Goal: Task Accomplishment & Management: Complete application form

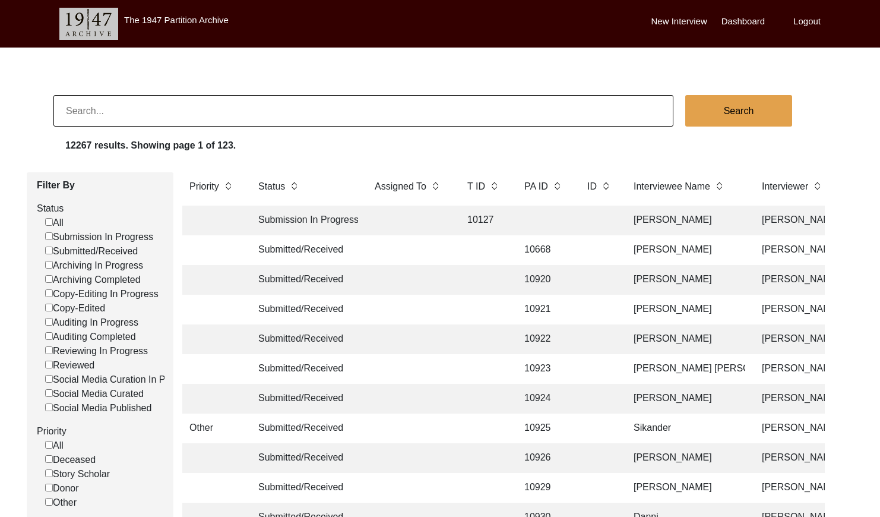
click at [53, 249] on label "Submitted/Received" at bounding box center [91, 251] width 93 height 14
click at [53, 249] on input "Submitted/Received" at bounding box center [49, 250] width 8 height 8
checkbox input "false"
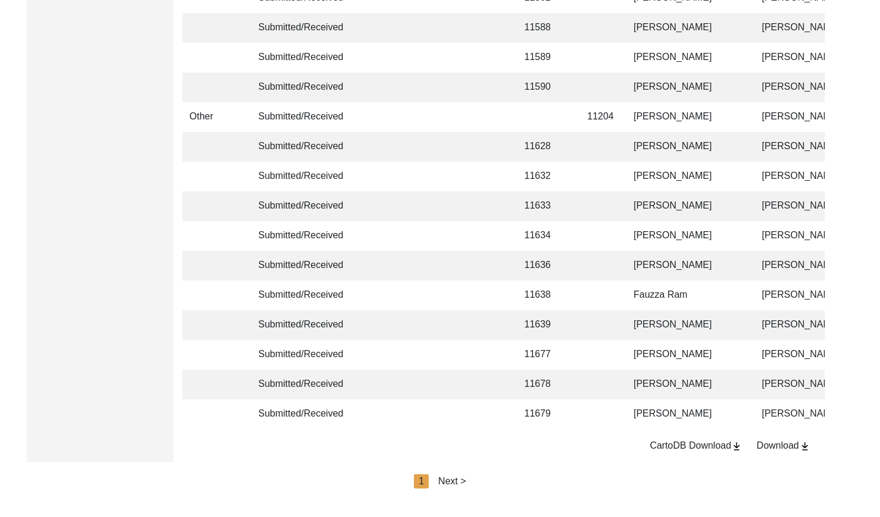
scroll to position [2807, 0]
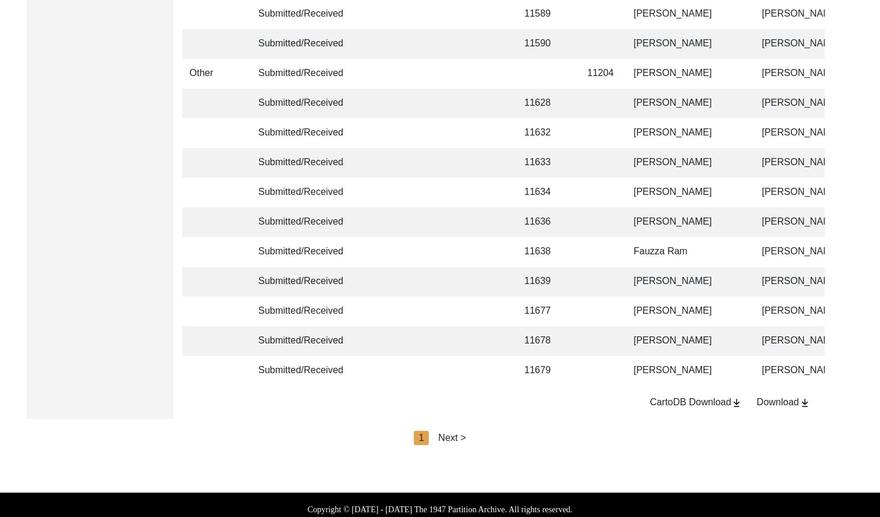
scroll to position [2785, 0]
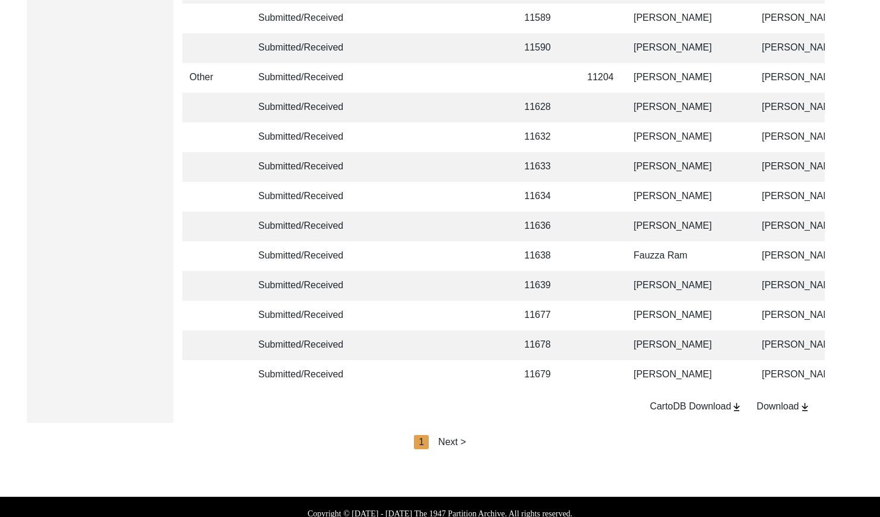
click at [461, 449] on div "Next >" at bounding box center [452, 442] width 28 height 14
click at [474, 449] on div "Next >" at bounding box center [480, 442] width 28 height 14
click at [482, 449] on div "Next >" at bounding box center [480, 442] width 28 height 14
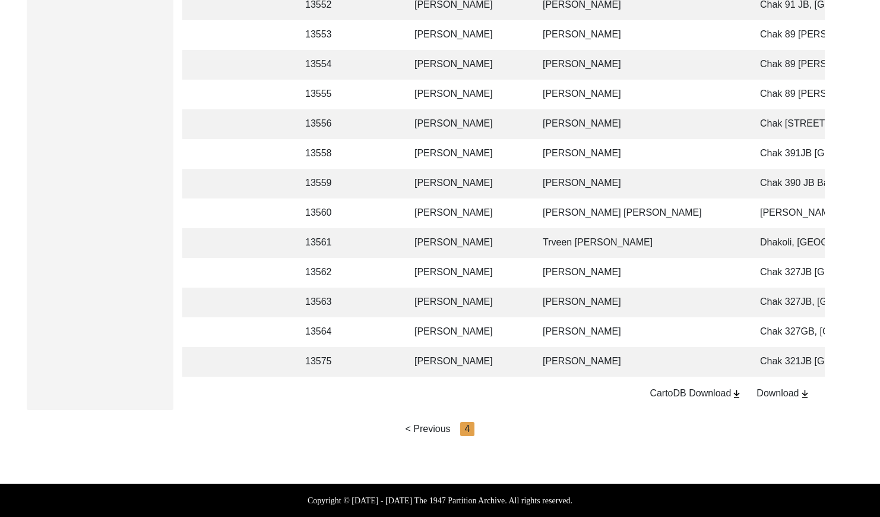
scroll to position [2065, 0]
click at [639, 347] on td "[PERSON_NAME]" at bounding box center [640, 362] width 208 height 30
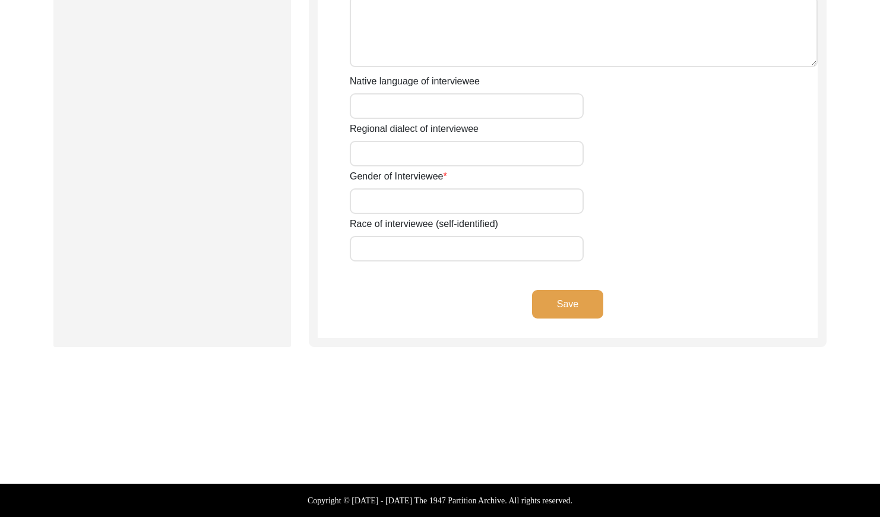
type input "Mr"
type input "[DEMOGRAPHIC_DATA]"
type input "Ramzan"
type input "N/A"
type input "[PERSON_NAME]"
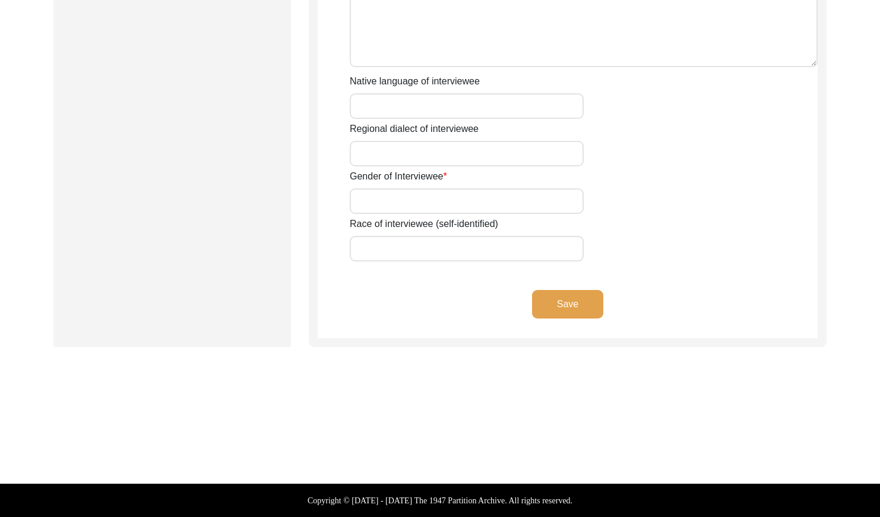
type input "N/A"
type input "[PERSON_NAME]"
type input "1935"
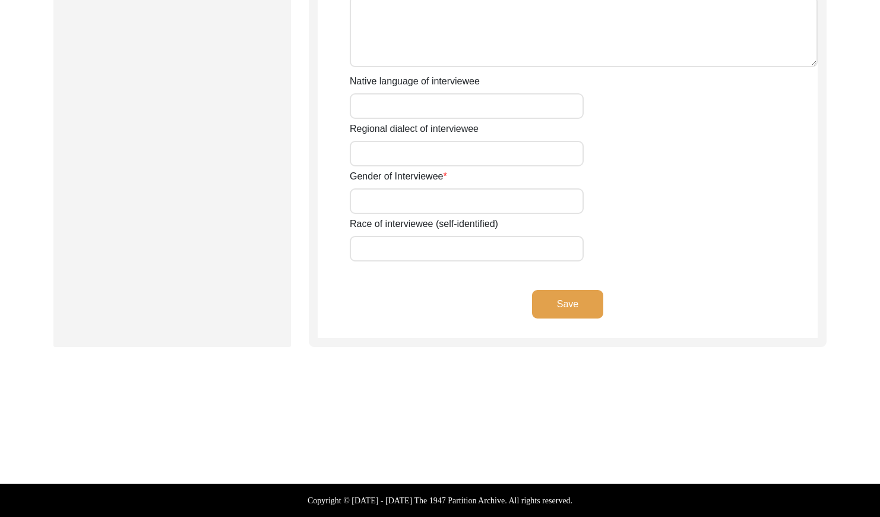
type input "91 Years"
type input "[DEMOGRAPHIC_DATA]"
type input "N/A"
type textarea "N/A"
type input "Punjabi"
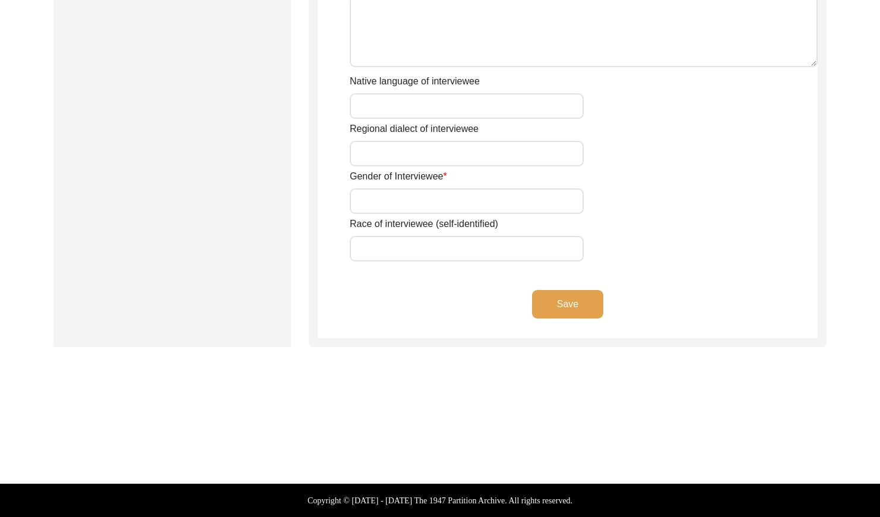
type input "Malwai"
type input "[DEMOGRAPHIC_DATA]"
type input "[PERSON_NAME]"
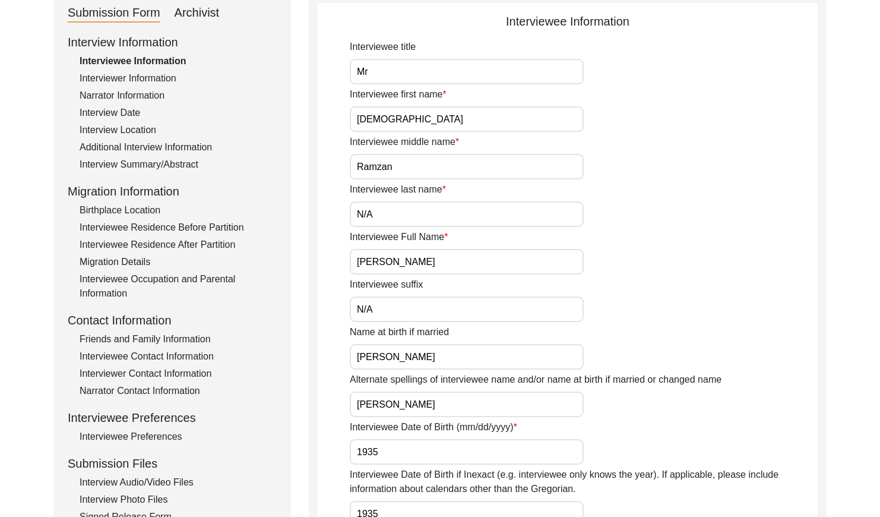
scroll to position [0, 0]
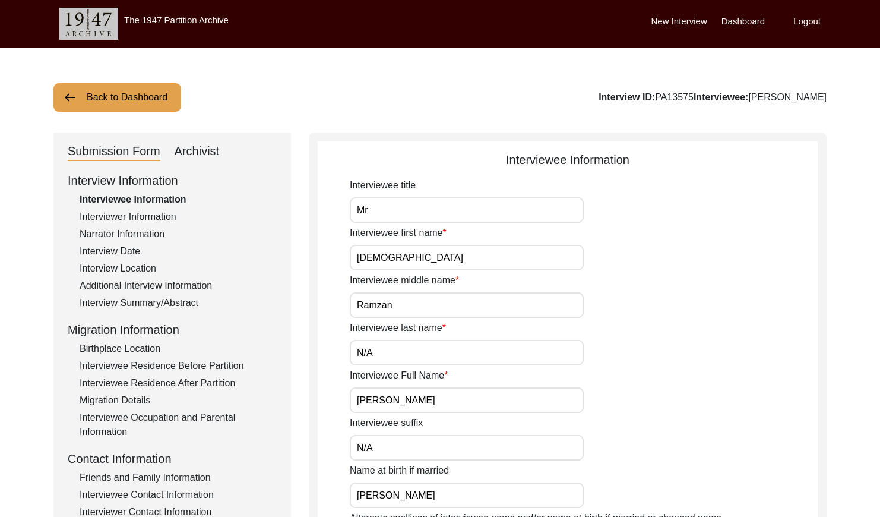
drag, startPoint x: 677, startPoint y: 96, endPoint x: 643, endPoint y: 95, distance: 34.4
click at [643, 95] on div "Interview ID: PA13575 Interviewee: [PERSON_NAME]" at bounding box center [713, 97] width 228 height 14
copy div "PA13575"
click at [154, 217] on div "Interviewer Information" at bounding box center [178, 217] width 197 height 14
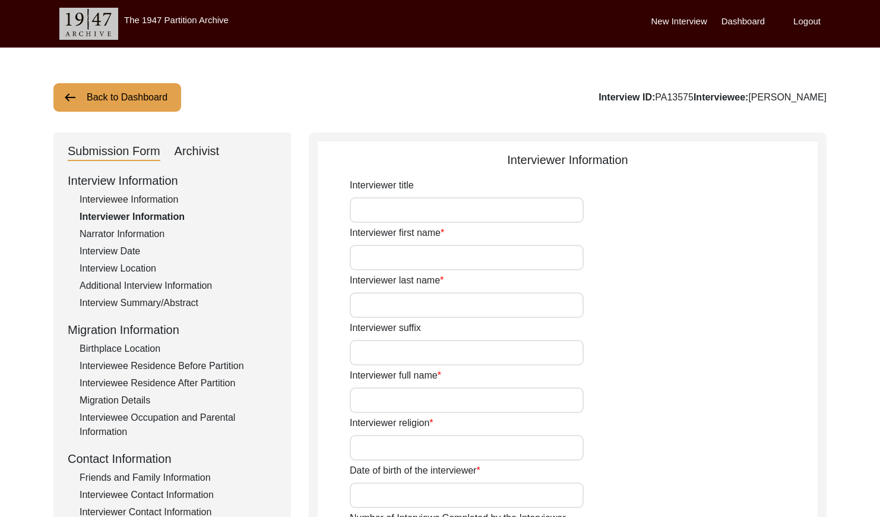
type input "Mr"
type input "[DEMOGRAPHIC_DATA]"
type input "[PERSON_NAME]"
type input "N/A"
type input "[PERSON_NAME]"
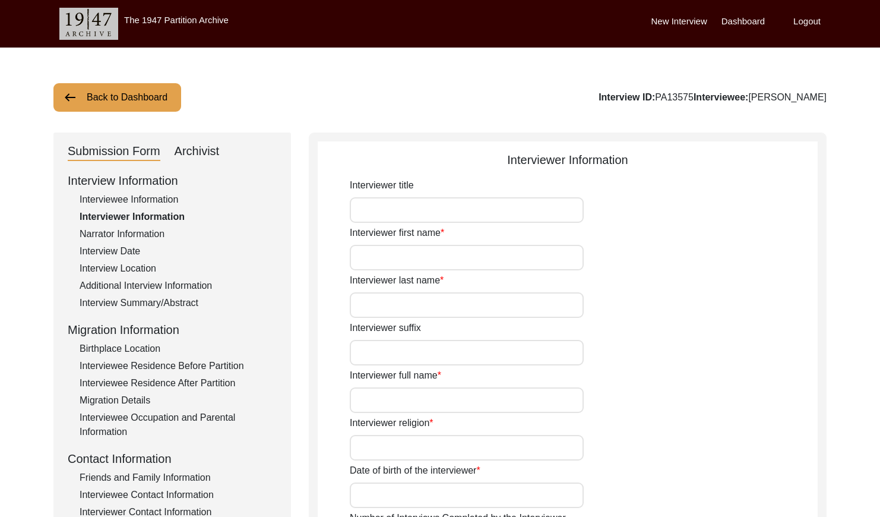
type input "[DEMOGRAPHIC_DATA]"
type input "[DATE]"
type input "[GEOGRAPHIC_DATA], [GEOGRAPHIC_DATA], [GEOGRAPHIC_DATA]"
type input "Retired Govt Servant"
type input "Mr"
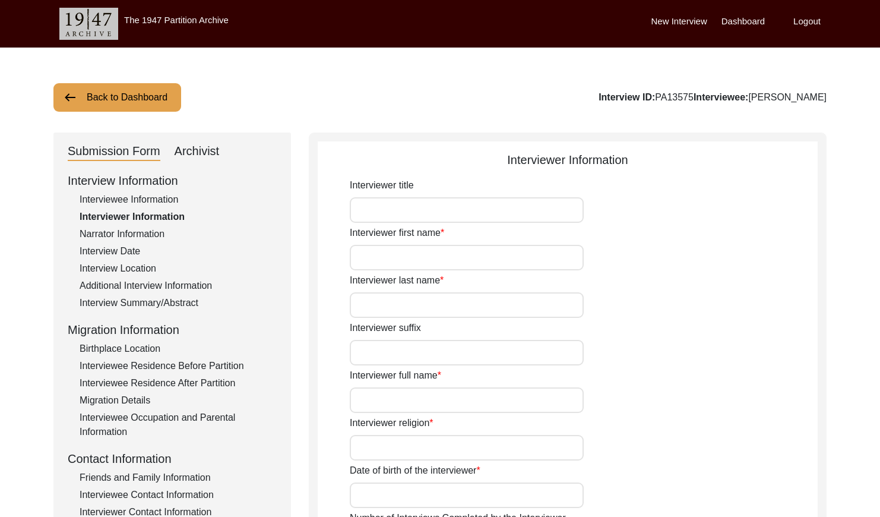
type input "[DEMOGRAPHIC_DATA]"
type input "[PERSON_NAME]"
type input "N/A"
type input "[PERSON_NAME]"
type textarea "A graduate in the subjects of education and [DEMOGRAPHIC_DATA] history."
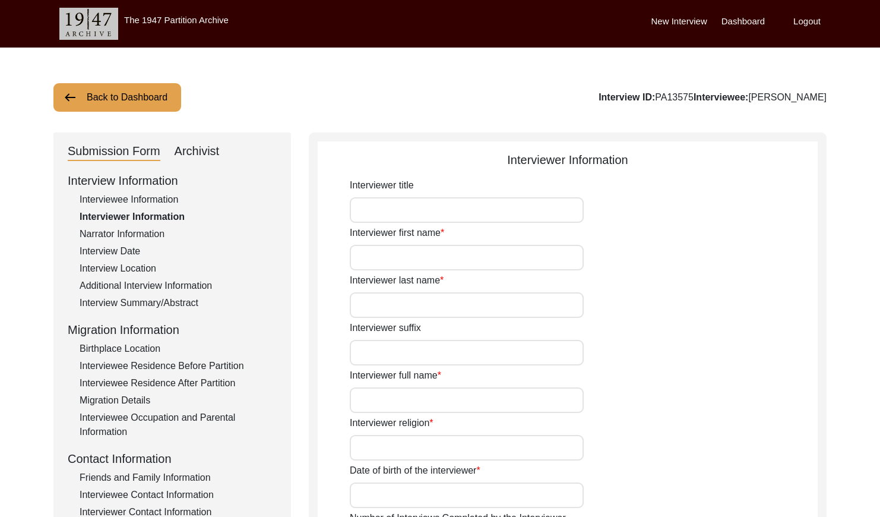
type input "Punjabi"
type input "Malwai"
type textarea "N/A"
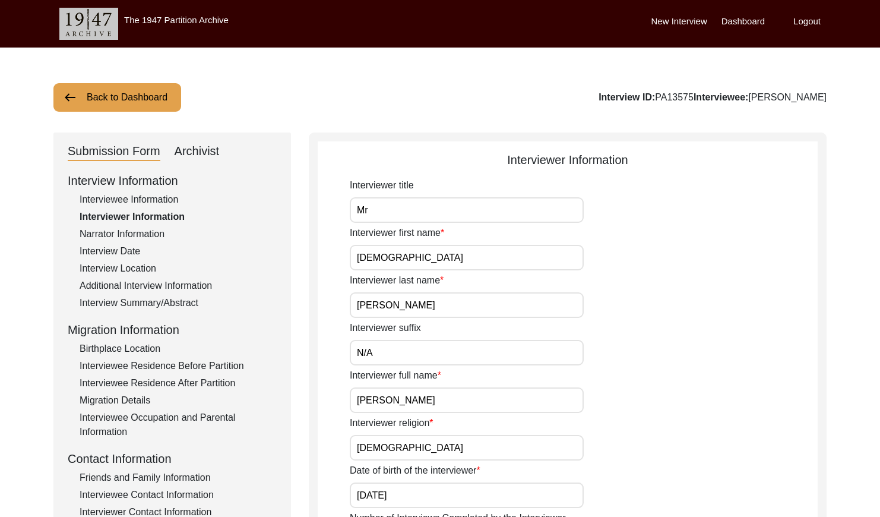
click at [134, 236] on div "Narrator Information" at bounding box center [178, 234] width 197 height 14
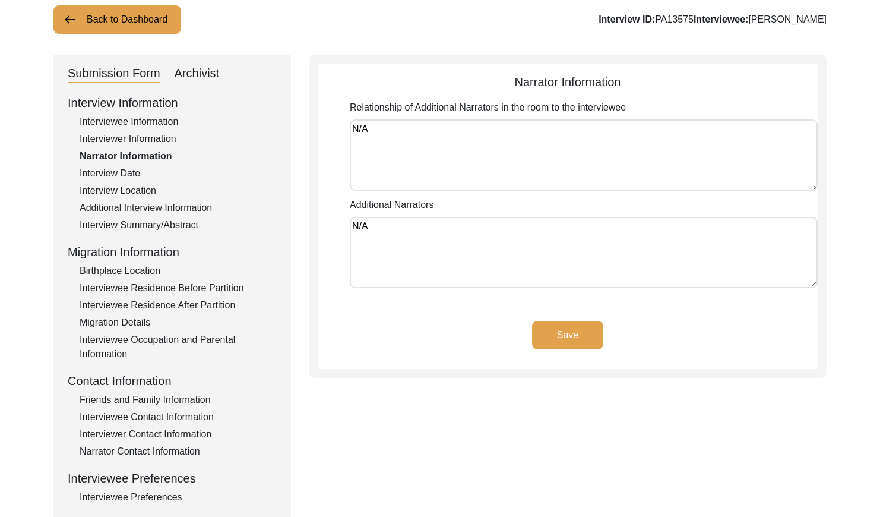
scroll to position [79, 0]
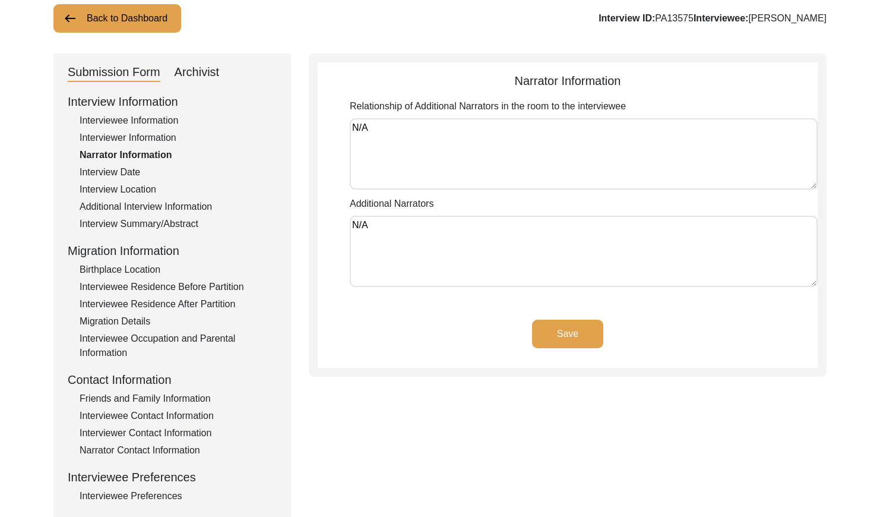
click at [134, 174] on div "Interview Date" at bounding box center [178, 172] width 197 height 14
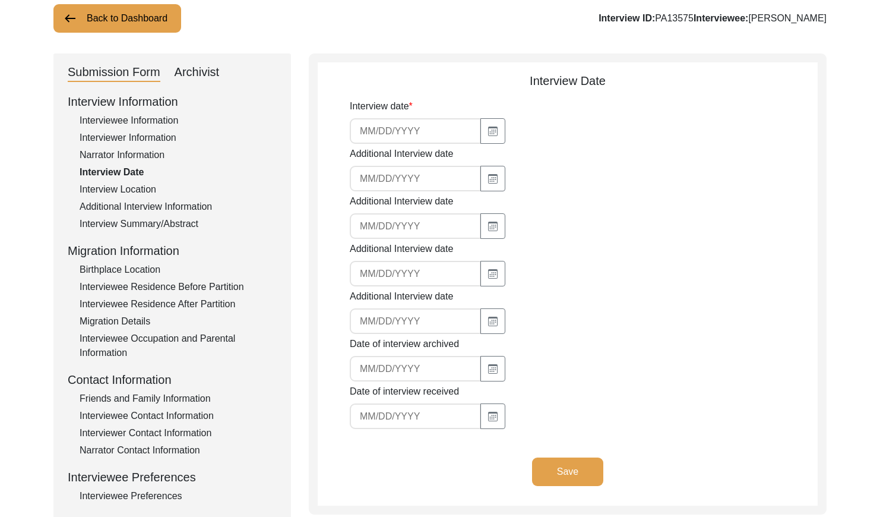
type input "[DATE]"
click at [154, 187] on div "Interview Location" at bounding box center [178, 189] width 197 height 14
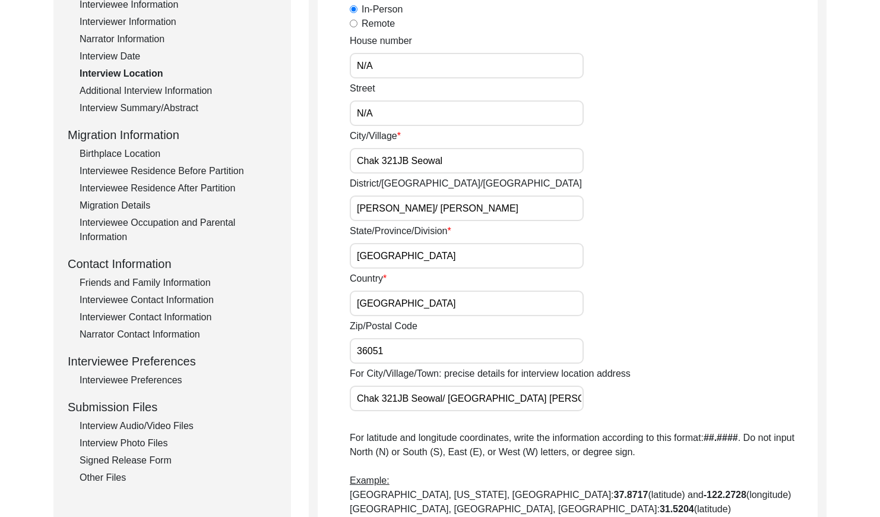
scroll to position [75, 0]
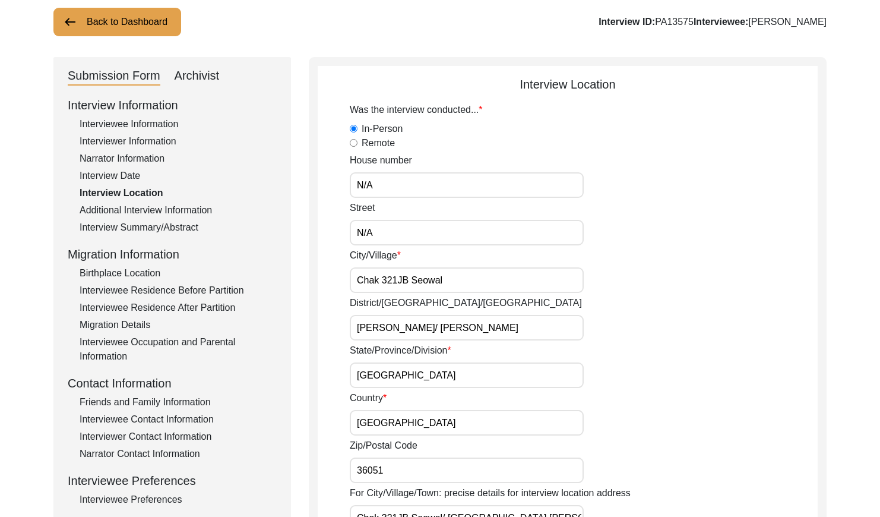
click at [150, 207] on div "Additional Interview Information" at bounding box center [178, 210] width 197 height 14
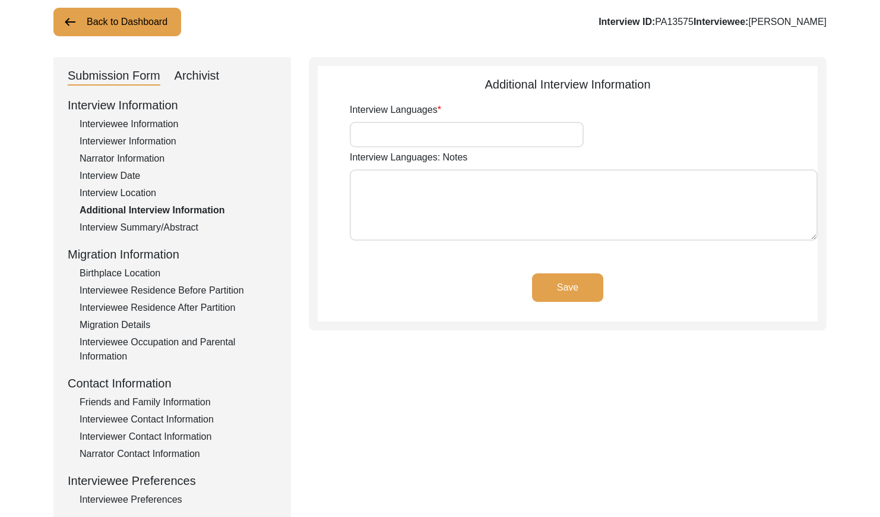
type input "Punjabi"
type textarea "N/A"
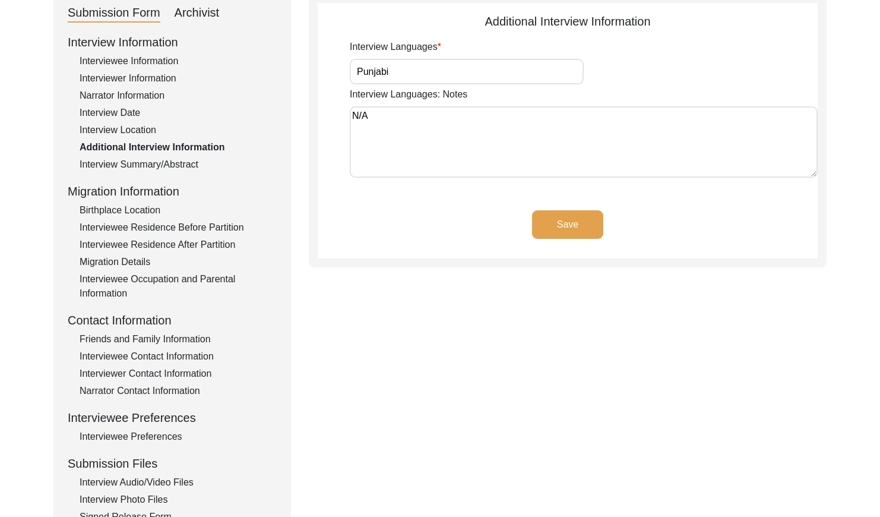
scroll to position [141, 0]
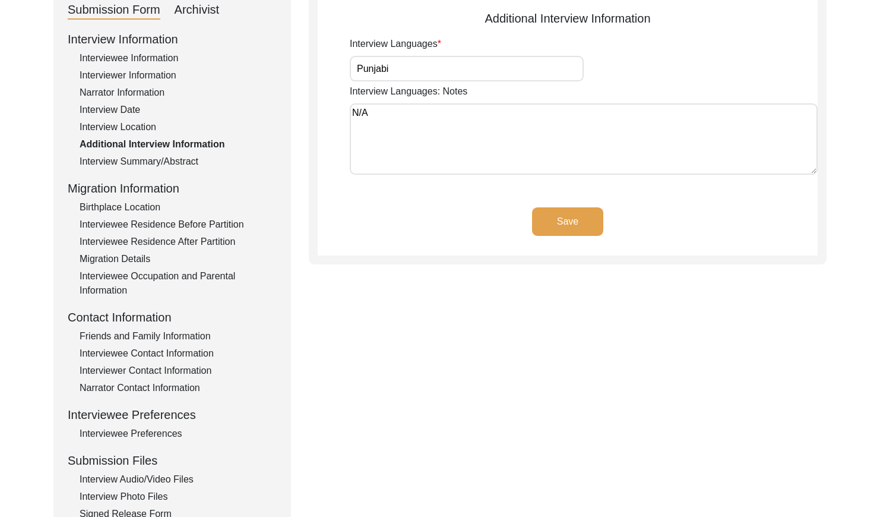
click at [159, 167] on div "Interview Summary/Abstract" at bounding box center [178, 161] width 197 height 14
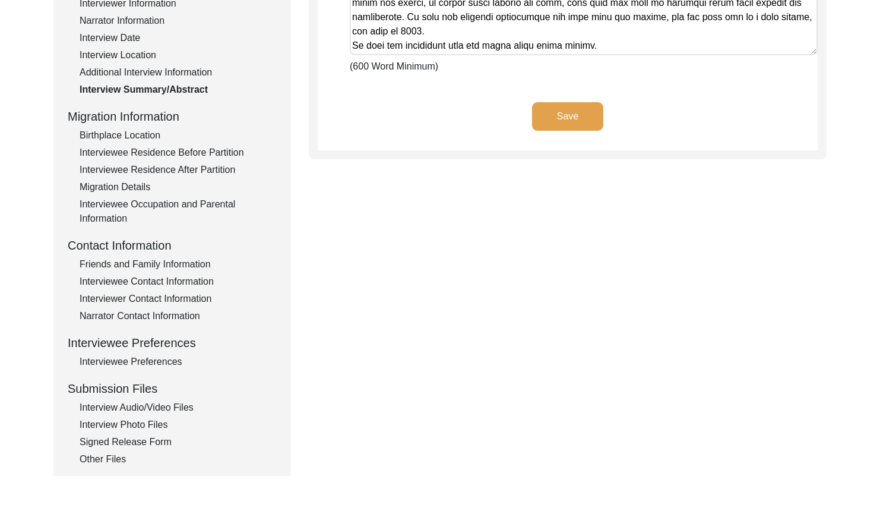
scroll to position [214, 0]
click at [135, 131] on div "Birthplace Location" at bounding box center [178, 134] width 197 height 14
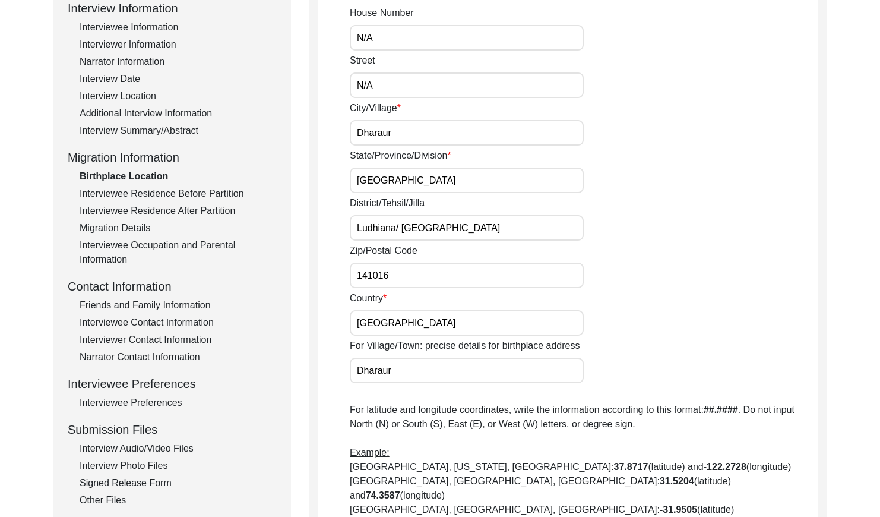
scroll to position [175, 0]
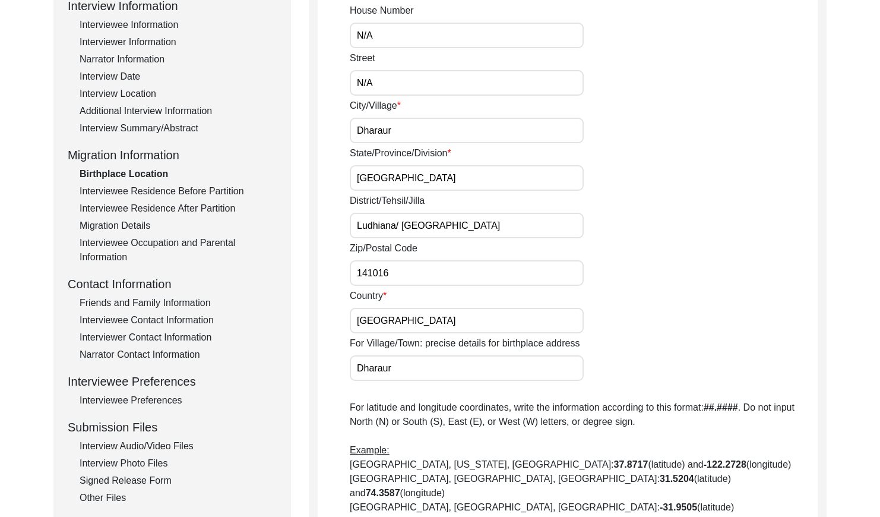
click at [137, 188] on div "Interviewee Residence Before Partition" at bounding box center [178, 191] width 197 height 14
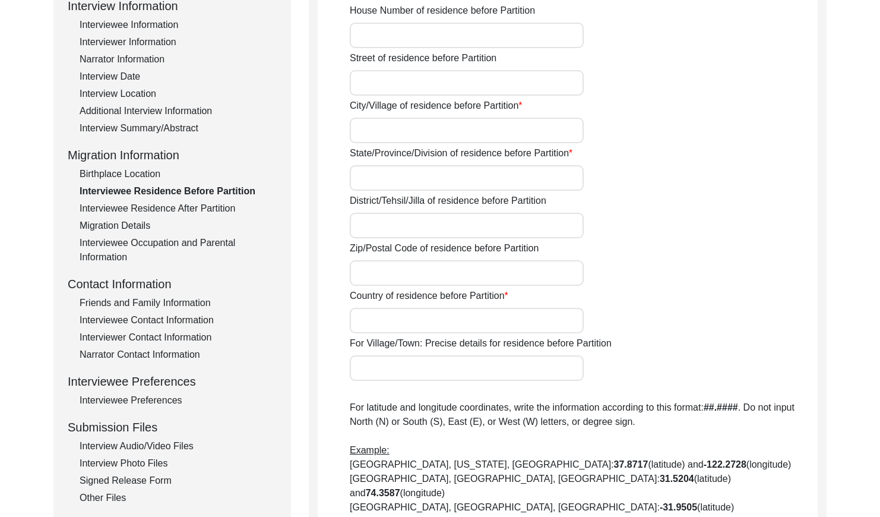
type input "N/A"
type input "Sirhind"
type input "Patiala"
type input "Fateh Garh / Sirhind"
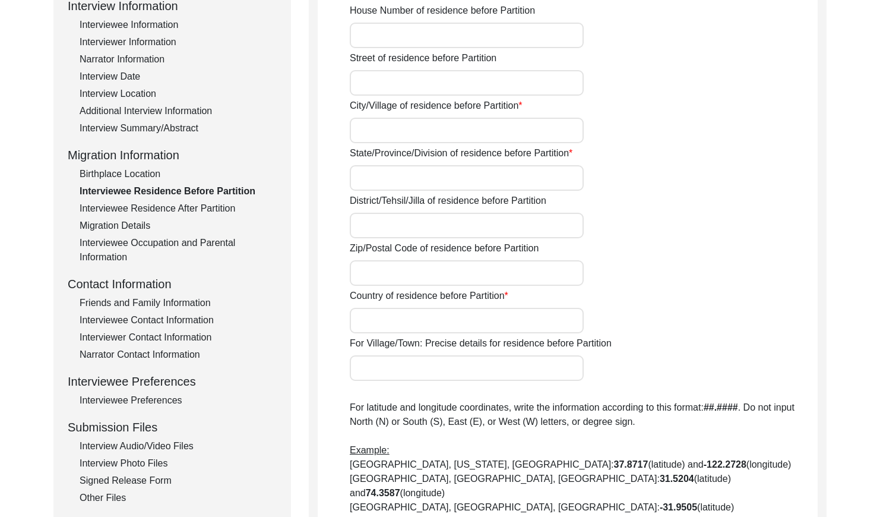
type input "140406"
type input "[GEOGRAPHIC_DATA]"
type input "Sirhind"
type input "Sirhind, [GEOGRAPHIC_DATA], [GEOGRAPHIC_DATA]"
type input "N/A"
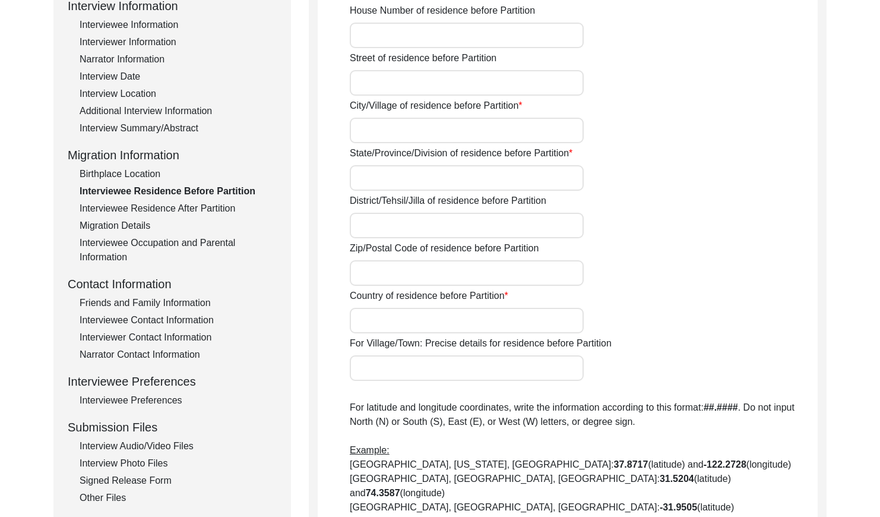
type input "N/A"
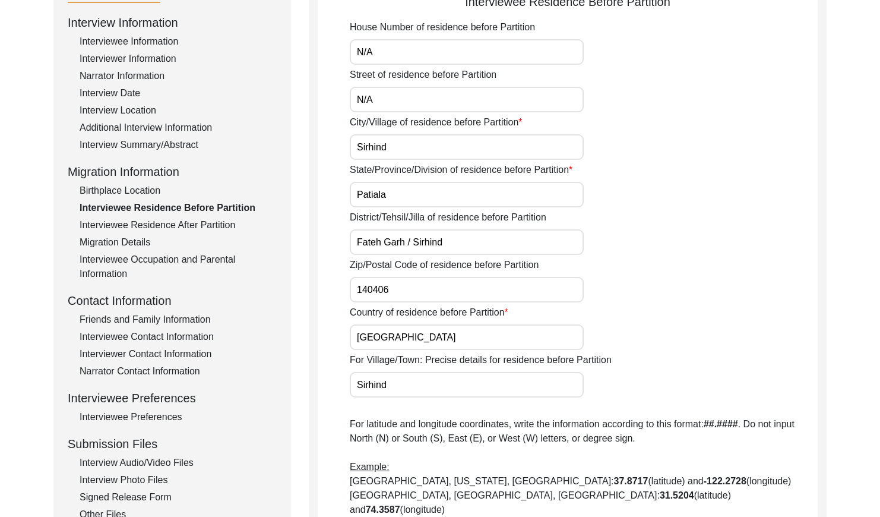
scroll to position [284, 0]
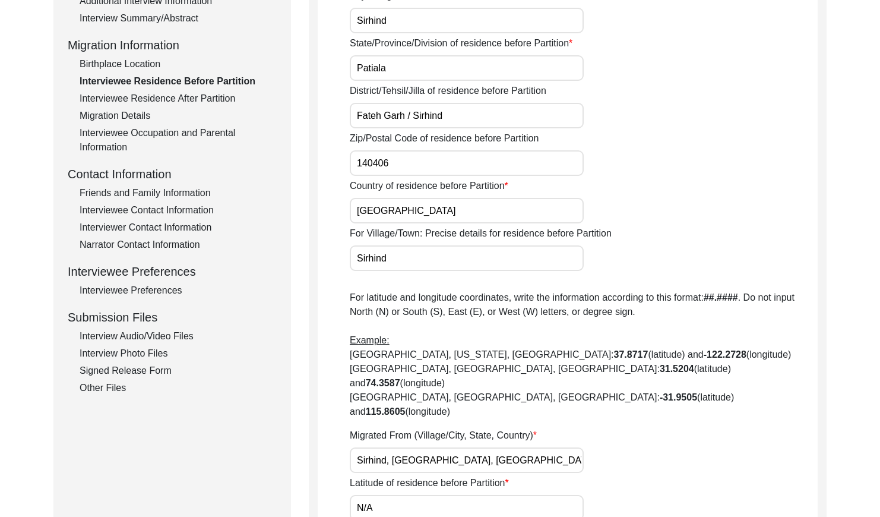
click at [197, 103] on div "Interviewee Residence After Partition" at bounding box center [178, 98] width 197 height 14
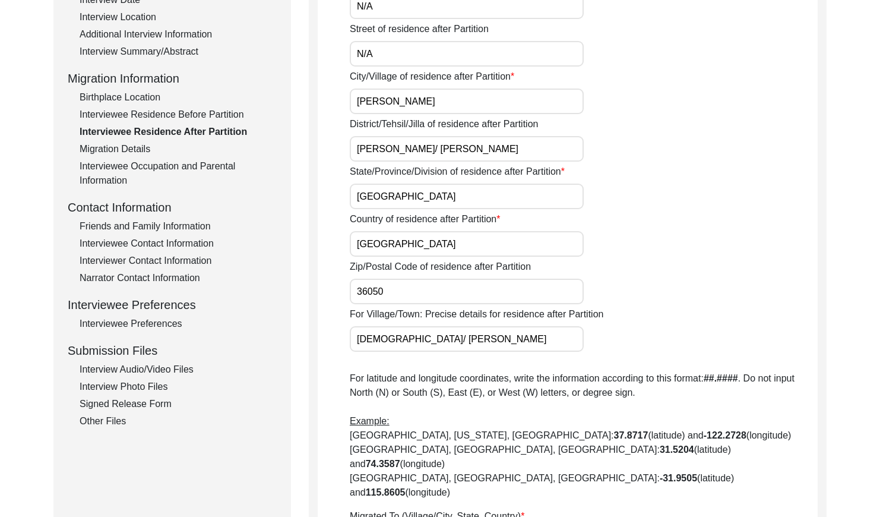
scroll to position [256, 0]
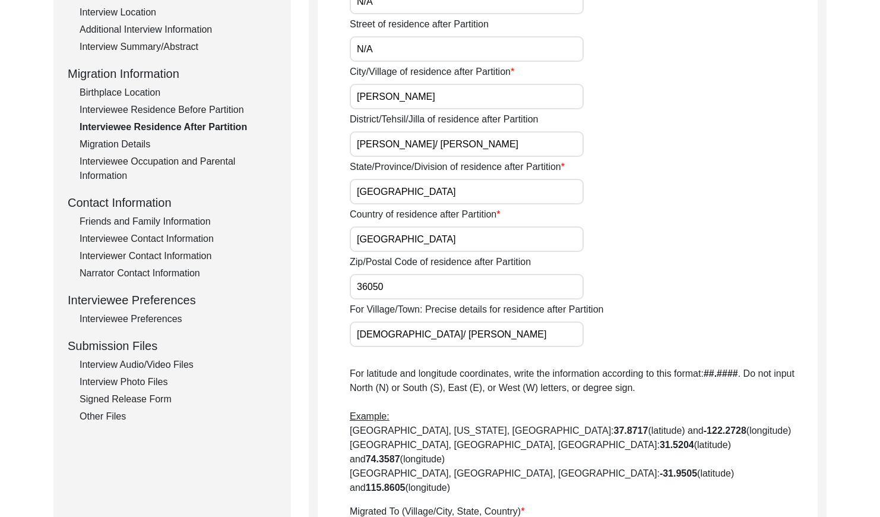
click at [86, 150] on div "Migration Details" at bounding box center [178, 144] width 197 height 14
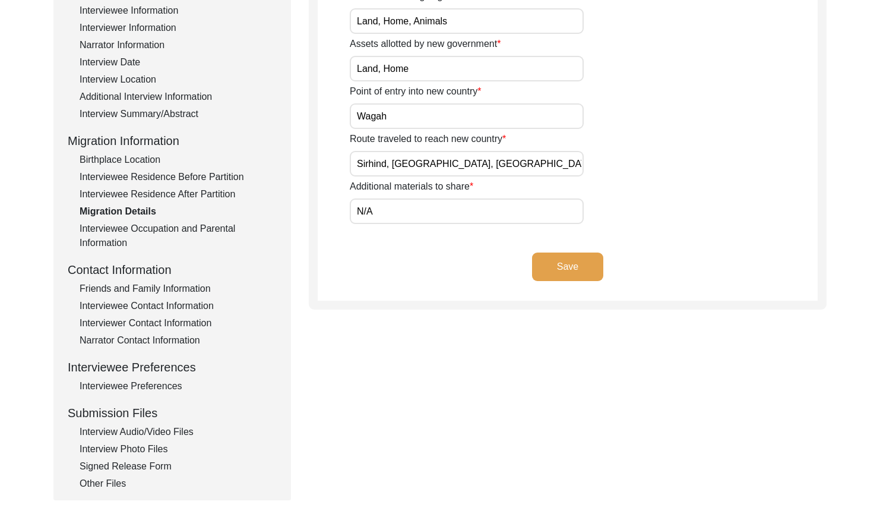
scroll to position [191, 0]
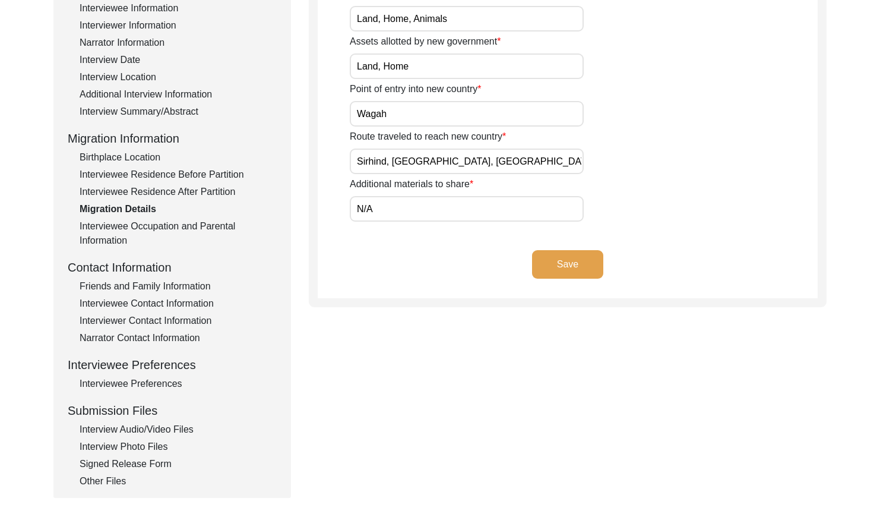
drag, startPoint x: 156, startPoint y: 230, endPoint x: 166, endPoint y: 222, distance: 13.2
click at [156, 229] on div "Interviewee Occupation and Parental Information" at bounding box center [178, 233] width 197 height 29
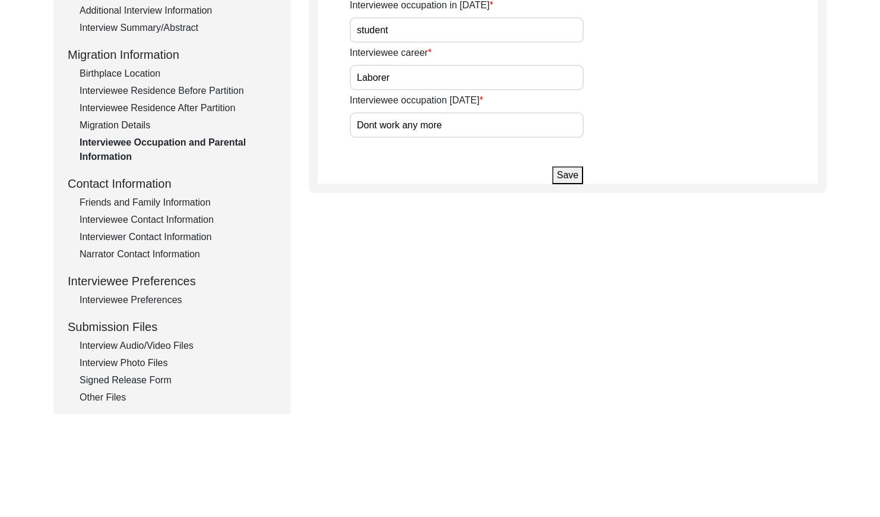
scroll to position [278, 0]
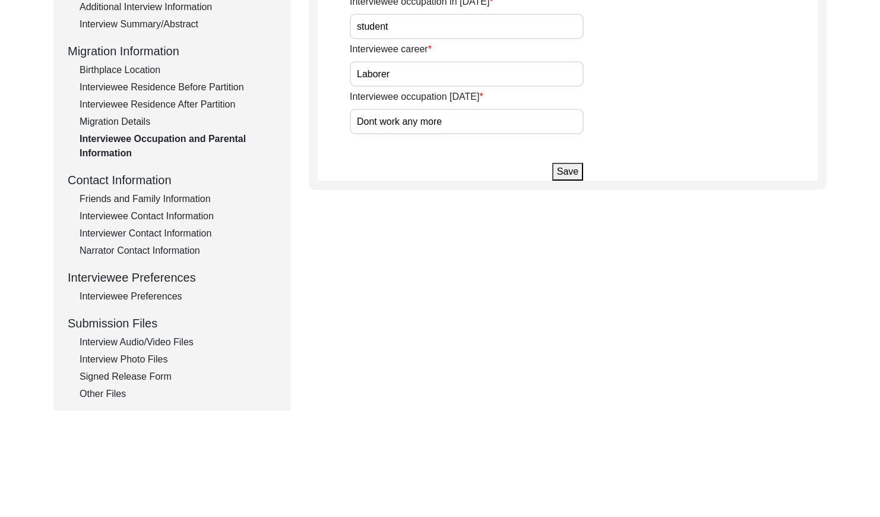
click at [146, 198] on div "Friends and Family Information" at bounding box center [178, 199] width 197 height 14
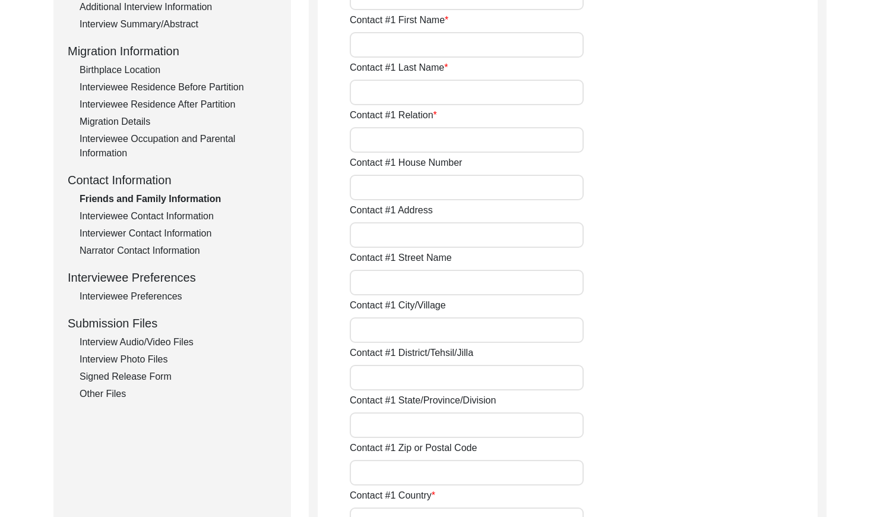
type input "[PERSON_NAME]"
type input "Brother"
type input "N/A"
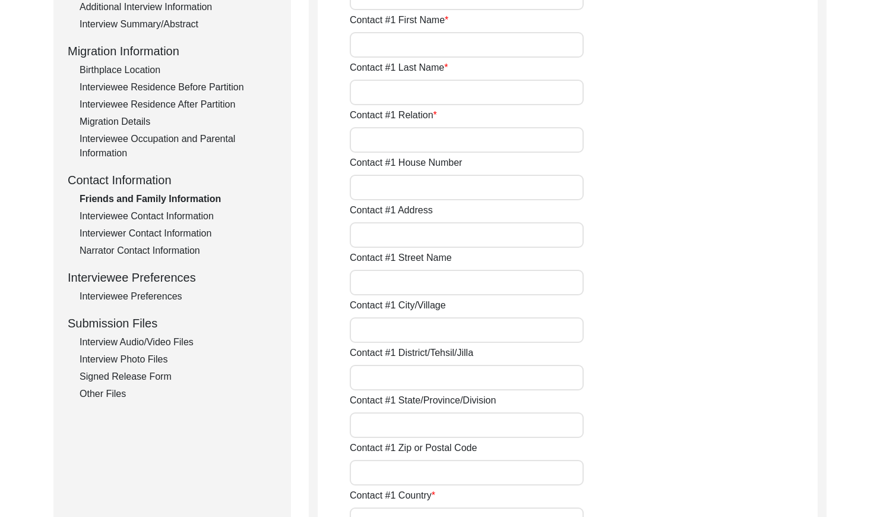
type input "Chak 327JB Bhalair"
type input "N/A"
type input "Chak 327JB Bhalair"
type input "[PERSON_NAME]/ [PERSON_NAME]"
type input "[GEOGRAPHIC_DATA]"
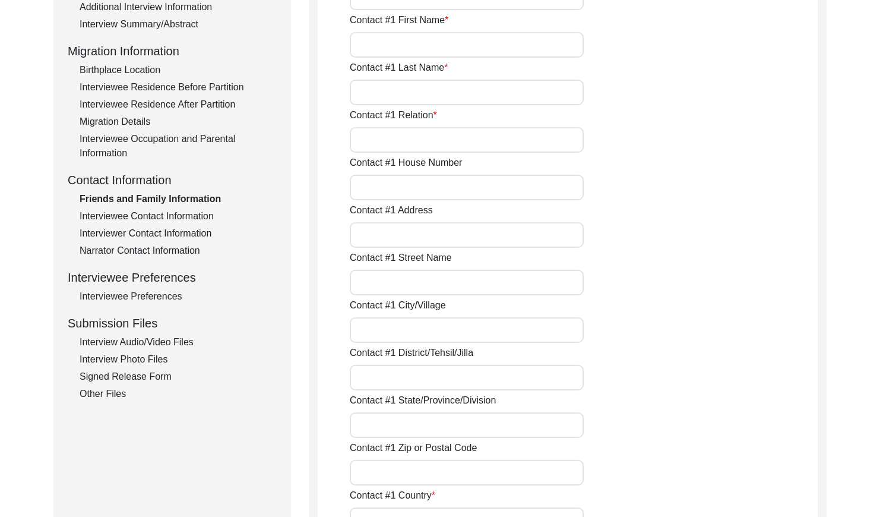
type input "36050"
type input "[GEOGRAPHIC_DATA]"
type input "Chak 327JB"
type input "0310-6383236"
type input "N/A"
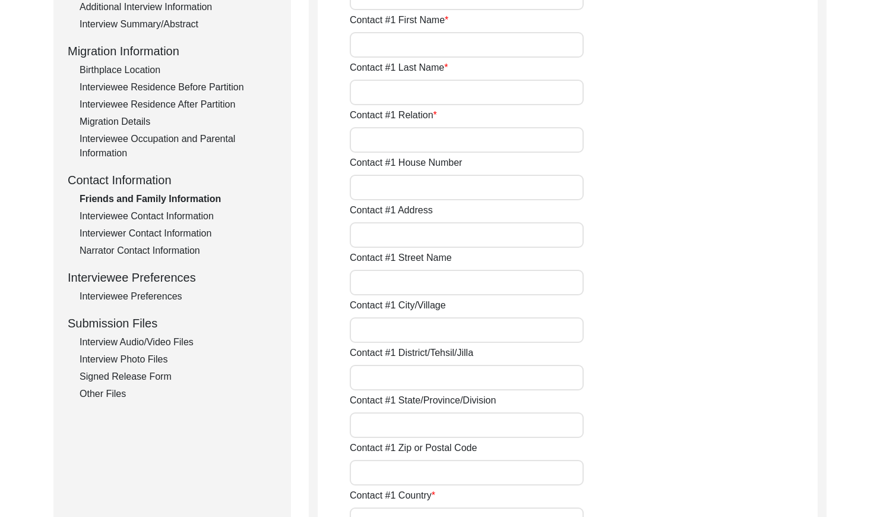
type input "N/A"
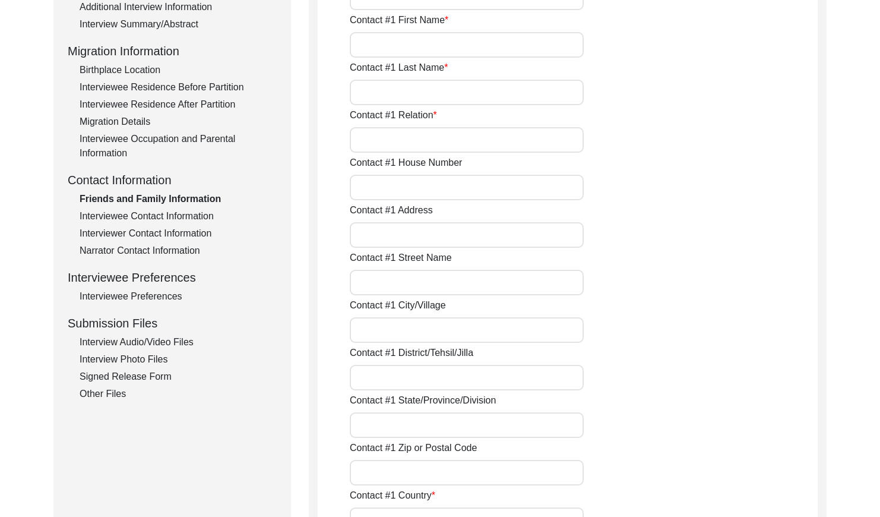
type input "[PERSON_NAME]"
type input "[DEMOGRAPHIC_DATA]"
type input "Yasir"
type input "Son"
type input "N/A"
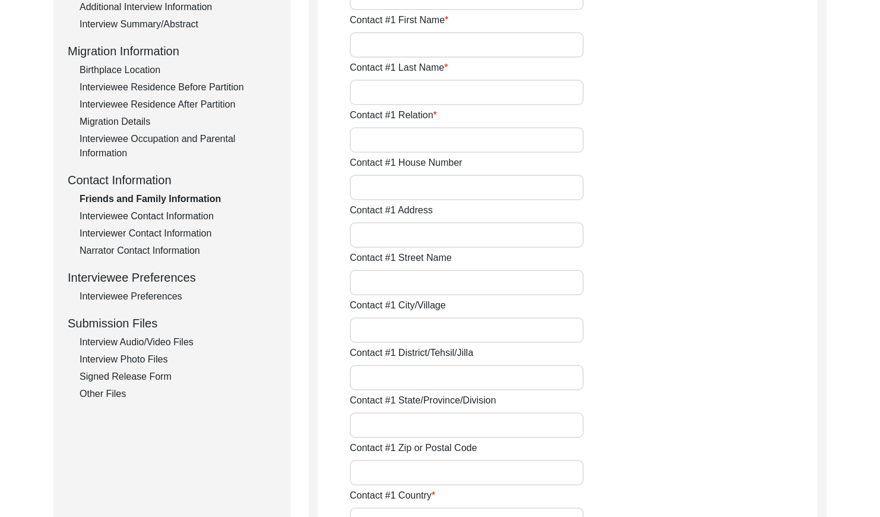
type input "Chak 321JB Seowal"
type input "N/A"
type input "Chak 321JB Seowal"
type input "[PERSON_NAME]/ [PERSON_NAME]"
type input "[GEOGRAPHIC_DATA]"
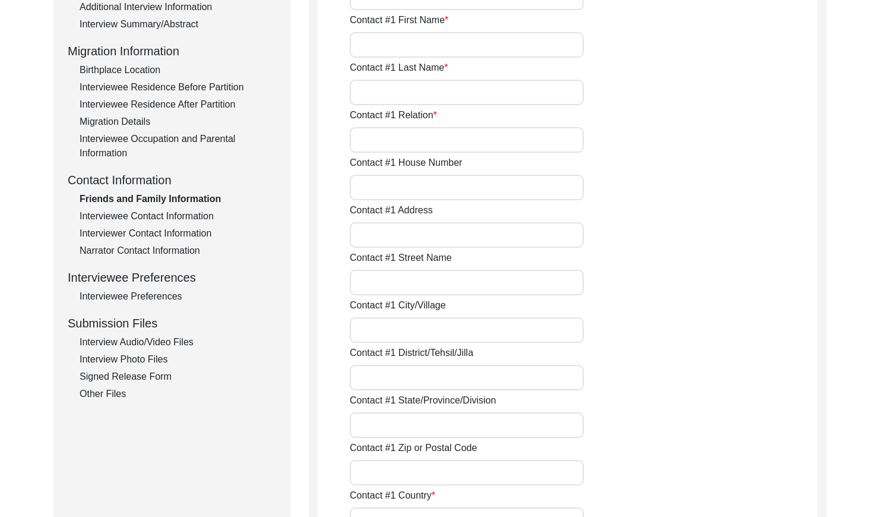
type input "36051"
type input "[GEOGRAPHIC_DATA]"
type input "Chak 321JB Seowal"
type input "0309-0739417"
type input "N/A"
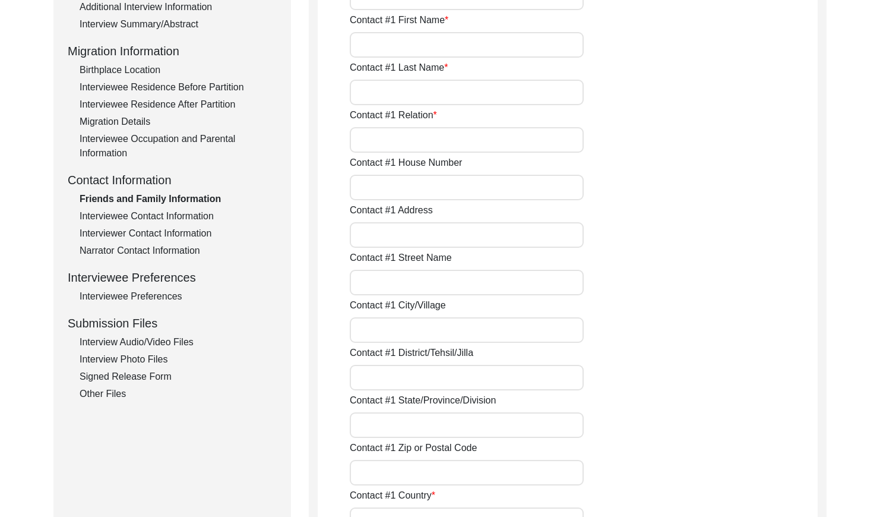
type input "N/A"
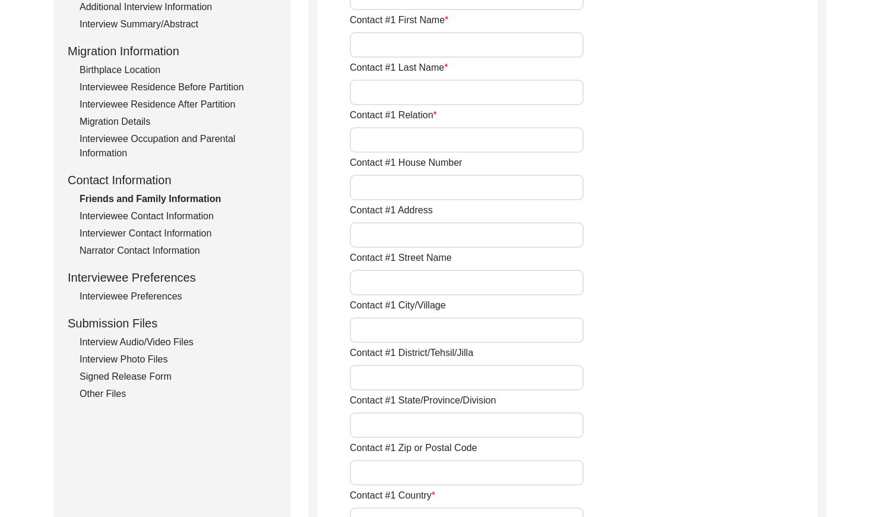
type input "N/A"
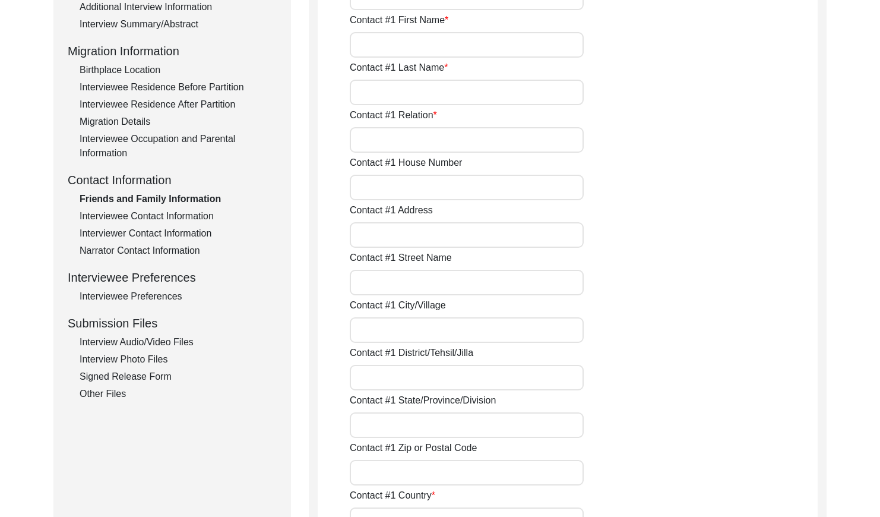
type input "N/A"
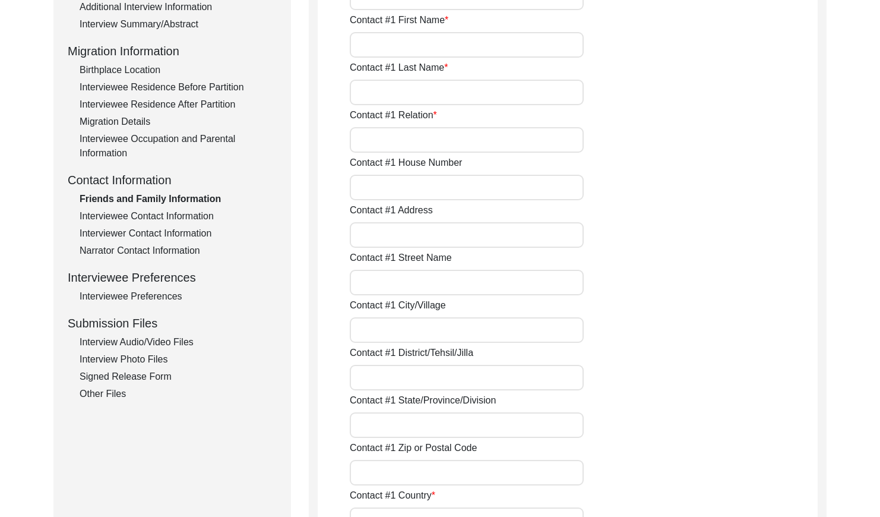
type input "N/A"
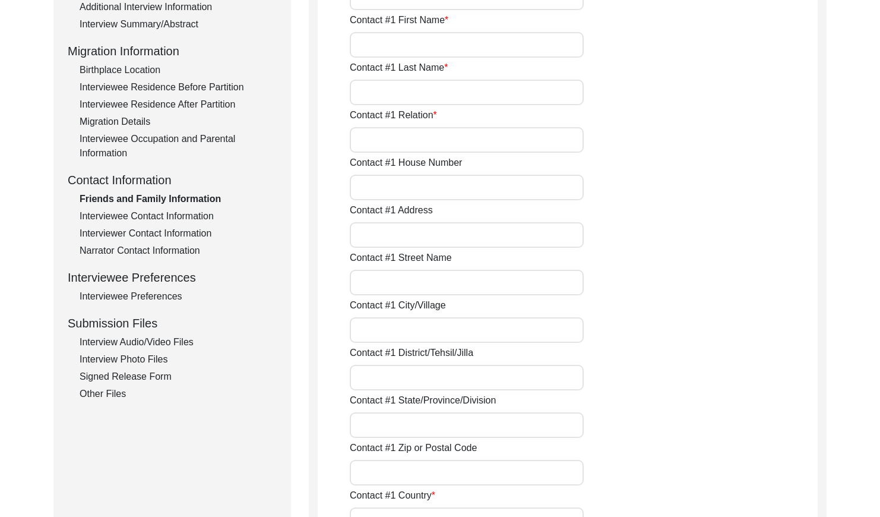
type input "N/A"
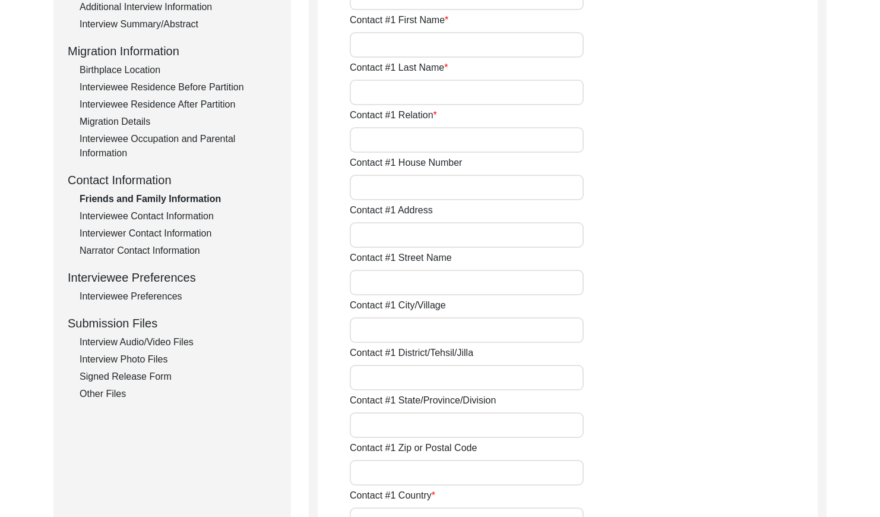
type input "N/A"
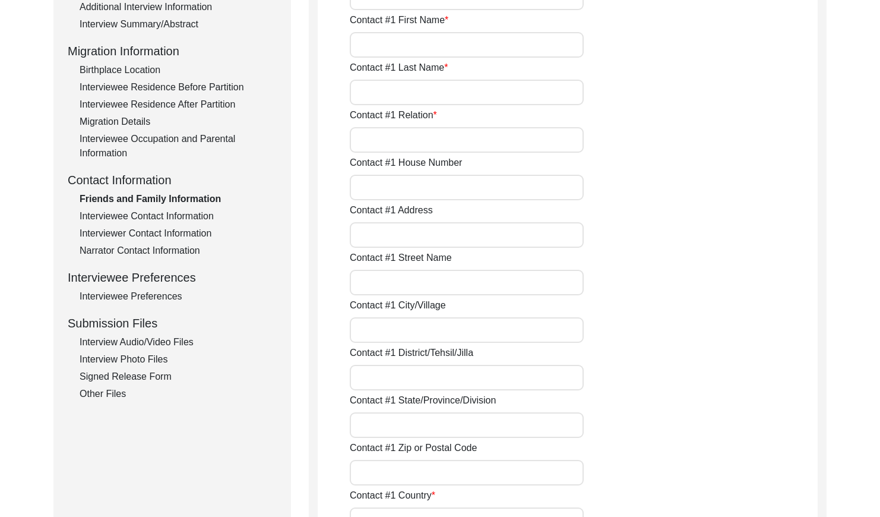
type input "N/A"
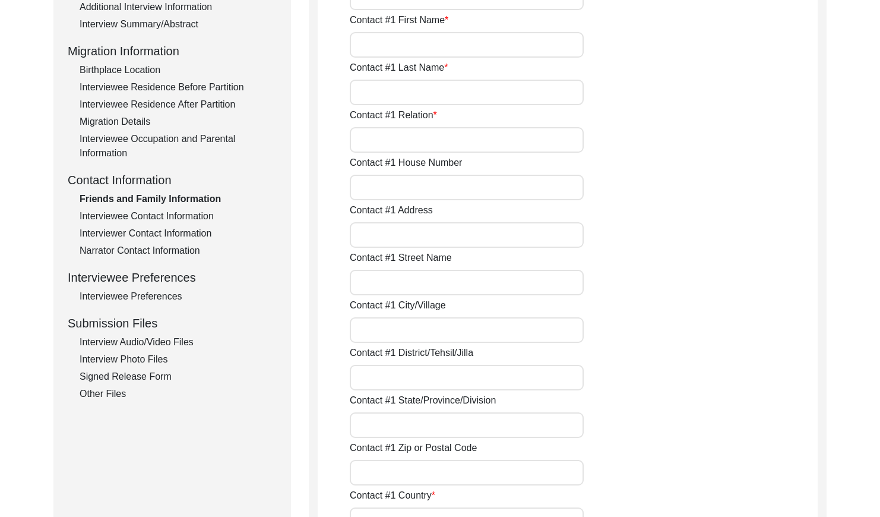
type input "N/A"
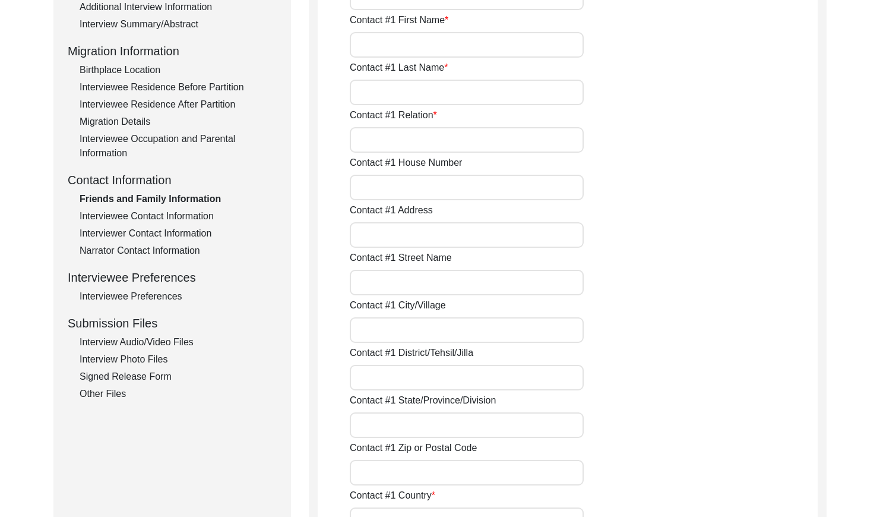
type input "N/A"
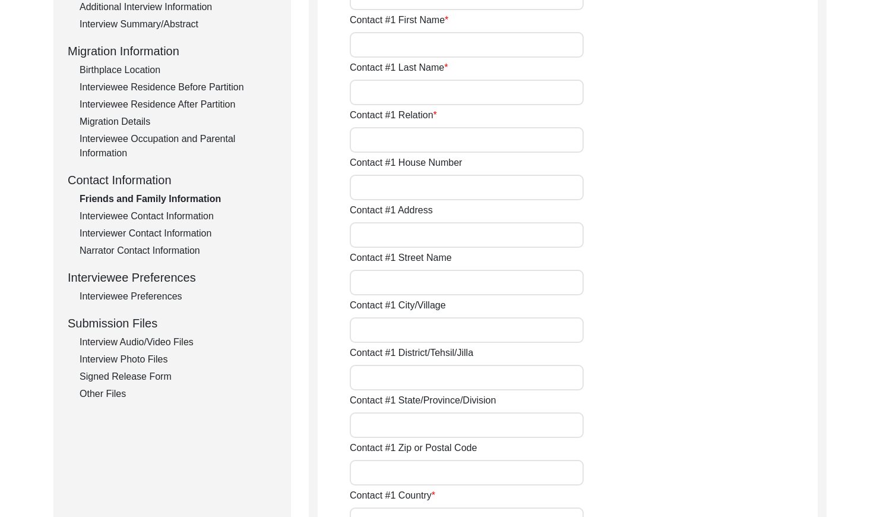
type input "N/A"
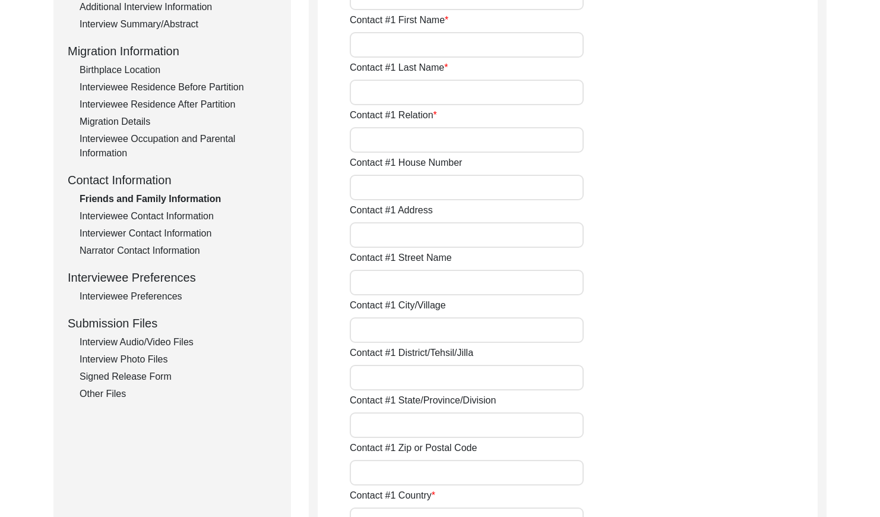
type input "N/A"
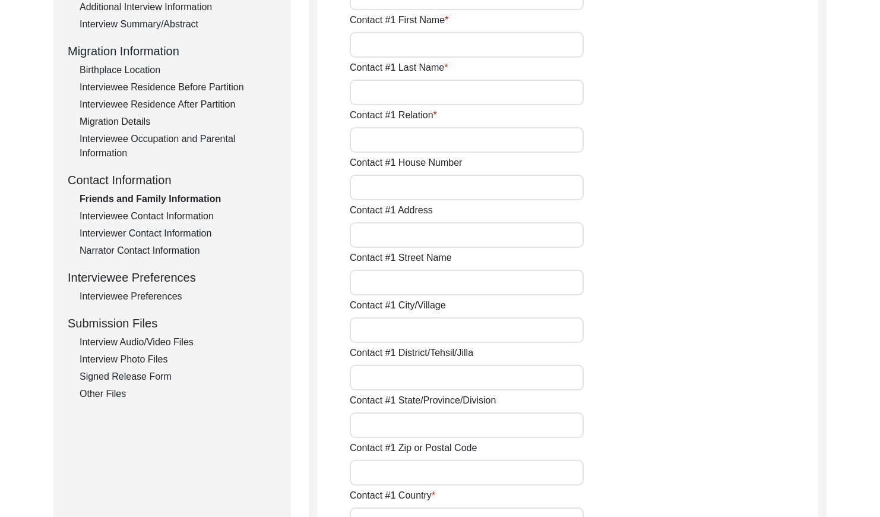
type input "N/A"
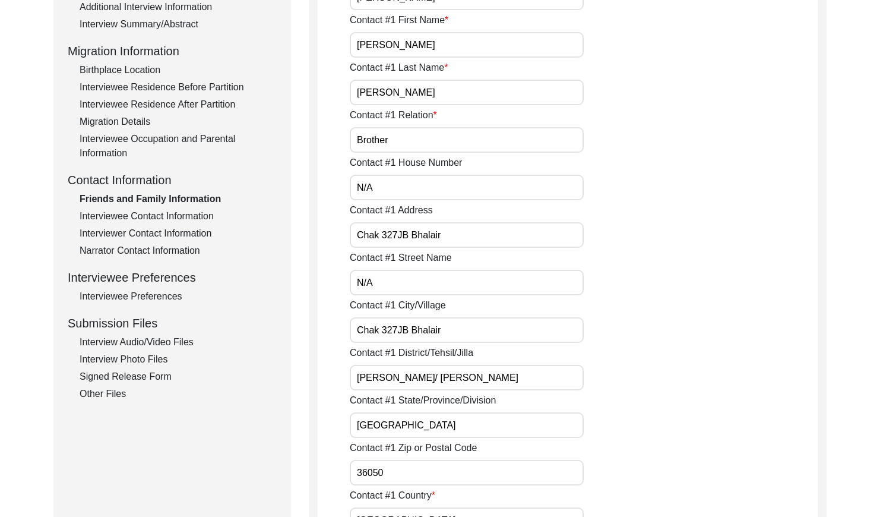
type input "N/A"
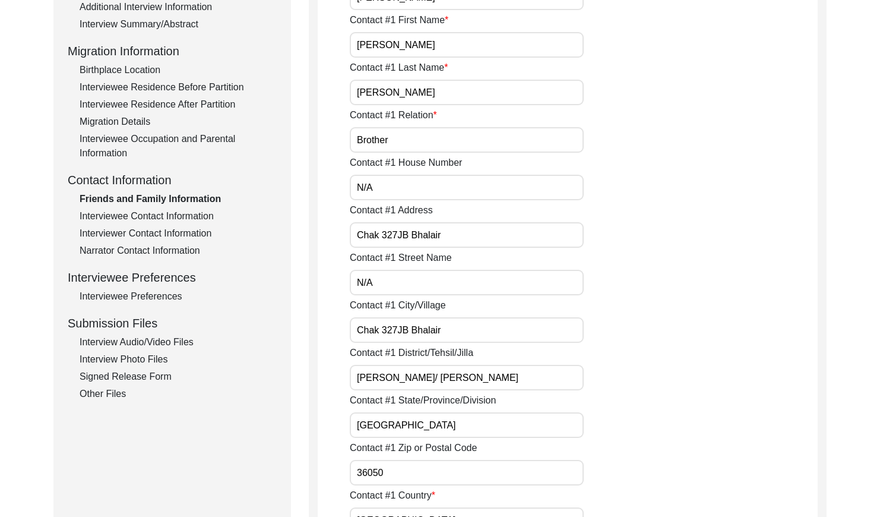
type input "N/A"
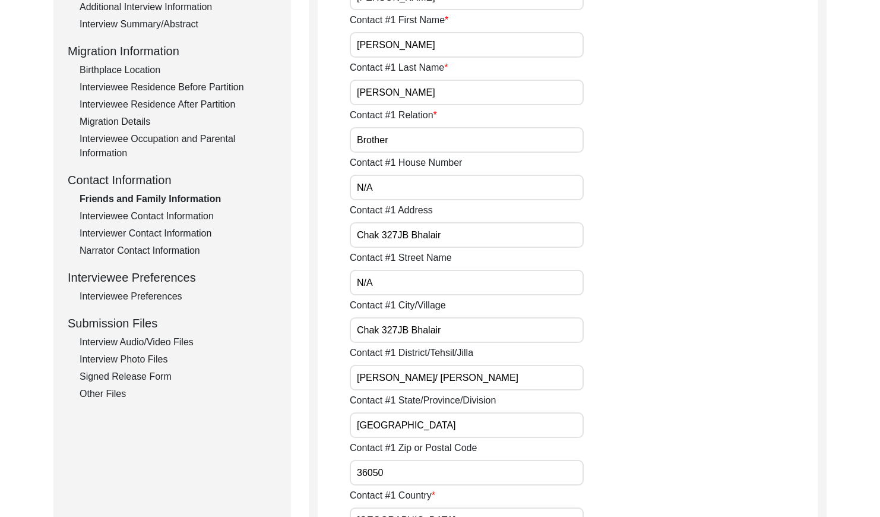
type input "N/A"
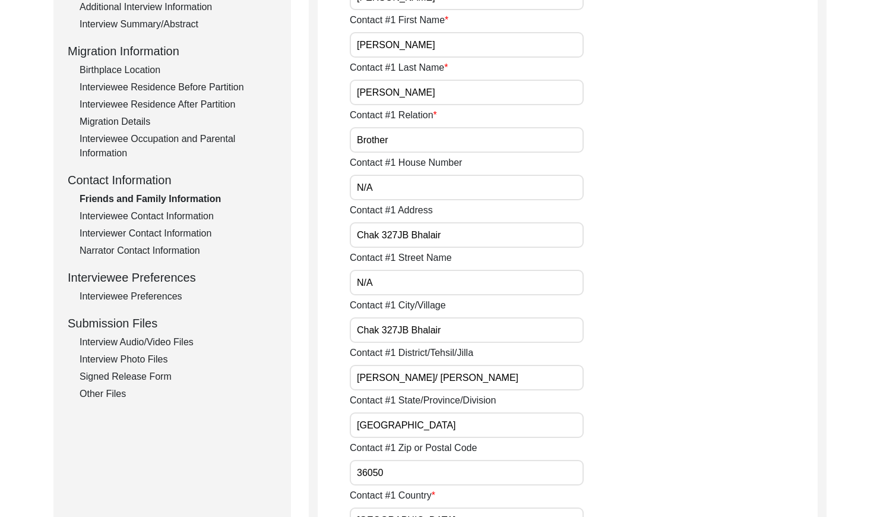
type input "N/A"
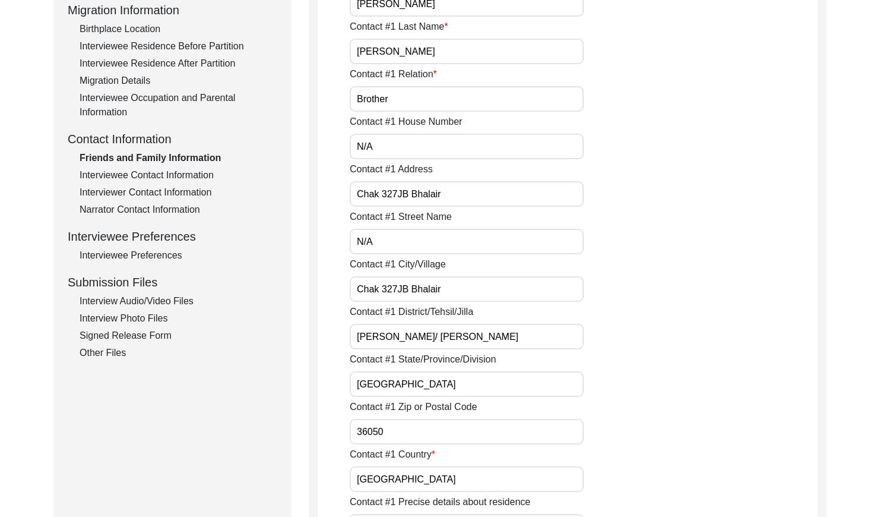
click at [148, 178] on div "Interviewee Contact Information" at bounding box center [178, 175] width 197 height 14
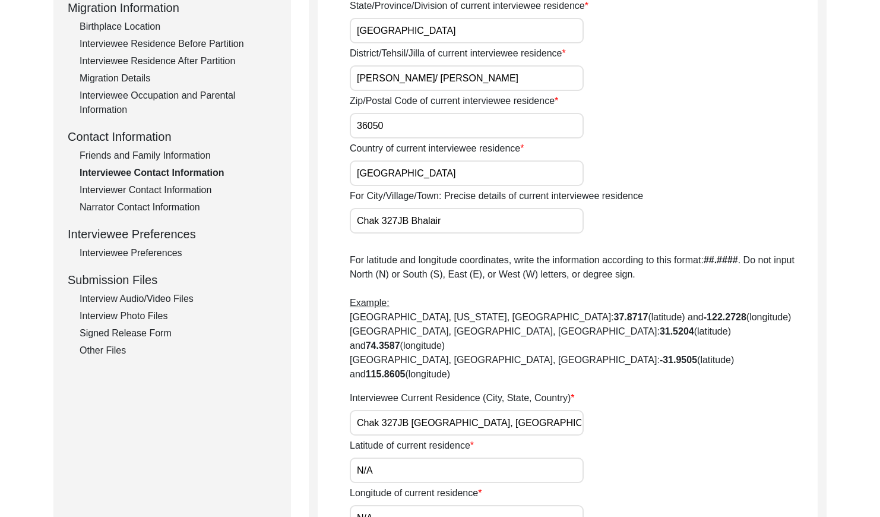
scroll to position [305, 0]
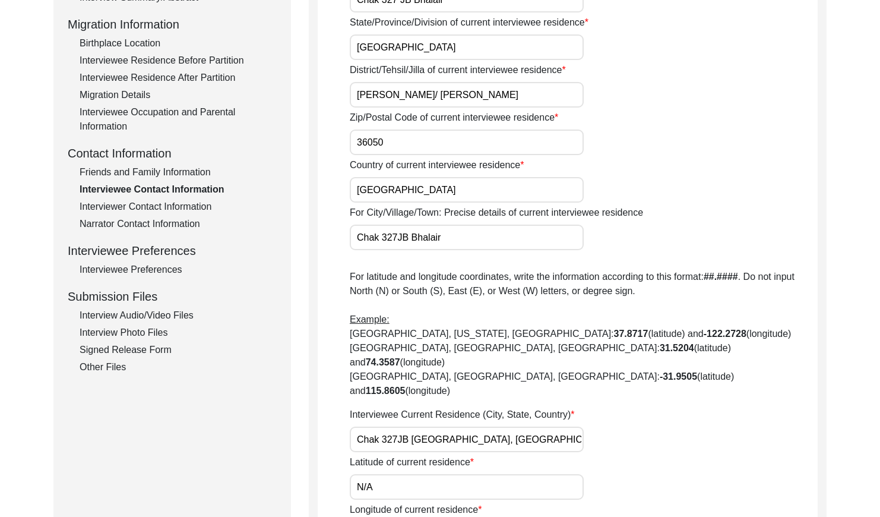
click at [154, 204] on div "Interviewer Contact Information" at bounding box center [178, 207] width 197 height 14
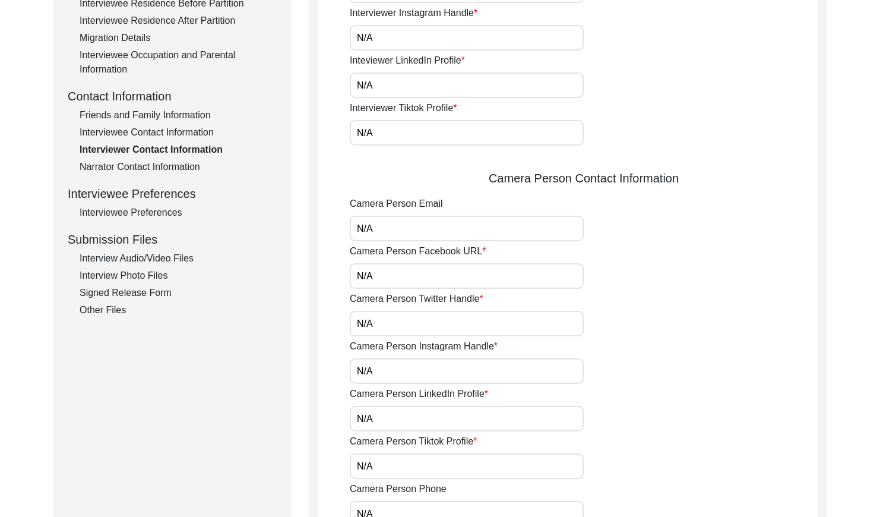
click at [159, 165] on div "Narrator Contact Information" at bounding box center [178, 167] width 197 height 14
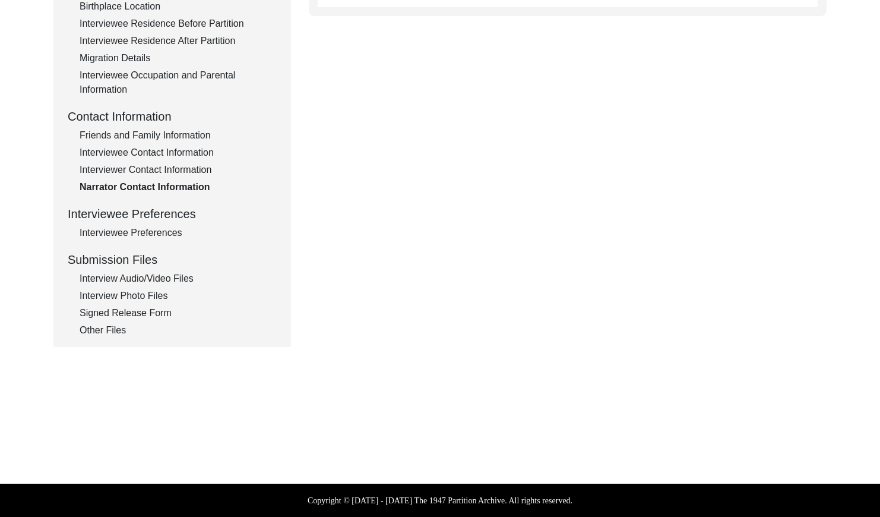
type textarea "N/A"
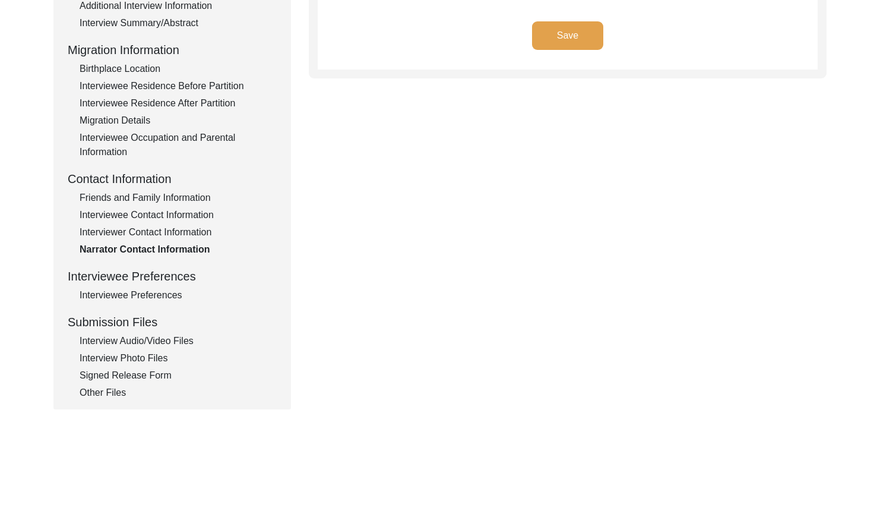
scroll to position [342, 0]
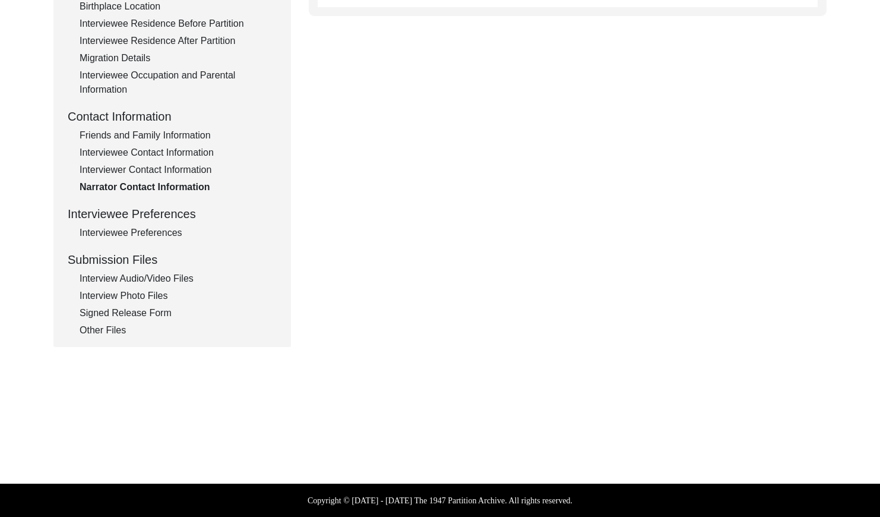
click at [164, 227] on div "Interviewee Preferences" at bounding box center [178, 233] width 197 height 14
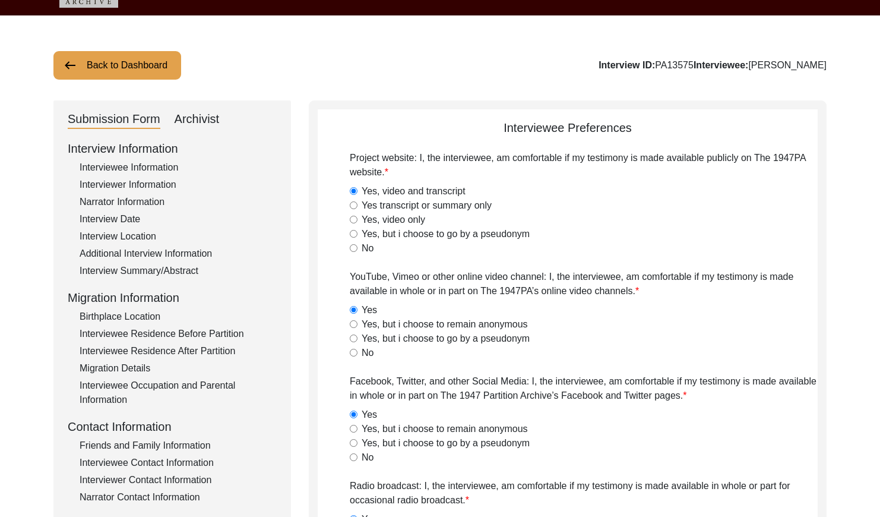
scroll to position [30, 0]
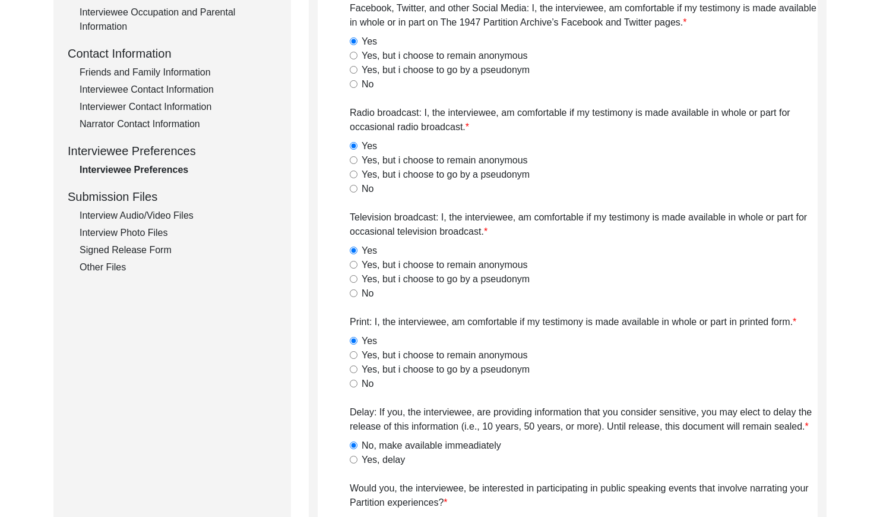
click at [169, 217] on div "Interview Audio/Video Files" at bounding box center [178, 215] width 197 height 14
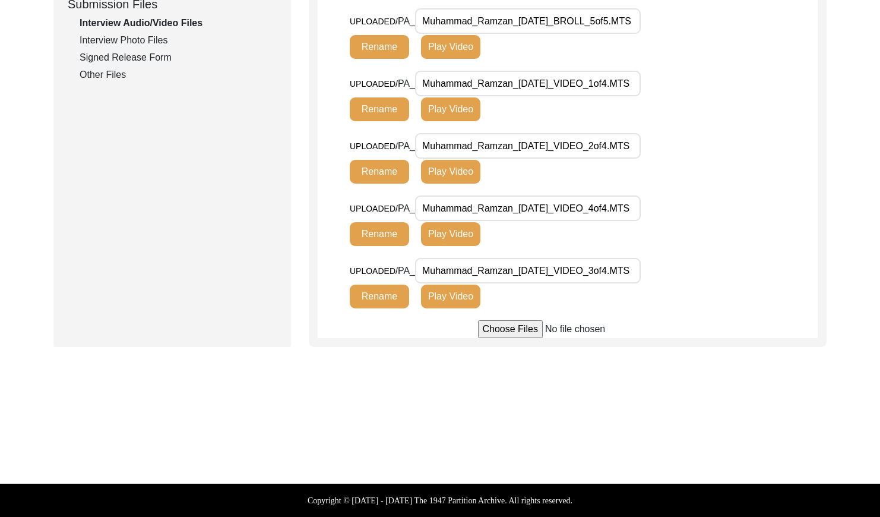
scroll to position [0, 10]
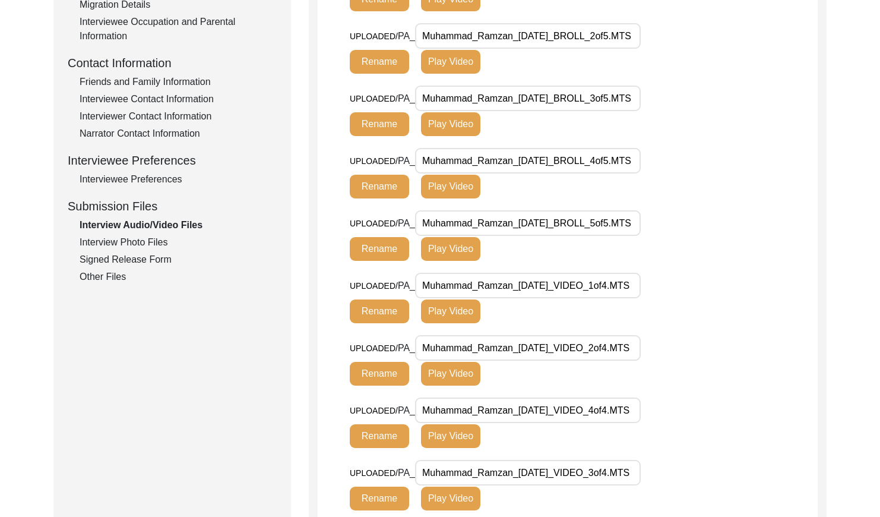
click at [151, 242] on div "Interview Photo Files" at bounding box center [178, 242] width 197 height 14
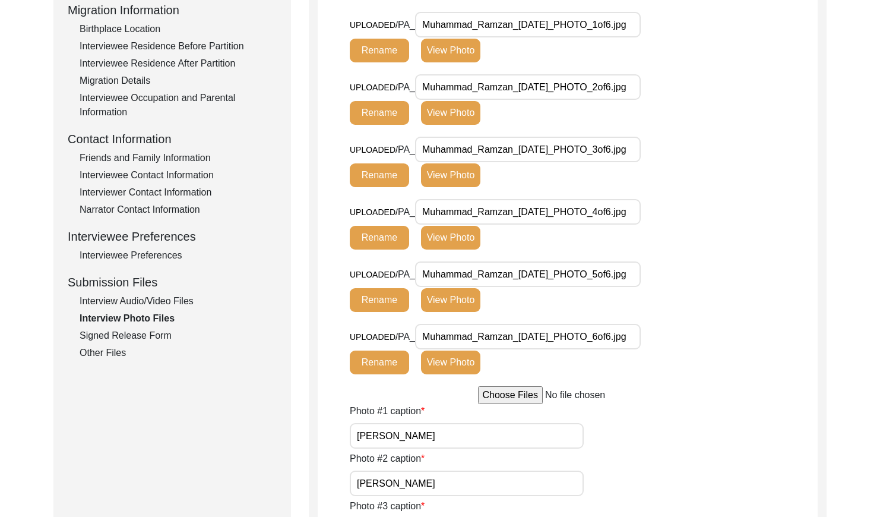
scroll to position [312, 0]
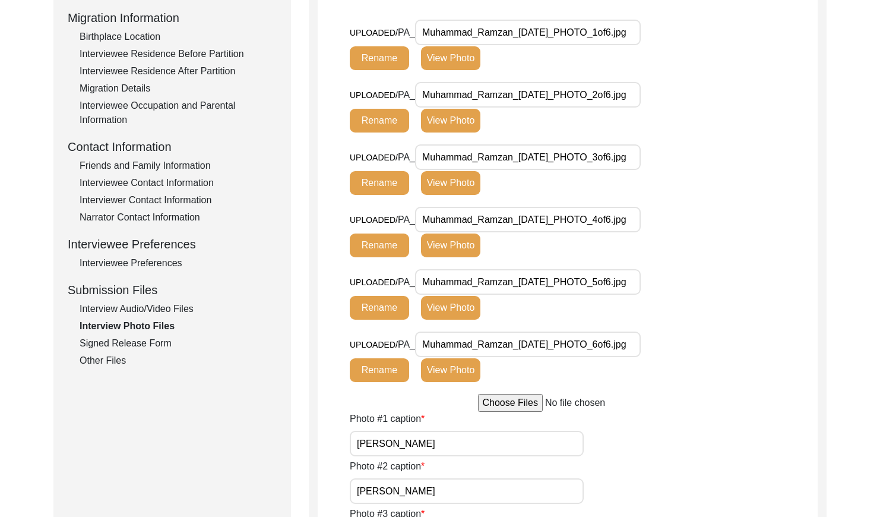
drag, startPoint x: 134, startPoint y: 343, endPoint x: 228, endPoint y: 322, distance: 96.8
click at [135, 343] on div "Signed Release Form" at bounding box center [178, 343] width 197 height 14
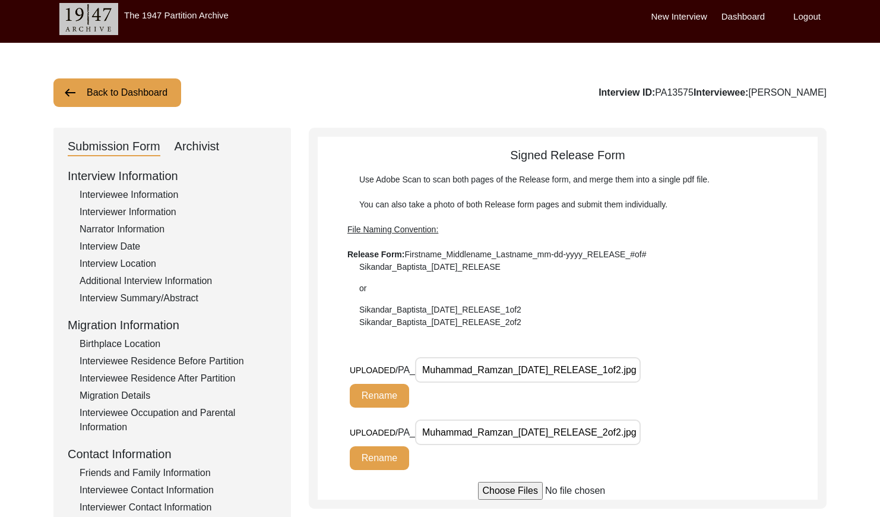
scroll to position [0, 0]
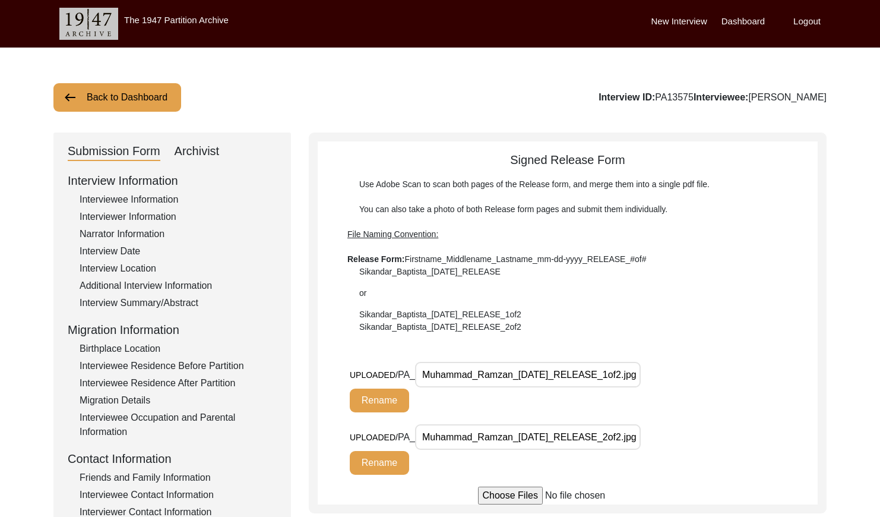
click at [168, 107] on button "Back to Dashboard" at bounding box center [117, 97] width 128 height 29
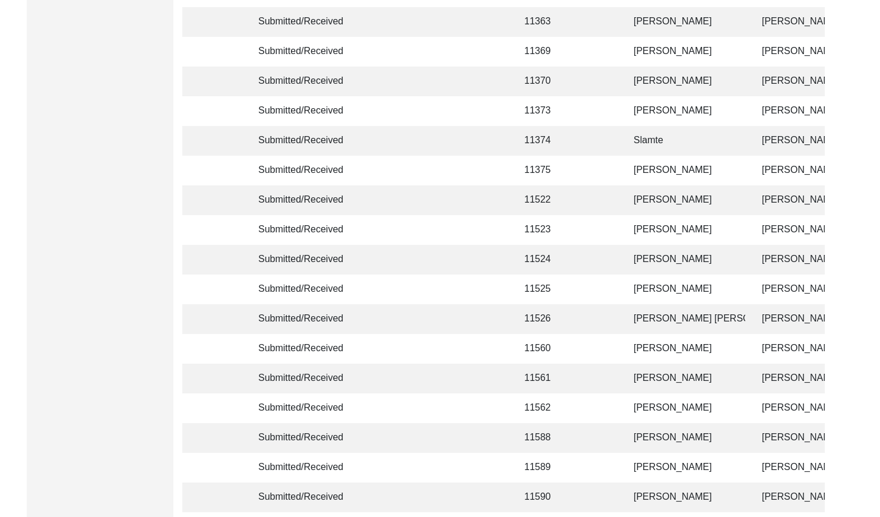
scroll to position [2807, 0]
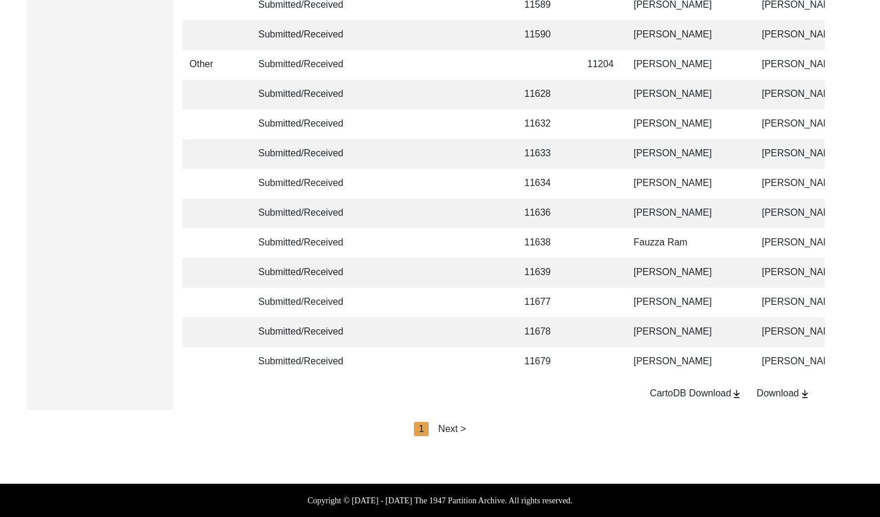
click at [452, 423] on div "Next >" at bounding box center [452, 429] width 28 height 14
click at [461, 429] on div "< Previous 2 Next >" at bounding box center [440, 429] width 107 height 14
click at [478, 429] on div "Next >" at bounding box center [480, 429] width 28 height 14
click at [482, 428] on div "Next >" at bounding box center [480, 429] width 28 height 14
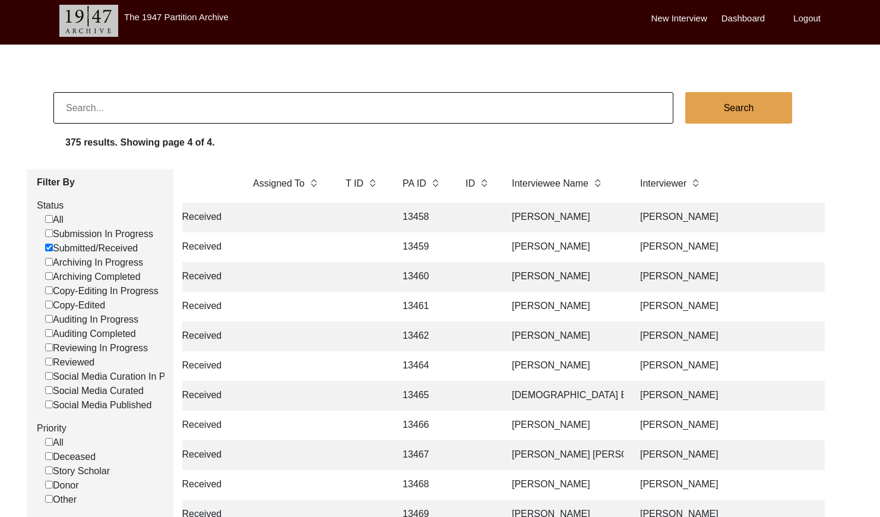
scroll to position [0, 0]
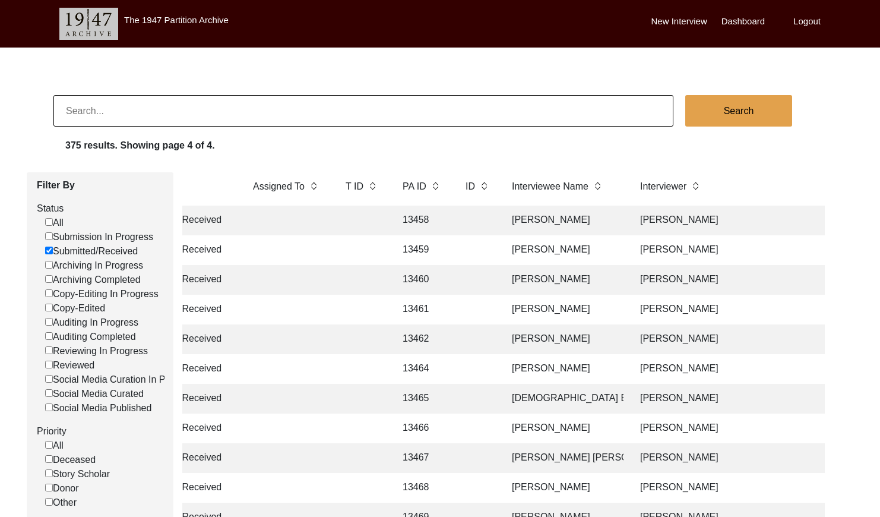
click at [193, 112] on input at bounding box center [363, 110] width 620 height 31
type input "[PERSON_NAME]"
click at [719, 110] on button "Search" at bounding box center [738, 110] width 107 height 31
checkbox input "false"
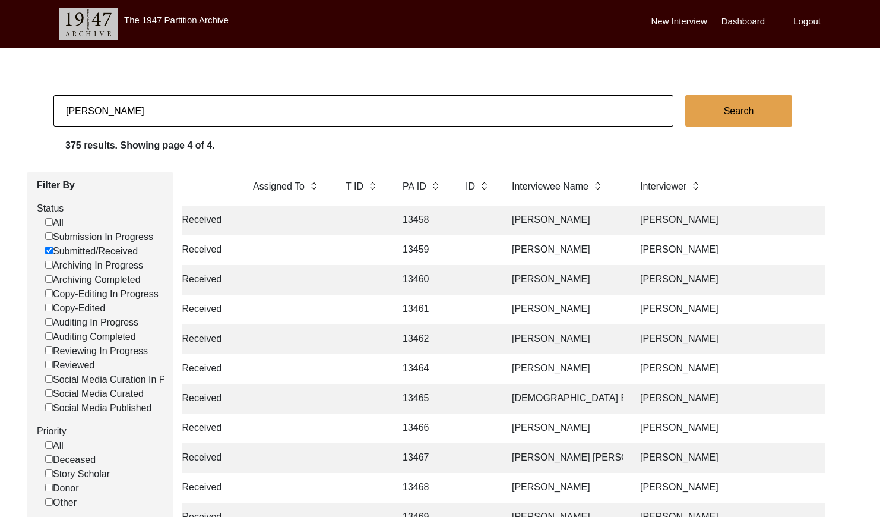
checkbox input "false"
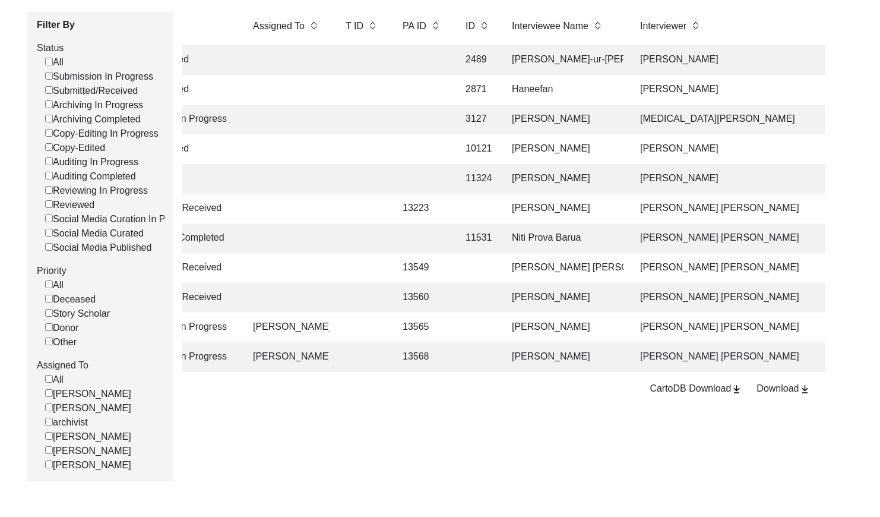
scroll to position [166, 0]
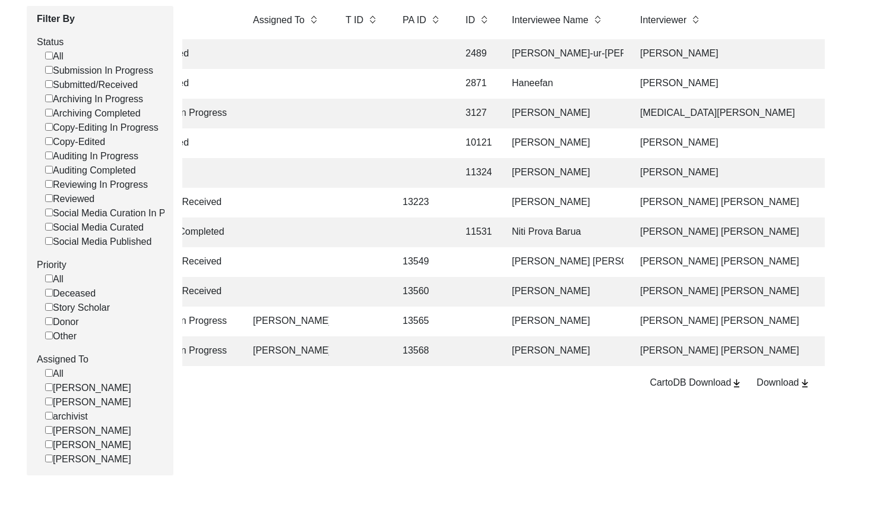
click at [643, 282] on td "[PERSON_NAME] [PERSON_NAME]" at bounding box center [737, 292] width 208 height 30
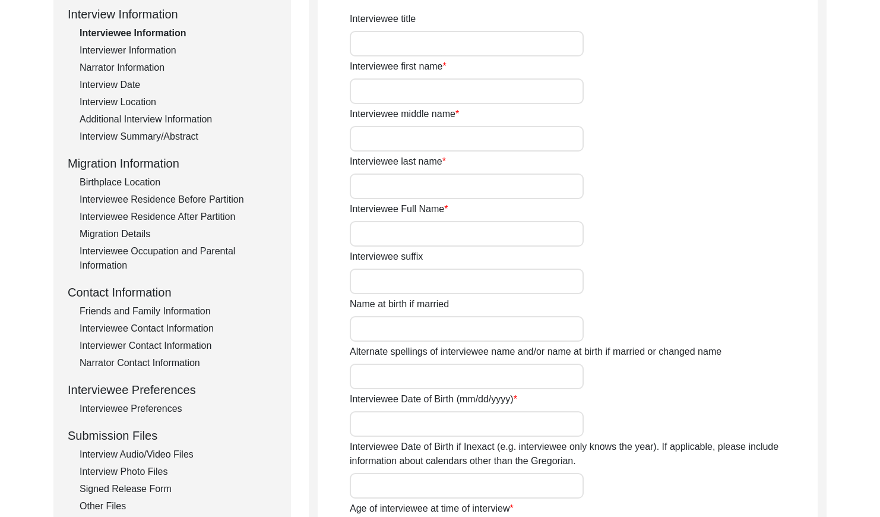
type input "Begum"
type input "Sanowara"
type input "nil"
type input "Begum"
type input "[PERSON_NAME]"
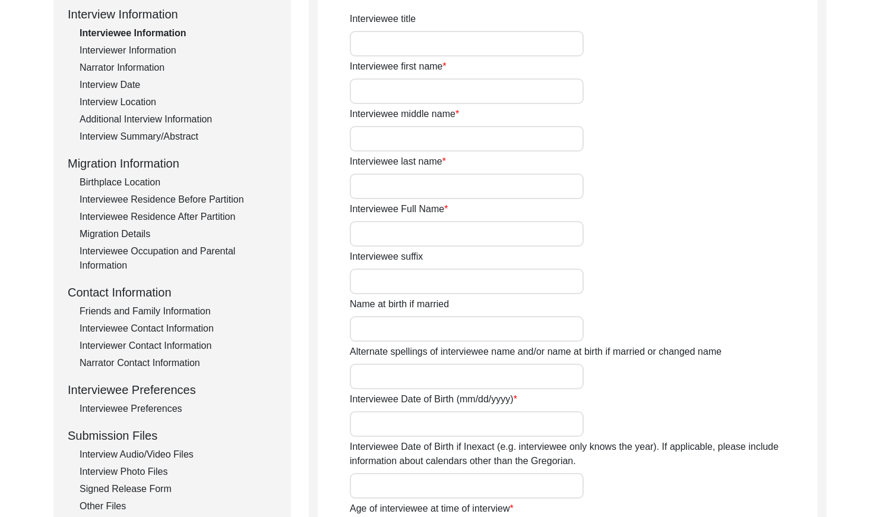
type input "[DATE]"
type input "1943"
type input "82"
type input "[DEMOGRAPHIC_DATA]"
type input "Bangla"
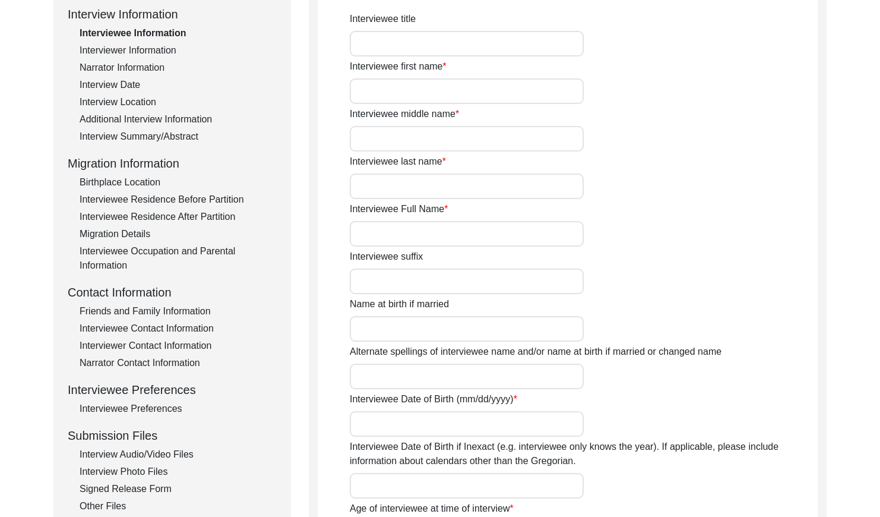
type input "Chatgaiya"
type input "[DEMOGRAPHIC_DATA]"
type input "South Asian"
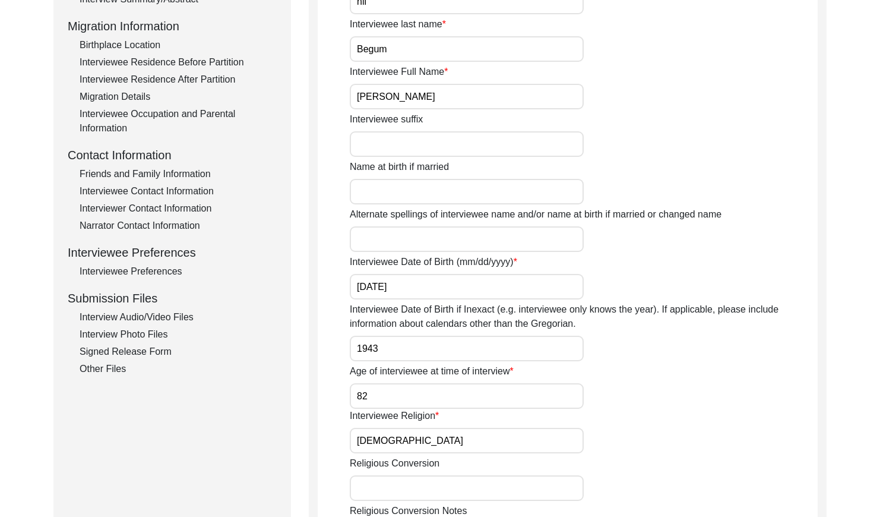
scroll to position [336, 0]
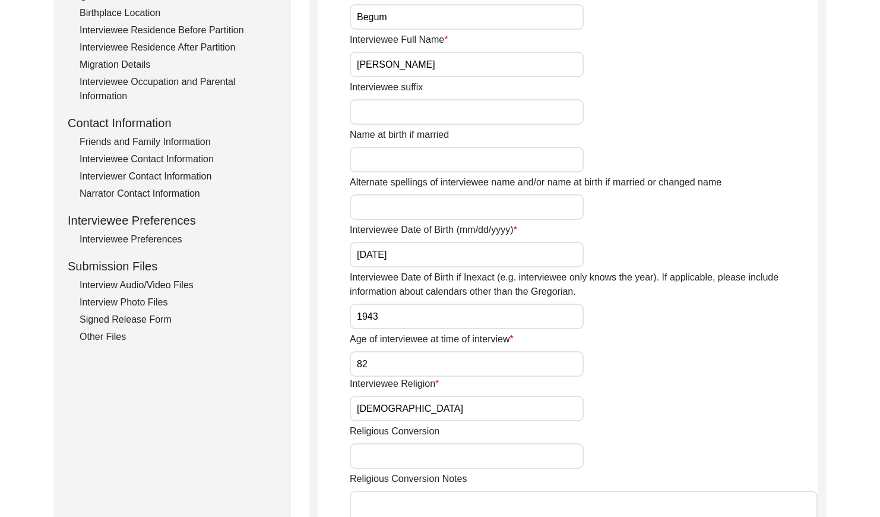
click at [150, 300] on div "Interview Photo Files" at bounding box center [178, 302] width 197 height 14
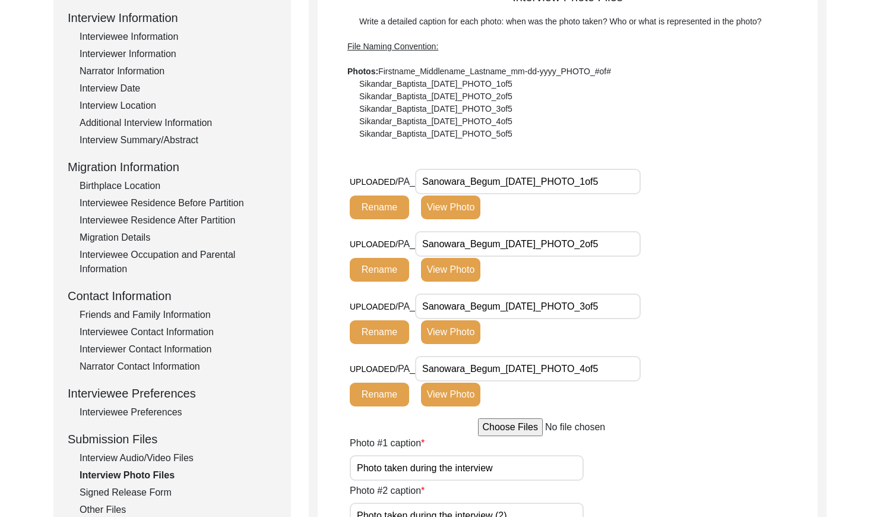
scroll to position [162, 0]
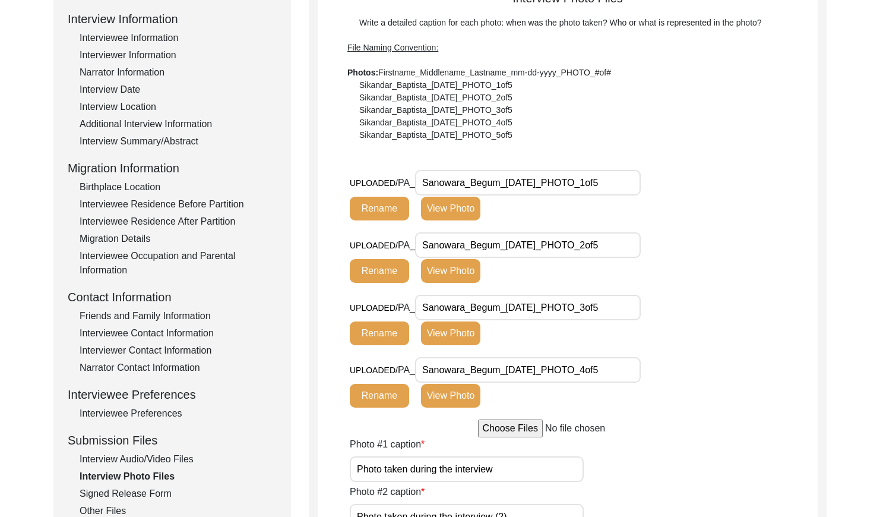
click at [624, 179] on input "Sanowara_Begum_[DATE]_PHOTO_1of5" at bounding box center [528, 183] width 226 height 26
type input "Sanowara_Begum_[DATE]_PHOTO_1of5.jpg"
click at [362, 210] on button "Rename" at bounding box center [379, 209] width 59 height 24
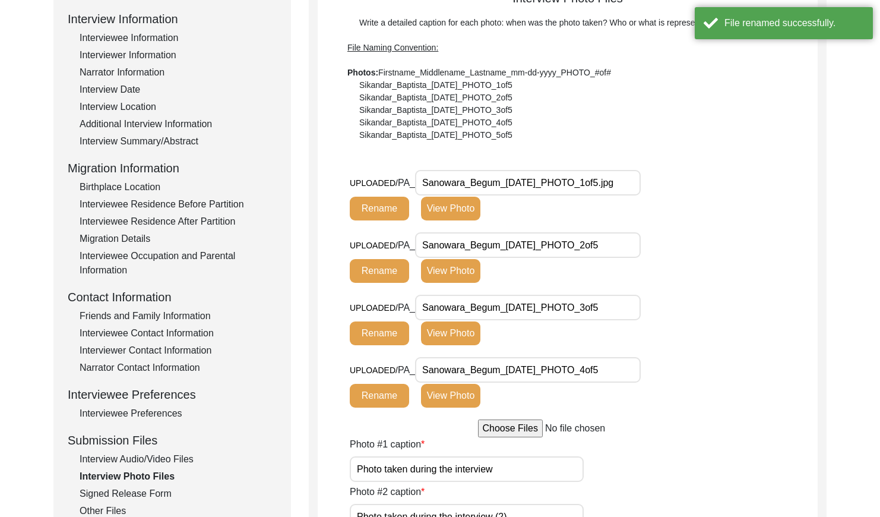
click at [623, 248] on input "Sanowara_Begum_[DATE]_PHOTO_2of5" at bounding box center [528, 245] width 226 height 26
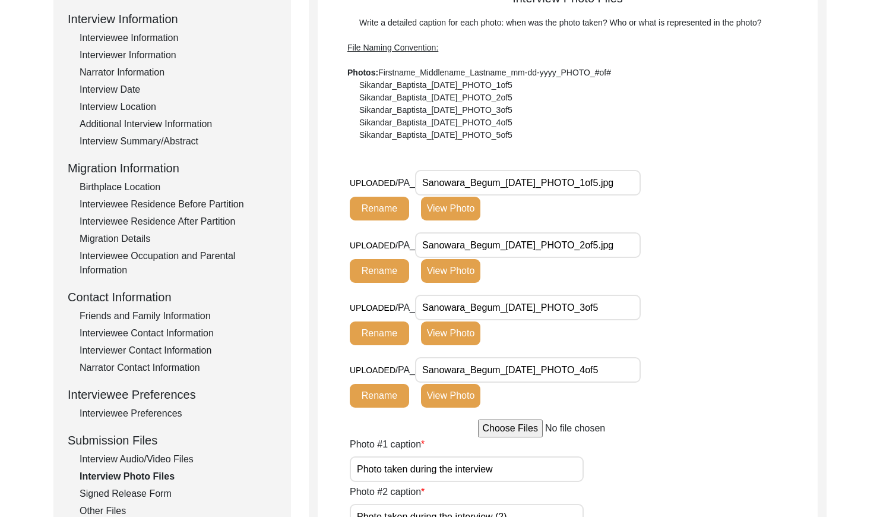
type input "Sanowara_Begum_[DATE]_PHOTO_2of5.jpg"
click at [360, 270] on button "Rename" at bounding box center [379, 271] width 59 height 24
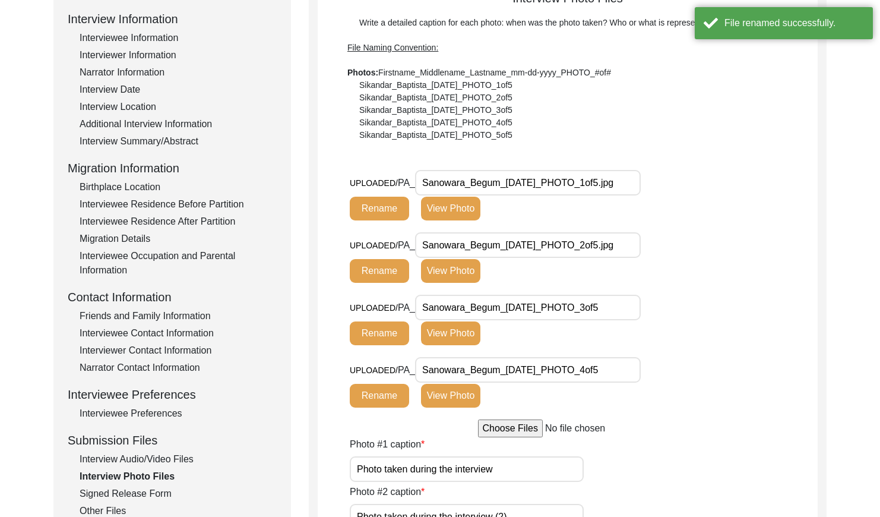
click at [628, 312] on input "Sanowara_Begum_[DATE]_PHOTO_3of5" at bounding box center [528, 308] width 226 height 26
type input "Sanowara_Begum_[DATE]_PHOTO_3of5.jpg"
click at [384, 336] on button "Rename" at bounding box center [379, 333] width 59 height 24
click at [394, 393] on button "Rename" at bounding box center [379, 396] width 59 height 24
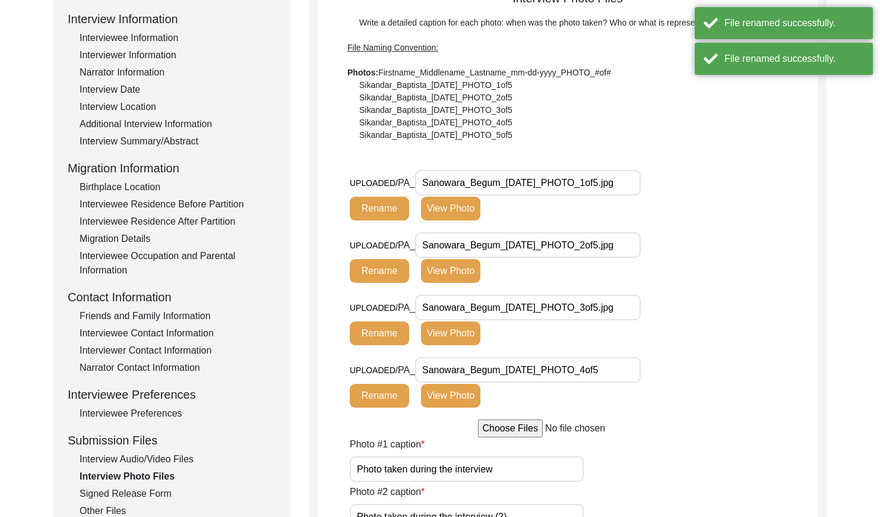
click at [629, 371] on input "Sanowara_Begum_[DATE]_PHOTO_4of5" at bounding box center [528, 370] width 226 height 26
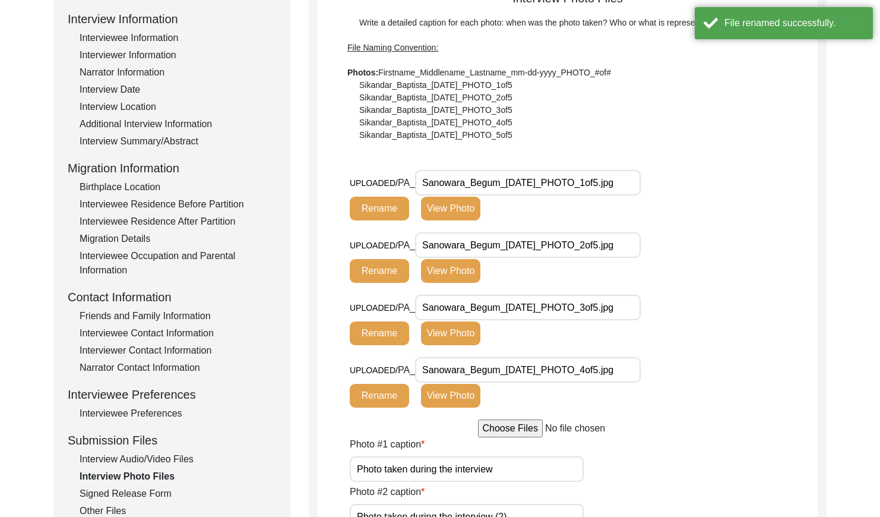
type input "Sanowara_Begum_[DATE]_PHOTO_4of5.jpg"
click at [393, 390] on button "Rename" at bounding box center [379, 396] width 59 height 24
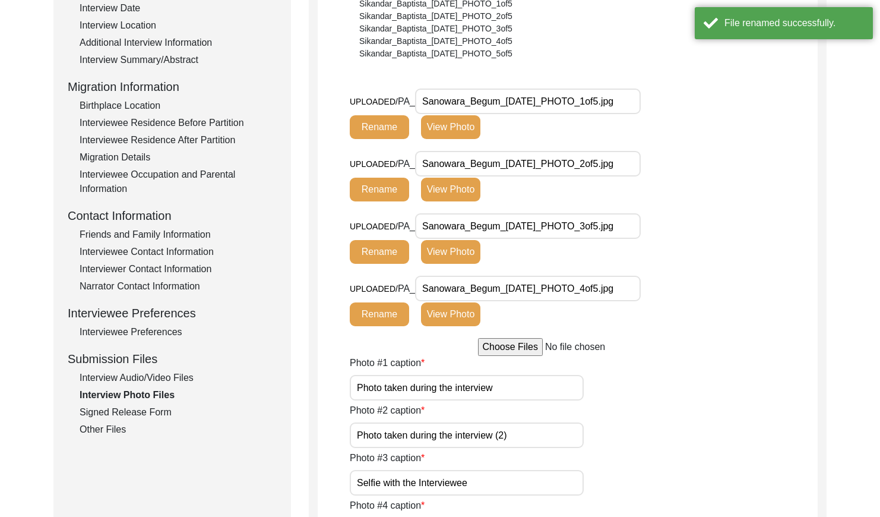
scroll to position [244, 0]
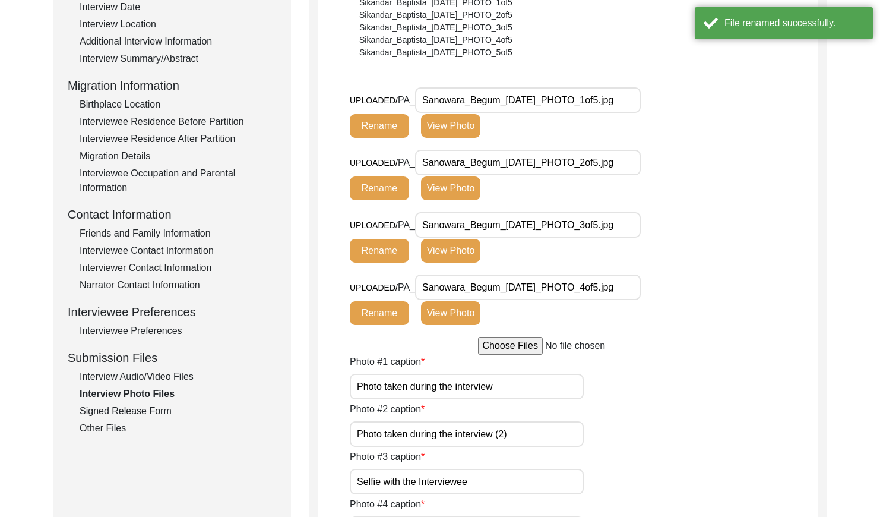
click at [106, 375] on div "Interview Audio/Video Files" at bounding box center [178, 376] width 197 height 14
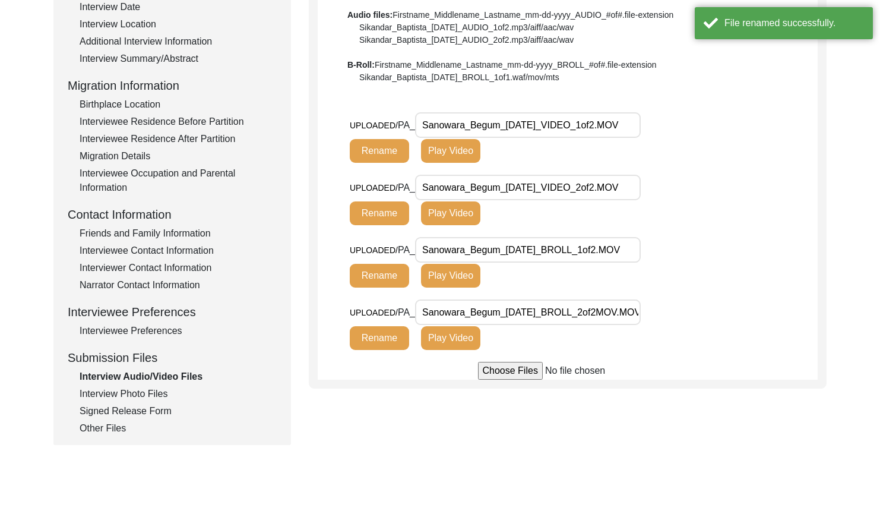
click at [123, 393] on div "Interview Photo Files" at bounding box center [178, 394] width 197 height 14
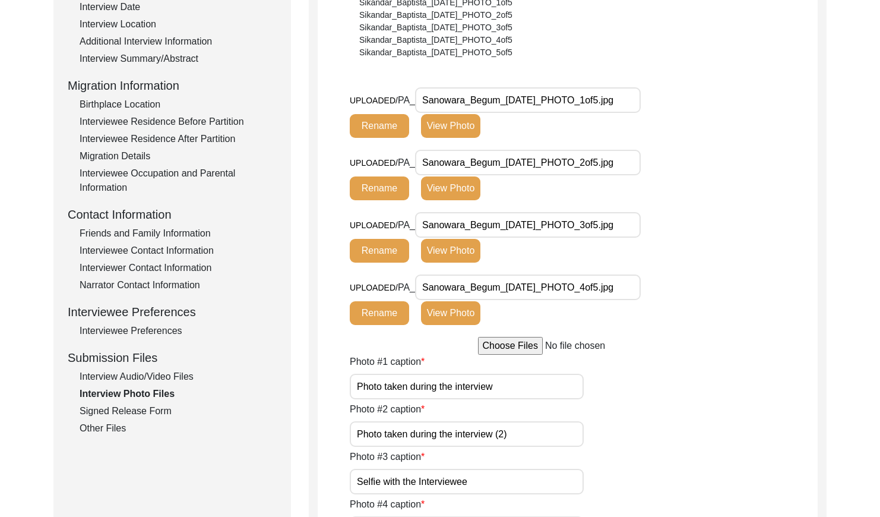
click at [139, 376] on div "Interview Audio/Video Files" at bounding box center [178, 376] width 197 height 14
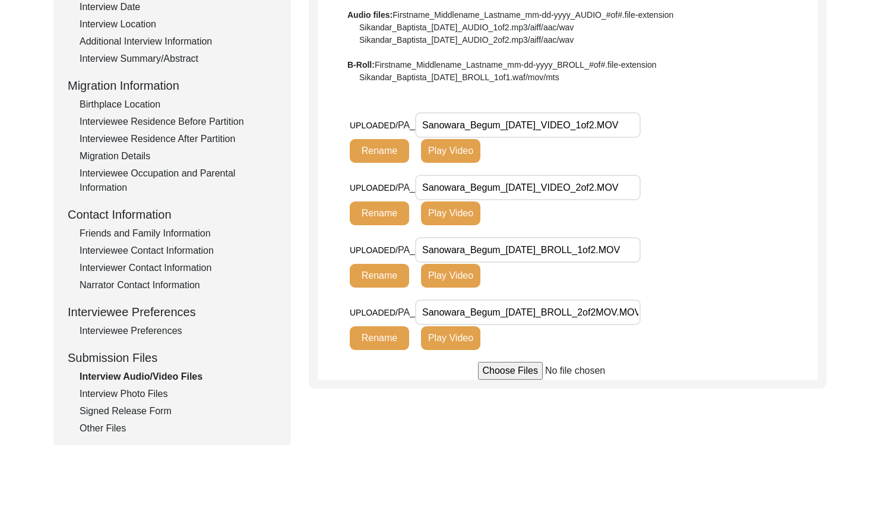
click at [113, 391] on div "Interview Photo Files" at bounding box center [178, 394] width 197 height 14
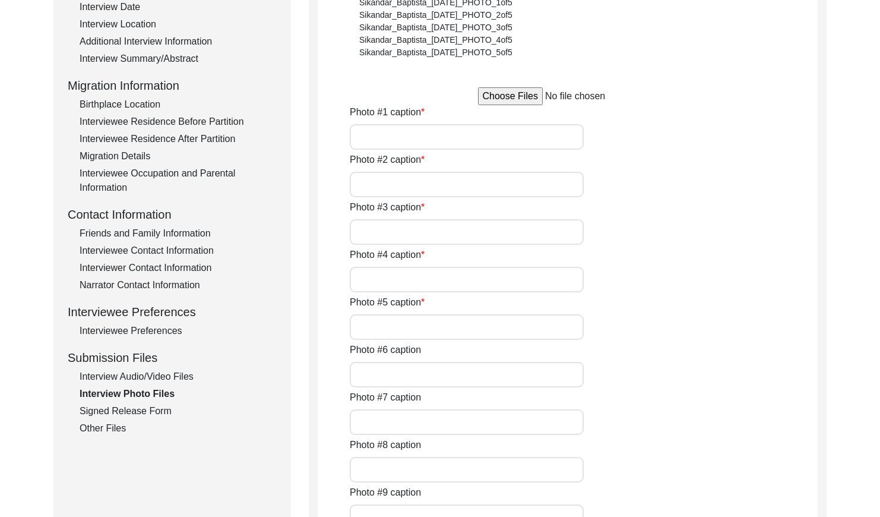
type input "Photo taken during the interview"
type input "Photo taken during the interview (2)"
type input "Selfie with the Interviewee"
type input "Full picture of the interviewee"
type input "Full Picture of the interviewee (2)"
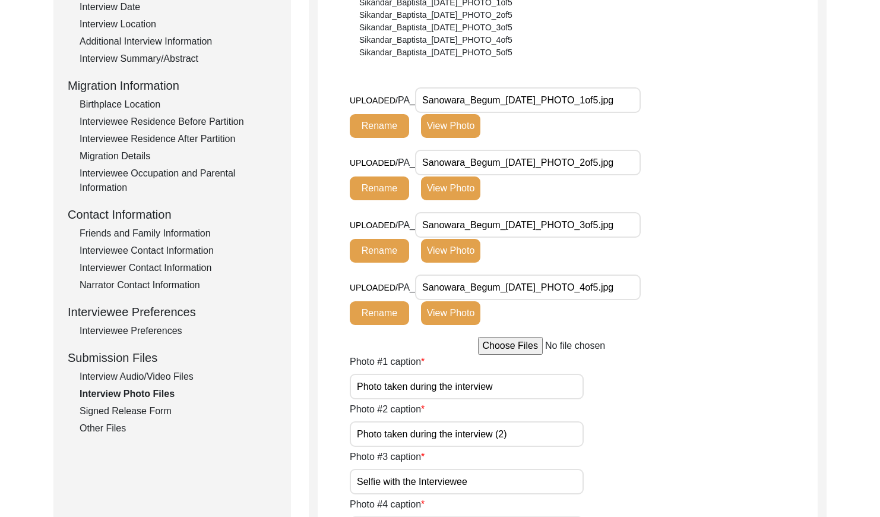
click at [129, 412] on div "Signed Release Form" at bounding box center [178, 411] width 197 height 14
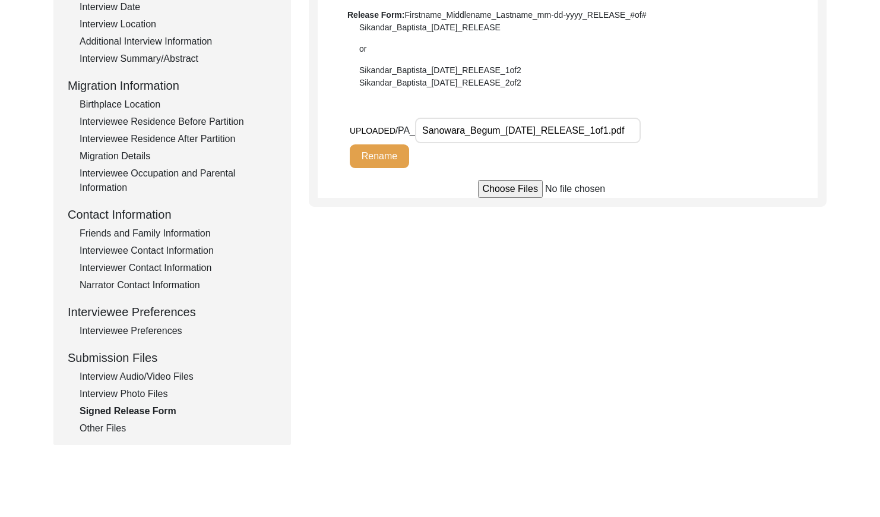
click at [106, 428] on div "Other Files" at bounding box center [178, 428] width 197 height 14
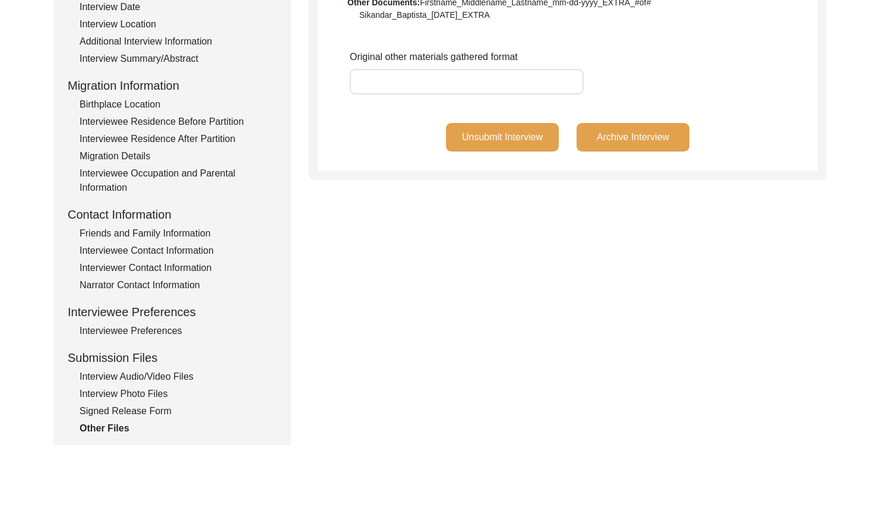
click at [138, 390] on div "Interview Photo Files" at bounding box center [178, 394] width 197 height 14
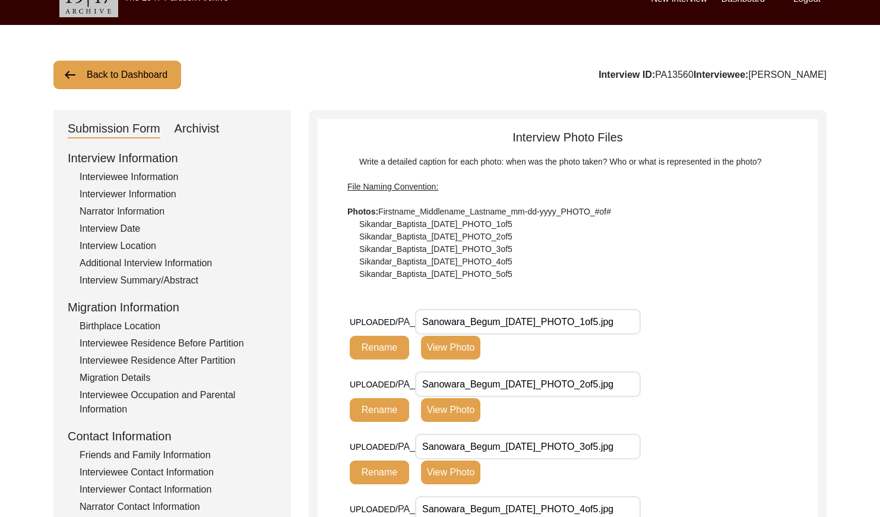
scroll to position [0, 0]
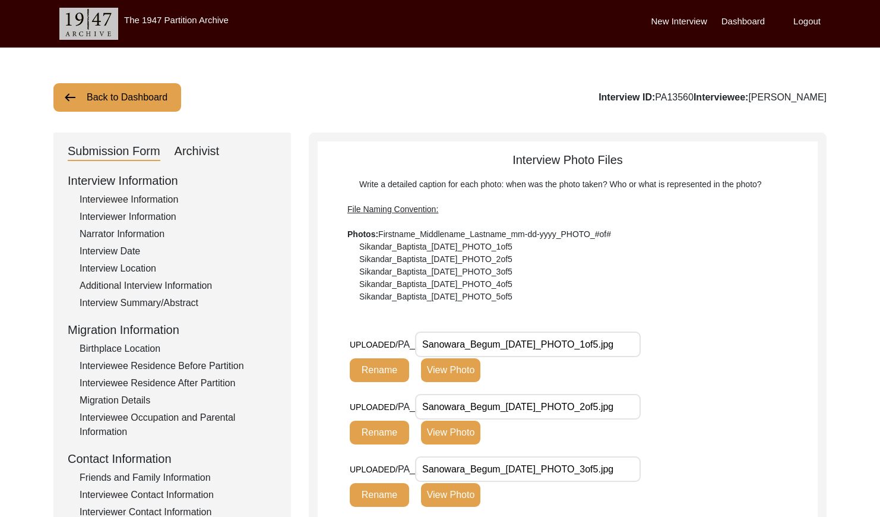
click at [115, 97] on button "Back to Dashboard" at bounding box center [117, 97] width 128 height 29
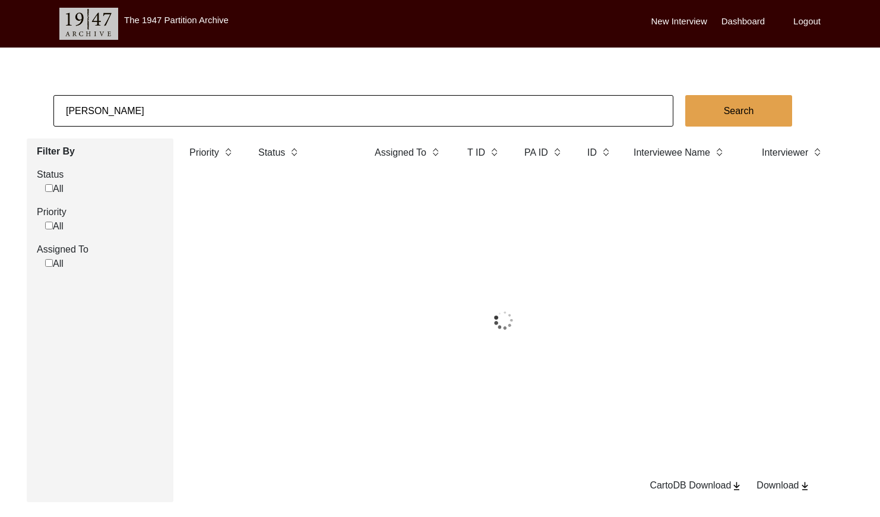
click at [126, 102] on input "[PERSON_NAME]" at bounding box center [363, 110] width 620 height 31
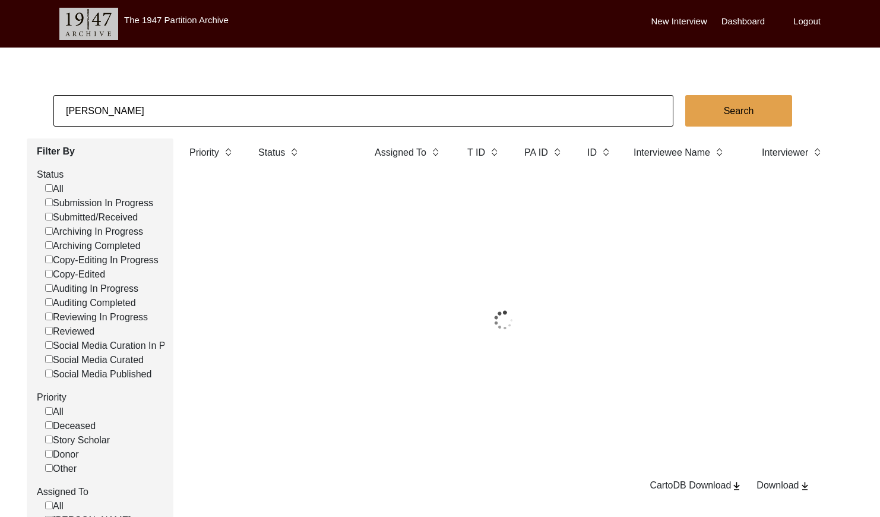
click at [126, 102] on input "[PERSON_NAME]" at bounding box center [363, 110] width 620 height 31
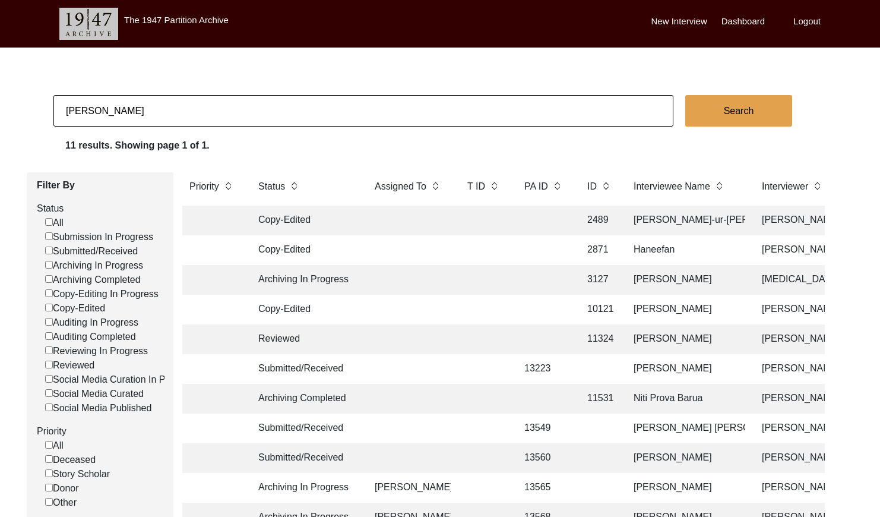
click at [126, 102] on input "[PERSON_NAME]" at bounding box center [363, 110] width 620 height 31
paste input "[PERSON_NAME]"
type input "[PERSON_NAME]"
checkbox input "false"
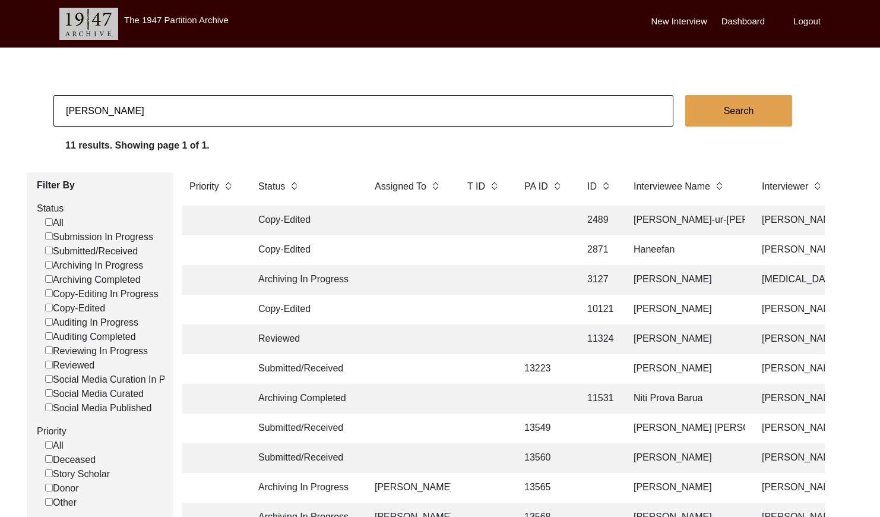
checkbox input "false"
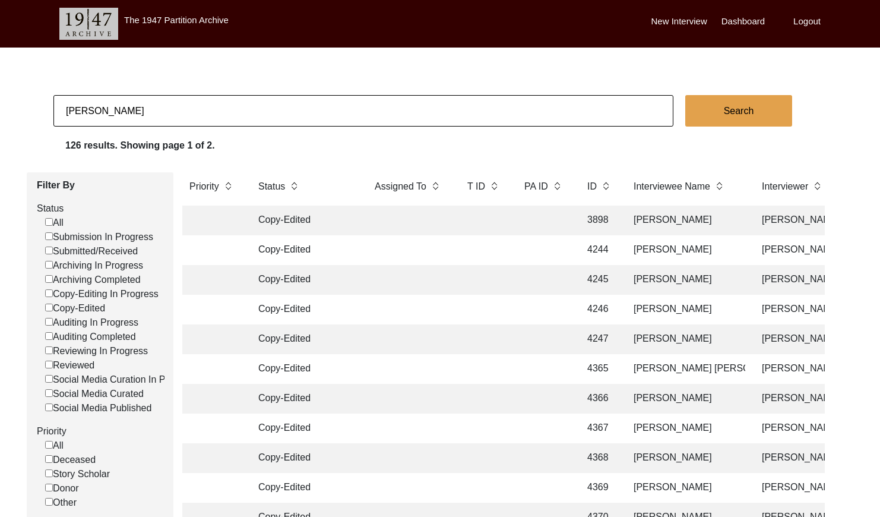
type input "[PERSON_NAME]"
click at [729, 112] on button "Search" at bounding box center [738, 110] width 107 height 31
checkbox input "false"
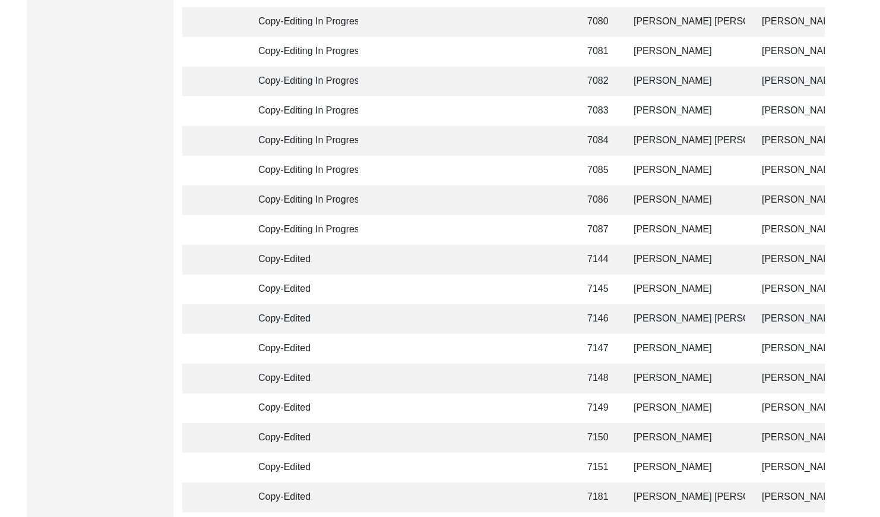
scroll to position [2807, 0]
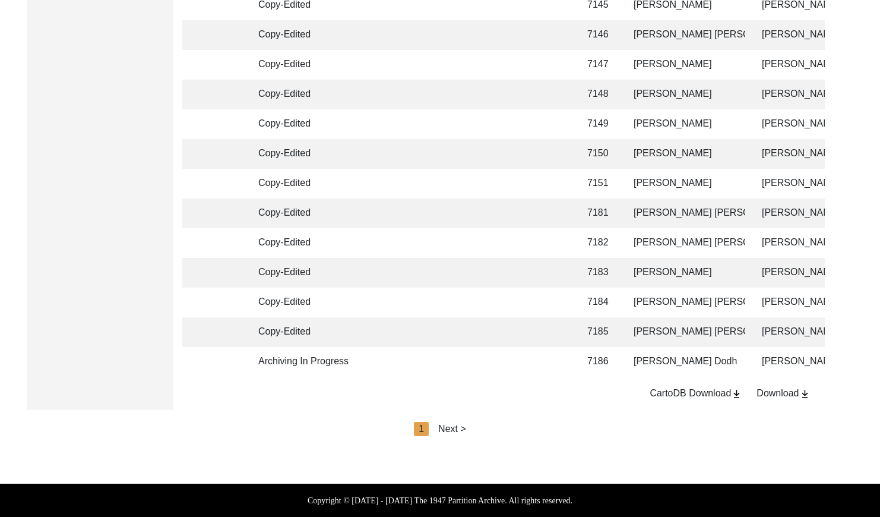
click at [458, 429] on div "Next >" at bounding box center [452, 429] width 28 height 14
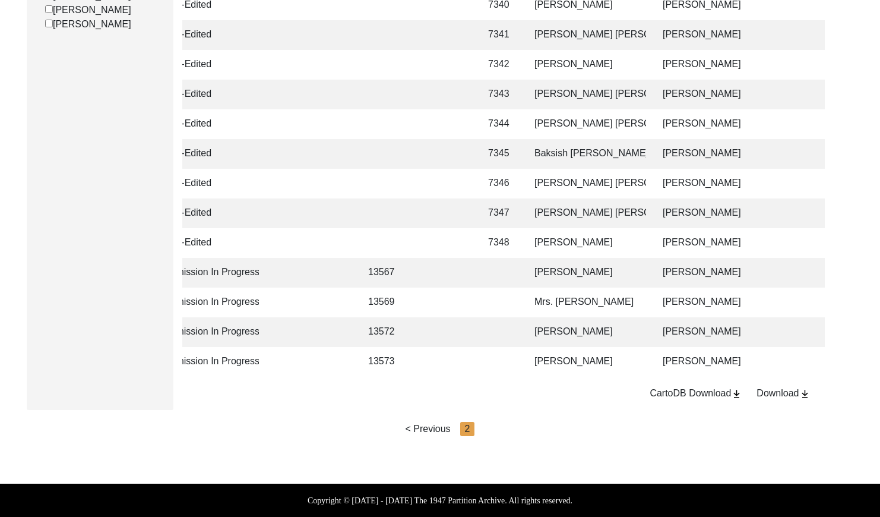
scroll to position [0, 99]
click at [552, 262] on td "[PERSON_NAME]" at bounding box center [587, 273] width 119 height 30
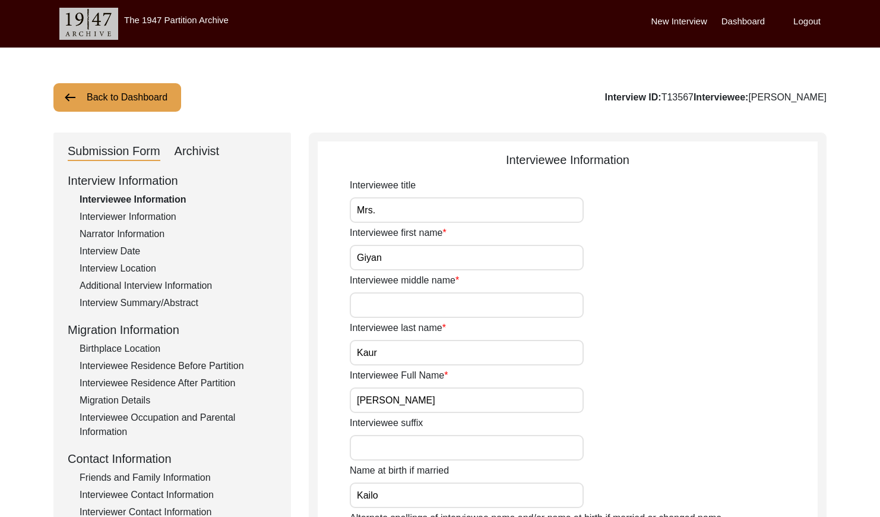
drag, startPoint x: 718, startPoint y: 96, endPoint x: 689, endPoint y: 97, distance: 29.1
click at [689, 97] on div "Interview ID: T13567 Interviewee: [PERSON_NAME]" at bounding box center [715, 97] width 221 height 14
copy div "T13567"
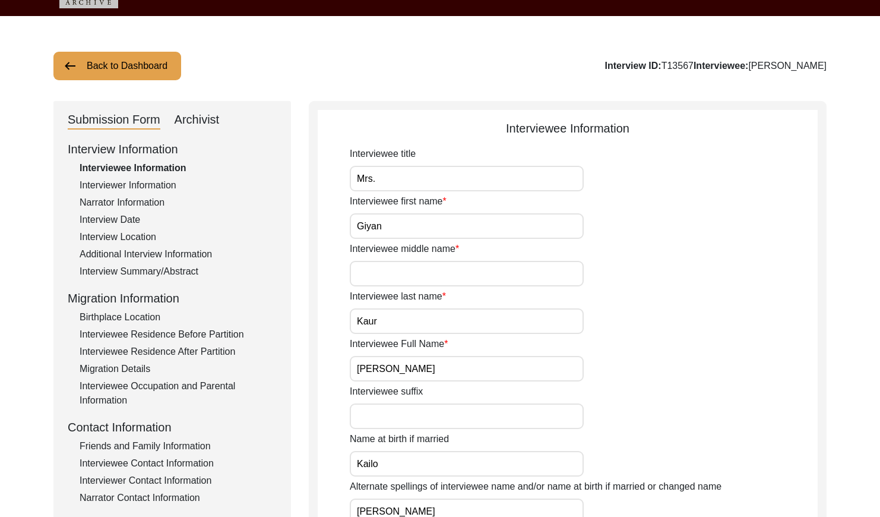
scroll to position [16, 0]
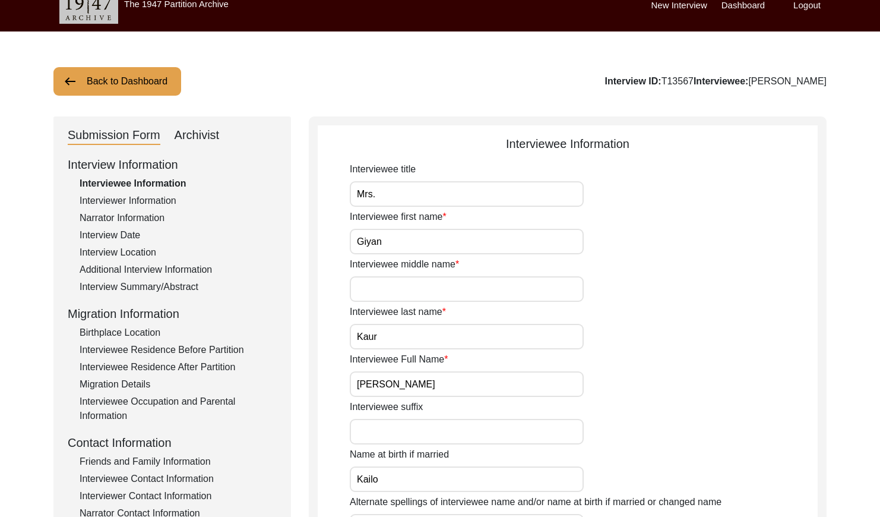
click at [149, 197] on div "Interviewer Information" at bounding box center [178, 201] width 197 height 14
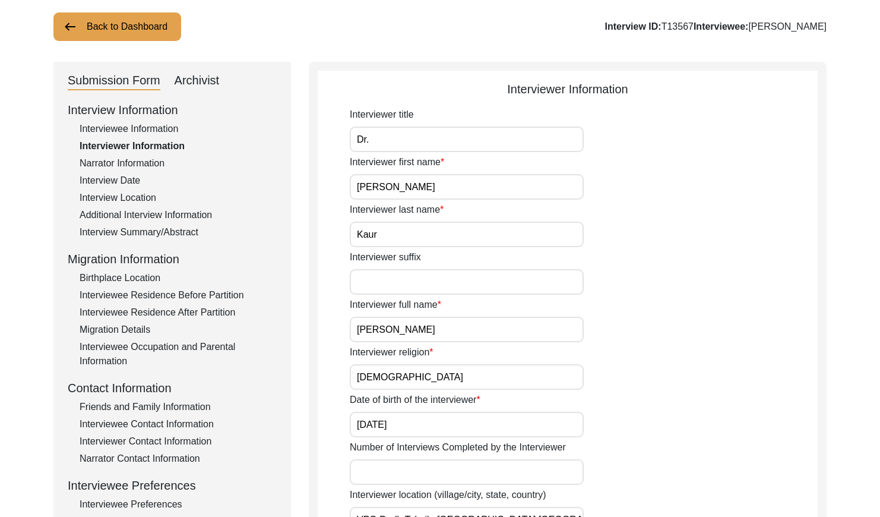
scroll to position [49, 0]
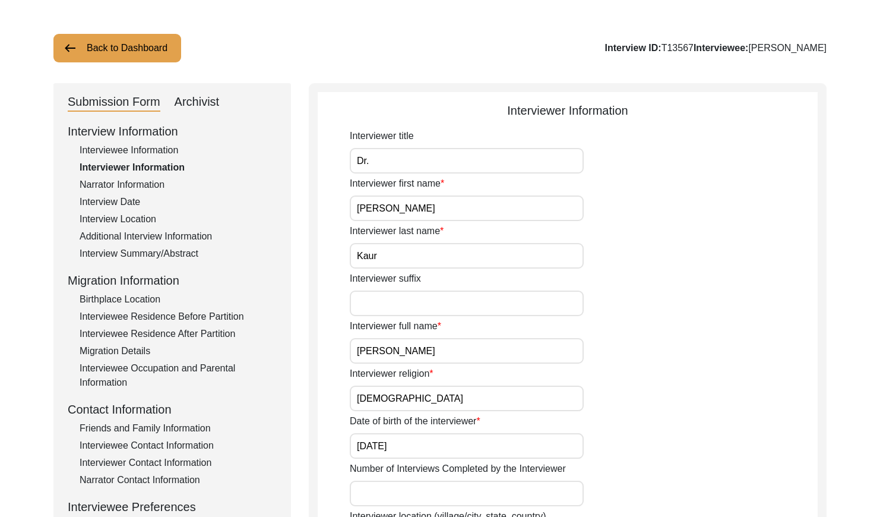
click at [159, 183] on div "Narrator Information" at bounding box center [178, 185] width 197 height 14
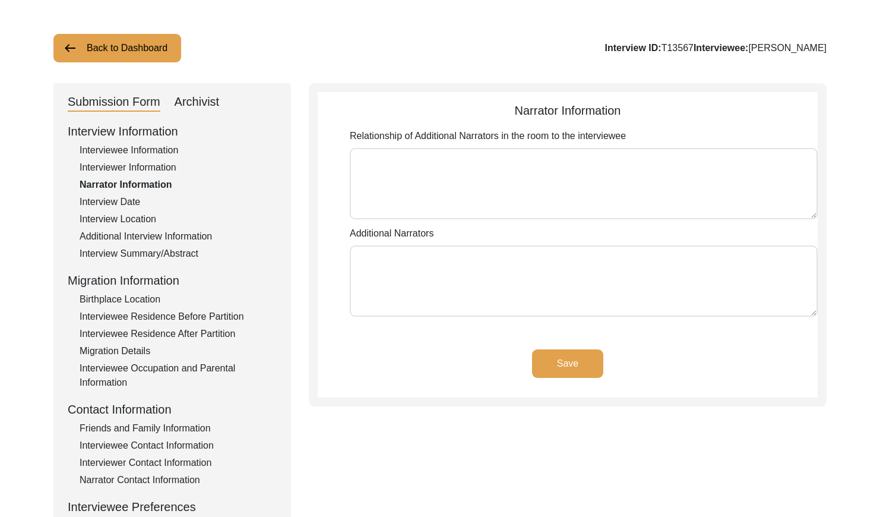
type textarea "[PERSON_NAME]"
click at [139, 197] on div "Interview Date" at bounding box center [178, 202] width 197 height 14
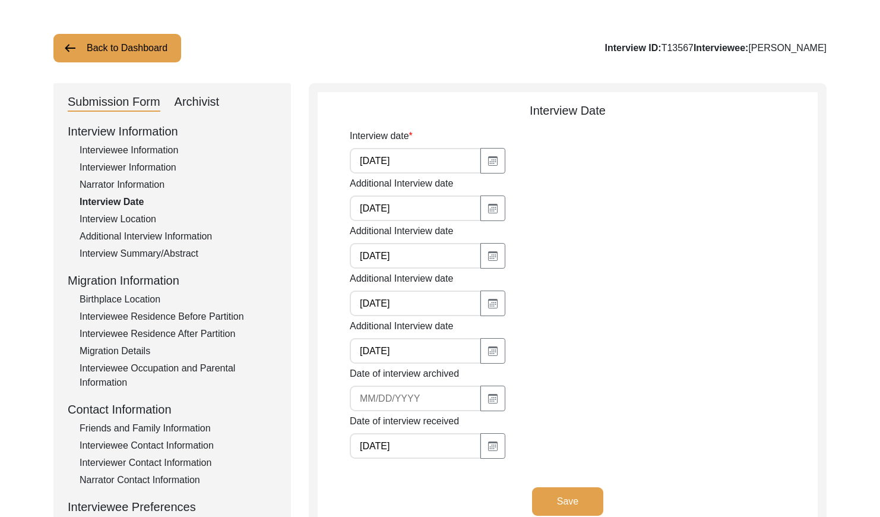
scroll to position [49, 0]
click at [480, 452] on button "button" at bounding box center [492, 446] width 25 height 26
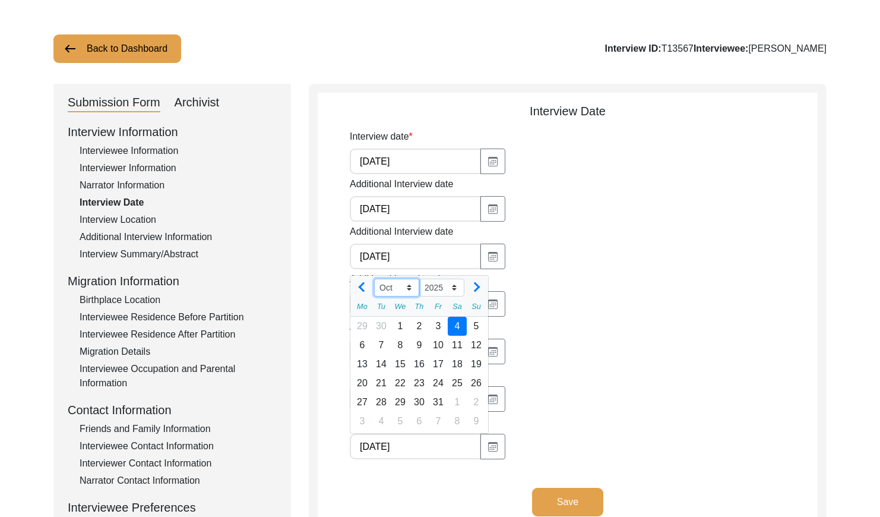
click at [407, 290] on select "Jan Feb Mar Apr May Jun [DATE] Aug Sep Oct Nov Dec" at bounding box center [396, 287] width 45 height 18
click at [404, 443] on input "[DATE]" at bounding box center [415, 446] width 131 height 26
click at [536, 429] on div "Date of interview received mm/dd/yyyy Jan Feb Mar Apr May Jun [DATE] Aug Sep Oc…" at bounding box center [584, 436] width 468 height 45
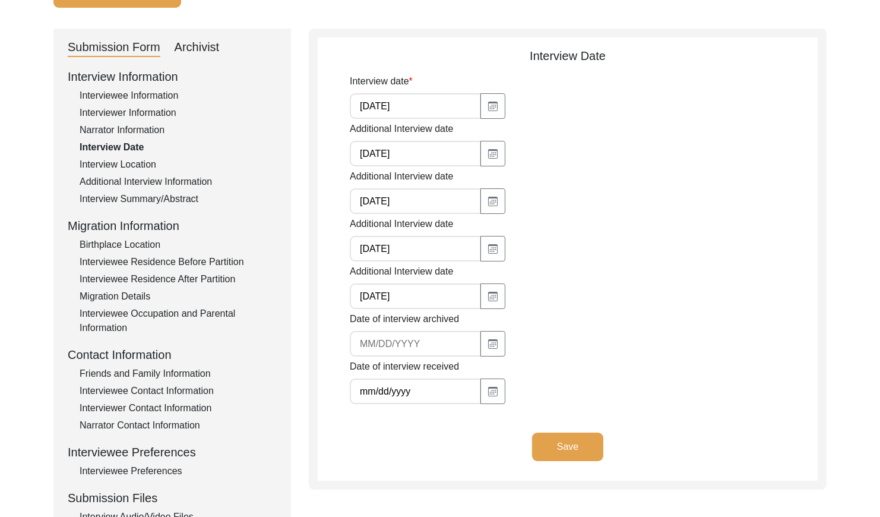
scroll to position [105, 0]
drag, startPoint x: 425, startPoint y: 388, endPoint x: 260, endPoint y: 376, distance: 164.9
click at [260, 376] on div "Submission Form Archivist Interview Information Interviewee Information Intervi…" at bounding box center [439, 306] width 773 height 556
click at [583, 448] on button "Save" at bounding box center [567, 446] width 71 height 29
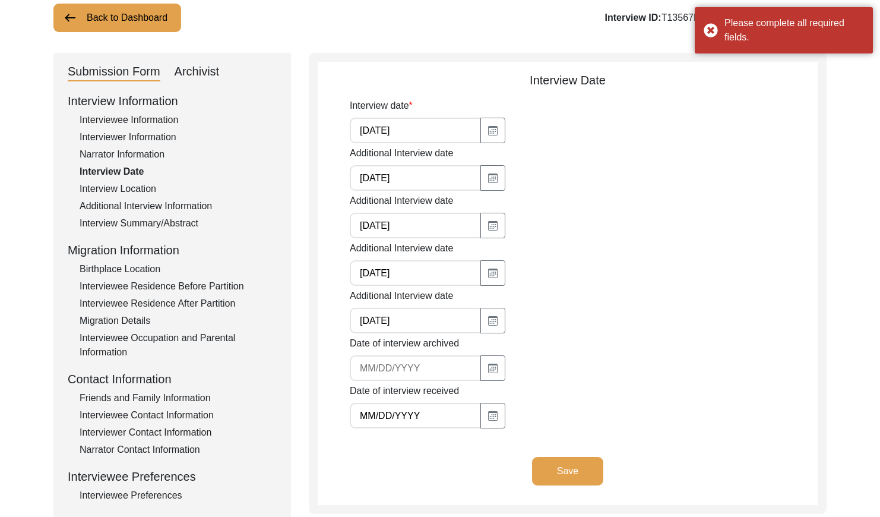
scroll to position [82, 0]
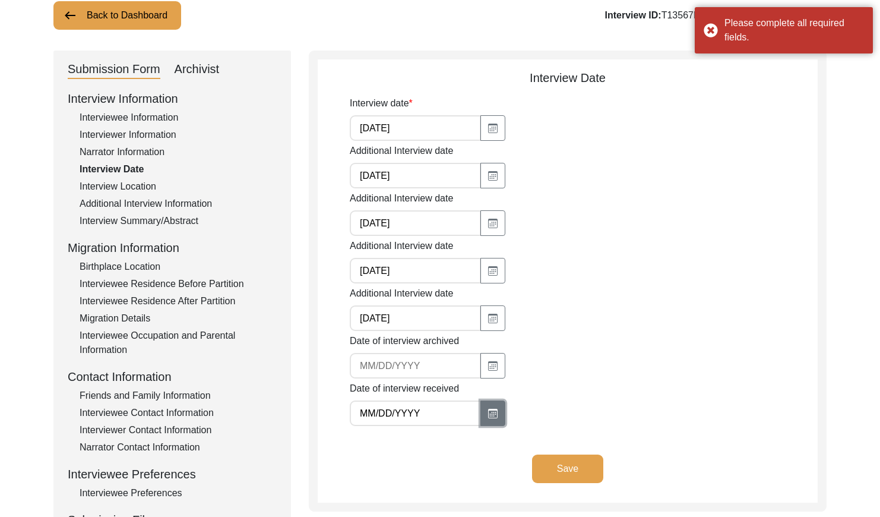
click at [488, 415] on icon "button" at bounding box center [493, 414] width 10 height 10
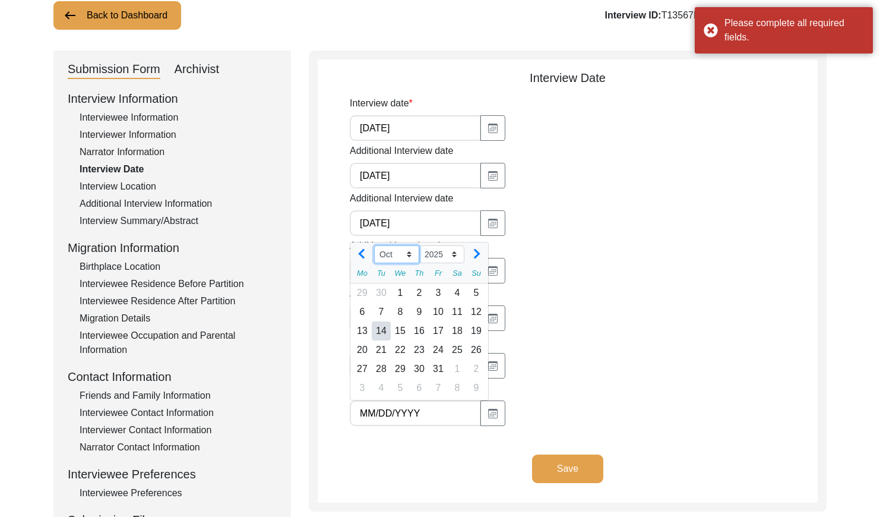
click at [386, 252] on select "Jan Feb Mar Apr May Jun [DATE] Aug Sep Oct Nov Dec" at bounding box center [396, 254] width 45 height 18
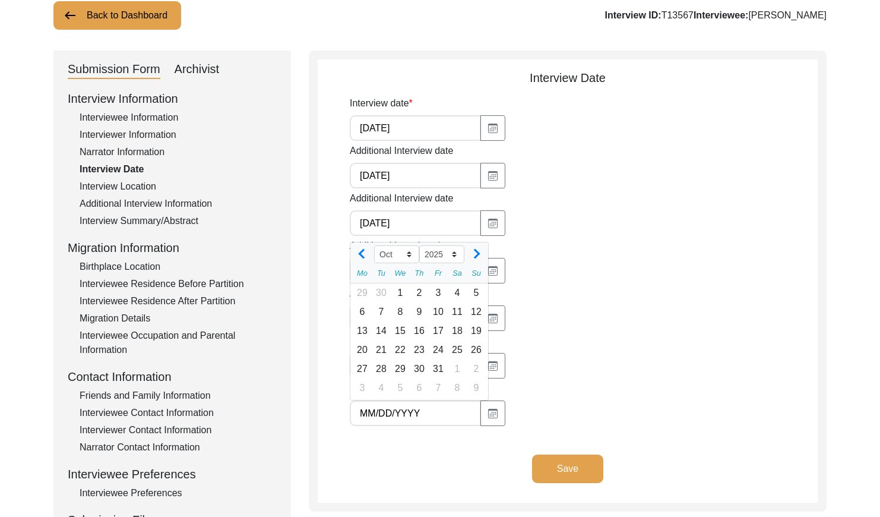
click at [97, 189] on div "Interview Location" at bounding box center [178, 186] width 197 height 14
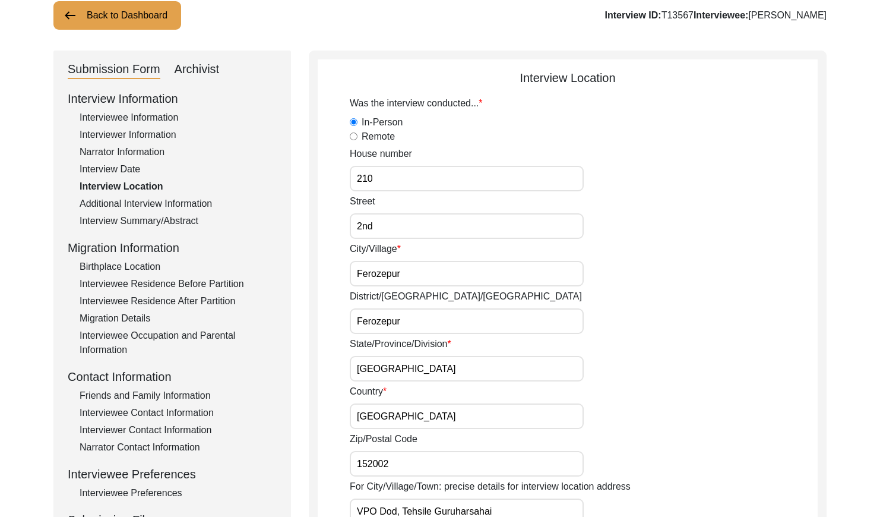
click at [99, 166] on div "Interview Date" at bounding box center [178, 169] width 197 height 14
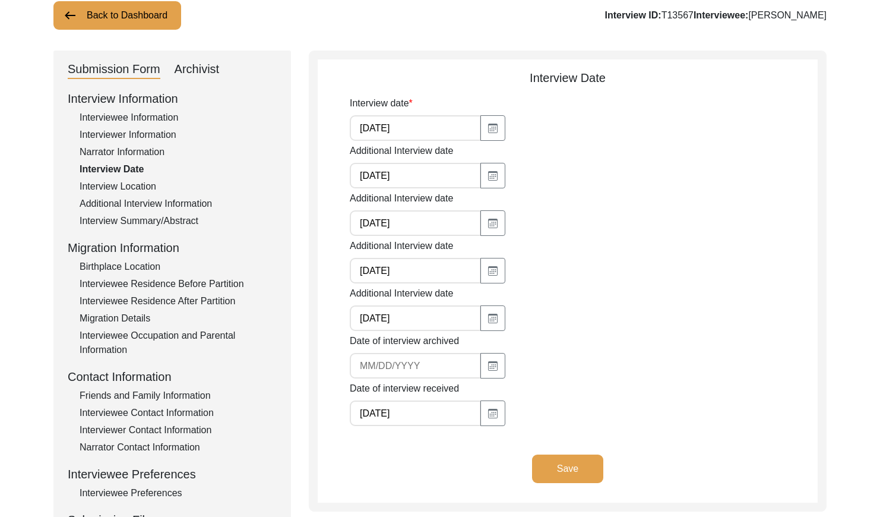
click at [113, 185] on div "Interview Location" at bounding box center [178, 186] width 197 height 14
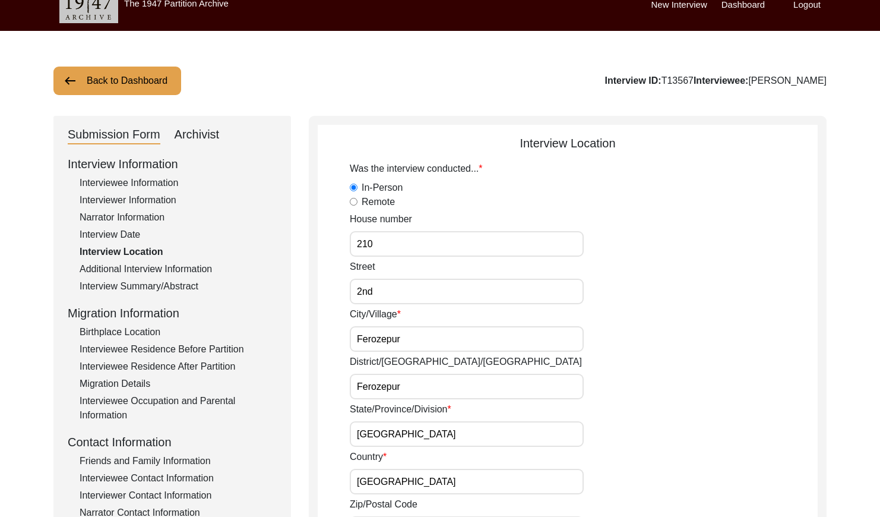
scroll to position [0, 0]
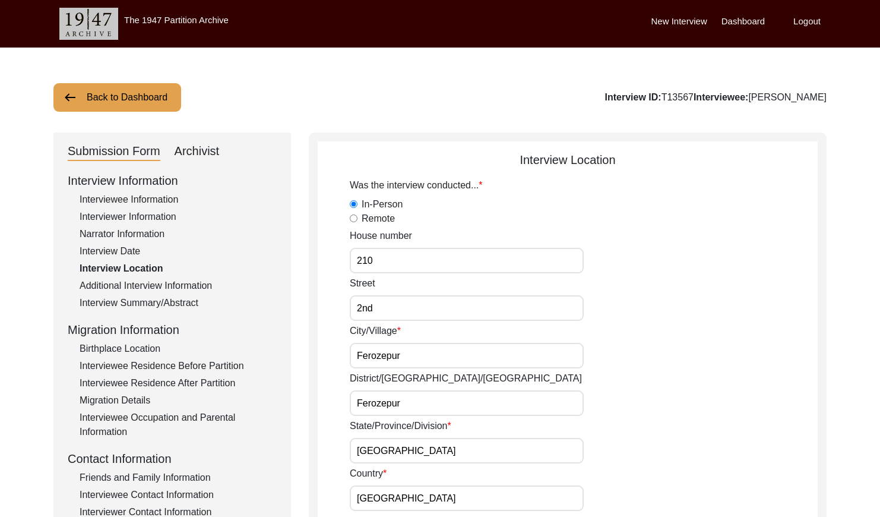
drag, startPoint x: 161, startPoint y: 285, endPoint x: 173, endPoint y: 286, distance: 11.9
click at [162, 285] on div "Additional Interview Information" at bounding box center [178, 285] width 197 height 14
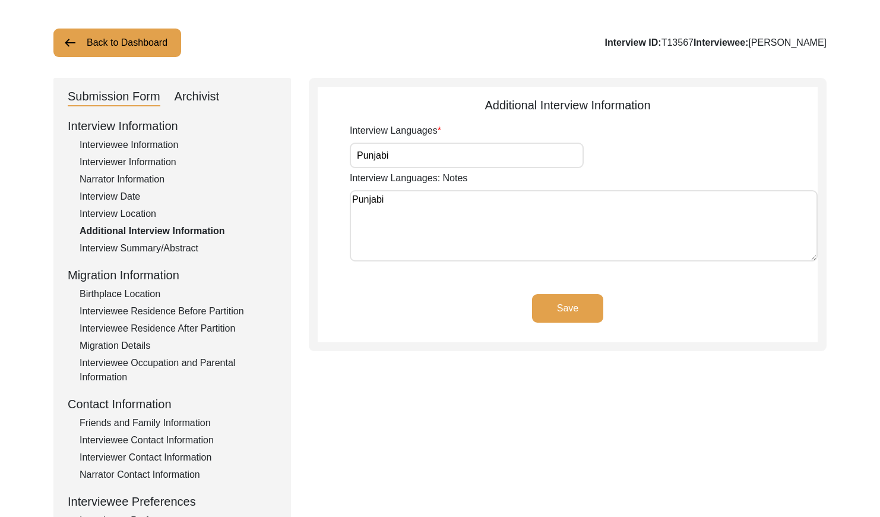
scroll to position [58, 0]
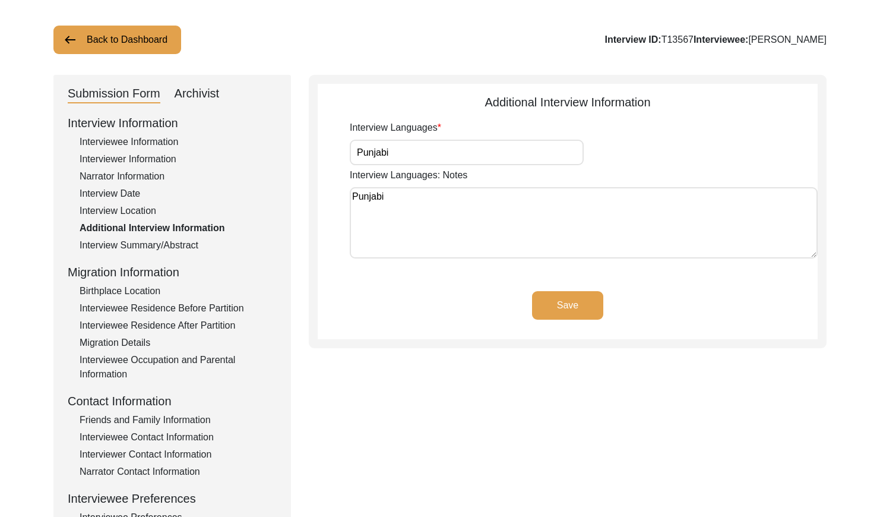
click at [146, 243] on div "Interview Summary/Abstract" at bounding box center [178, 245] width 197 height 14
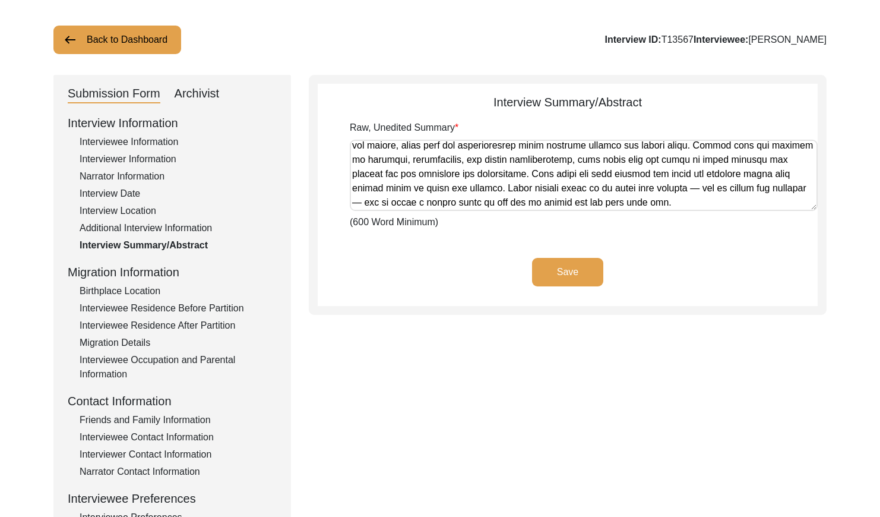
scroll to position [504, 0]
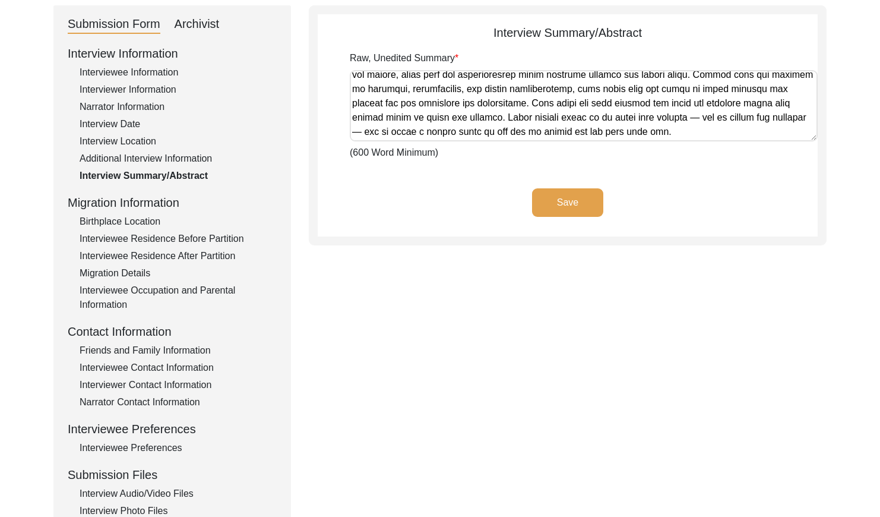
click at [118, 214] on div "Birthplace Location" at bounding box center [178, 221] width 197 height 14
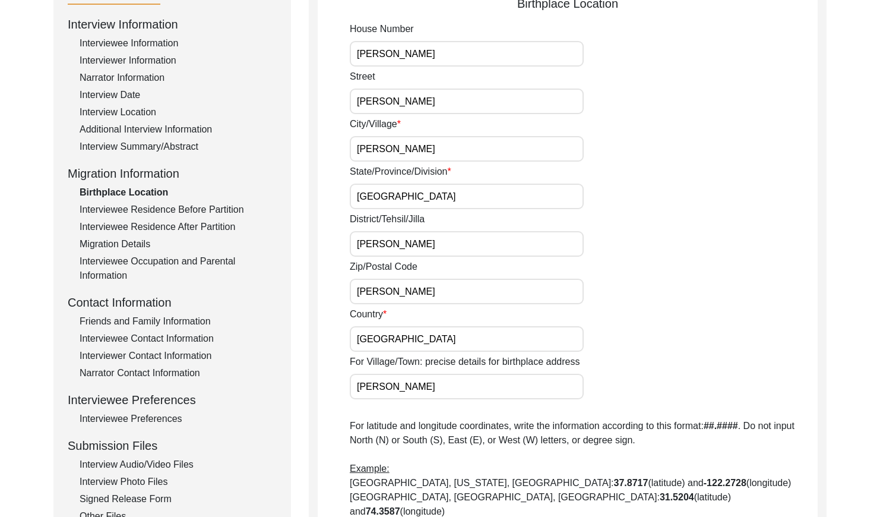
scroll to position [138, 0]
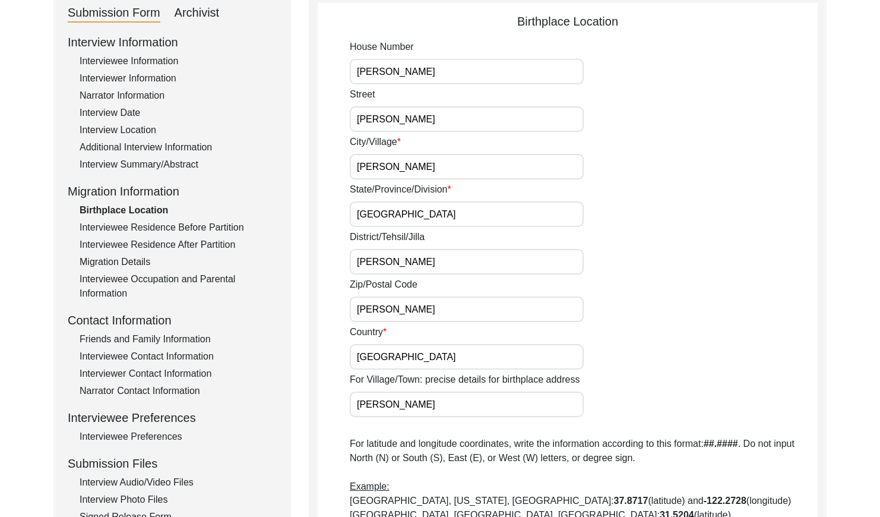
click at [169, 224] on div "Interviewee Residence Before Partition" at bounding box center [178, 227] width 197 height 14
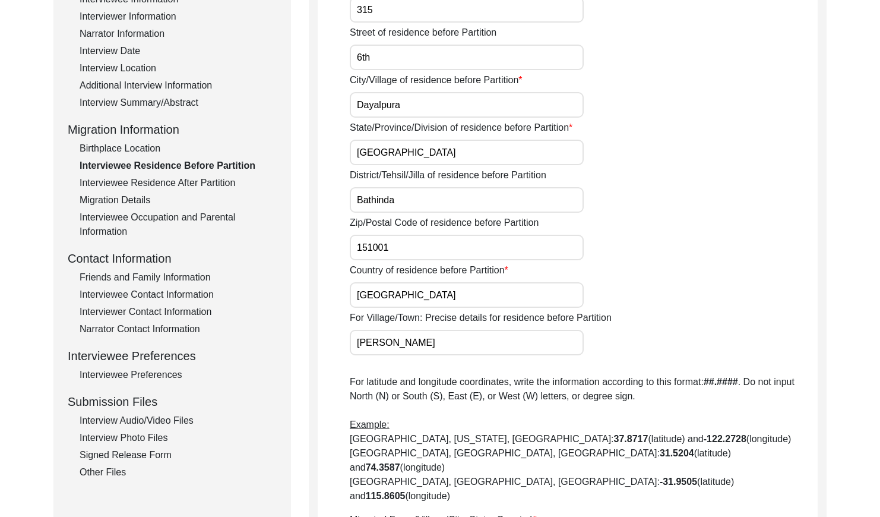
scroll to position [140, 0]
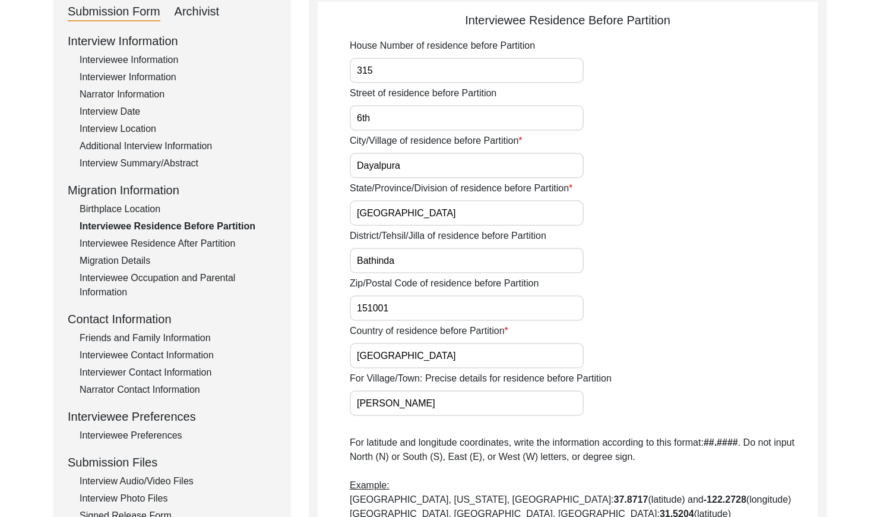
click at [138, 164] on div "Interview Summary/Abstract" at bounding box center [178, 163] width 197 height 14
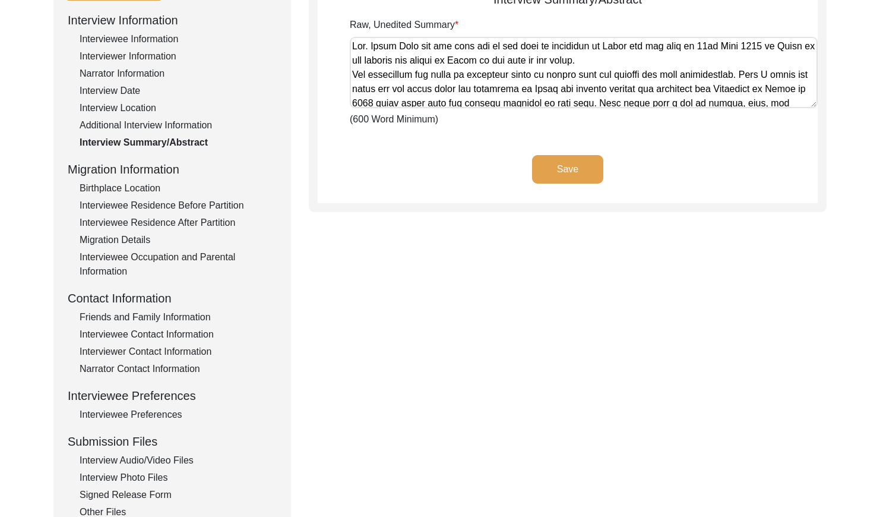
scroll to position [161, 0]
click at [150, 216] on div "Interviewee Residence After Partition" at bounding box center [178, 222] width 197 height 14
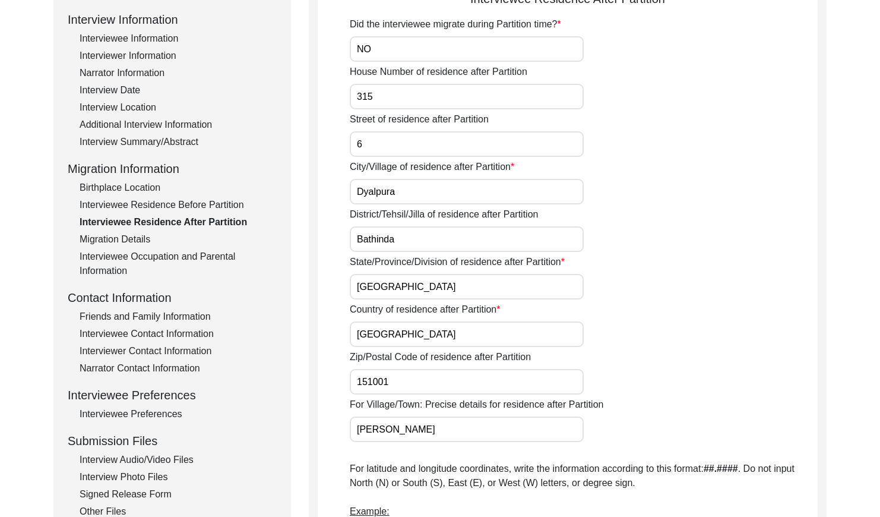
scroll to position [163, 0]
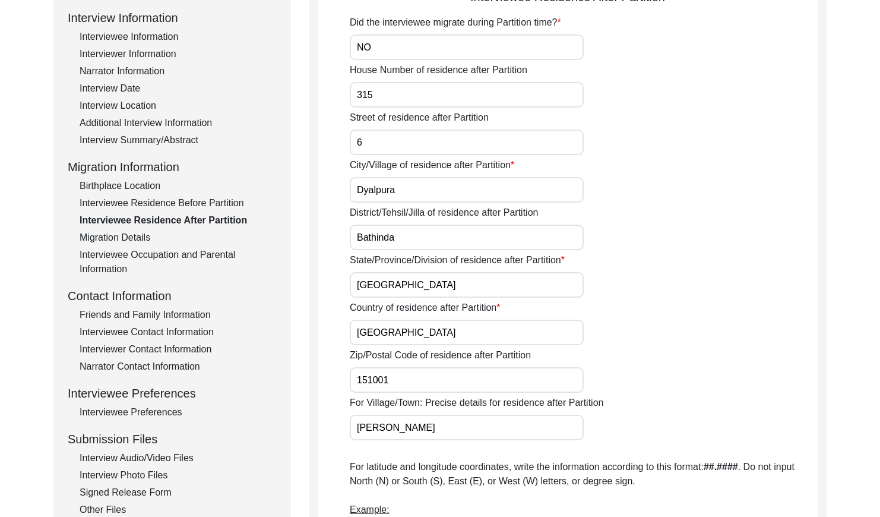
click at [147, 233] on div "Migration Details" at bounding box center [178, 237] width 197 height 14
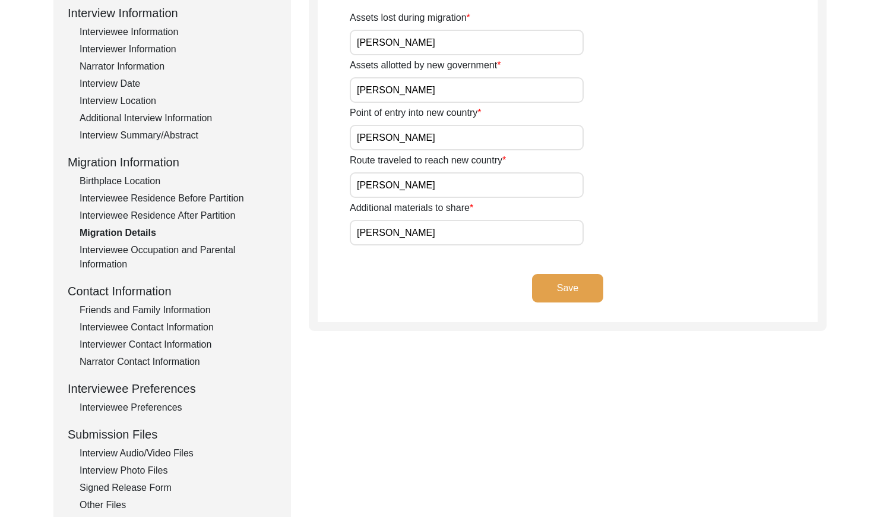
scroll to position [178, 0]
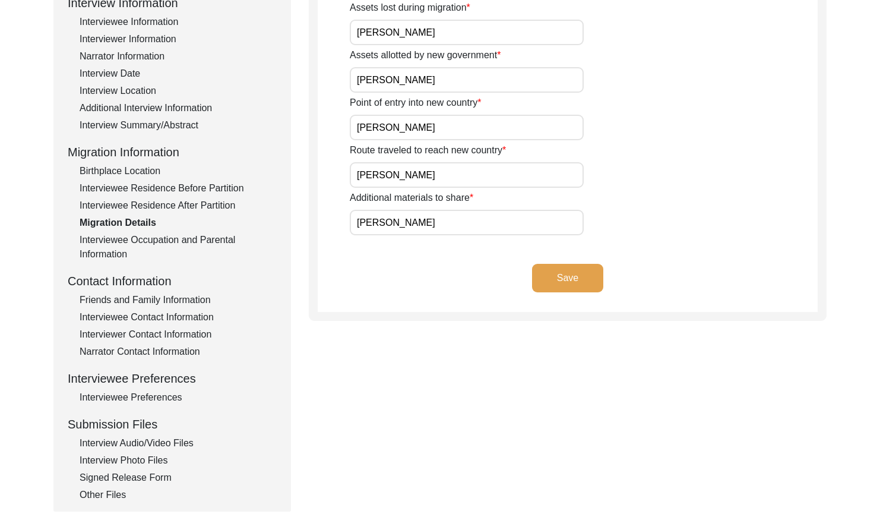
click at [167, 236] on div "Interviewee Occupation and Parental Information" at bounding box center [178, 247] width 197 height 29
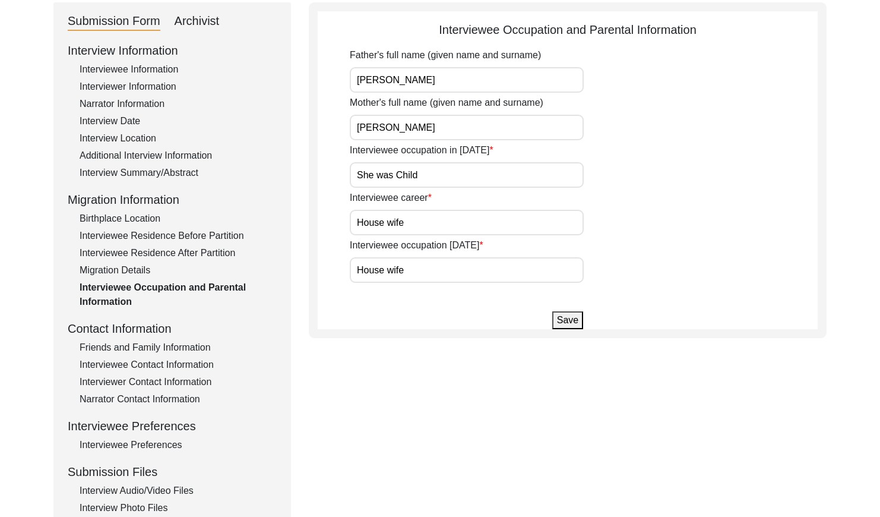
scroll to position [136, 0]
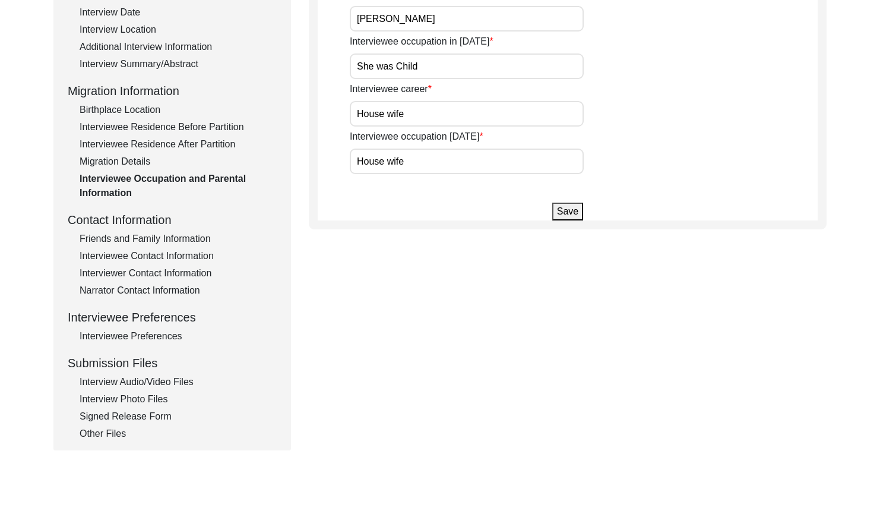
click at [160, 236] on div "Friends and Family Information" at bounding box center [178, 239] width 197 height 14
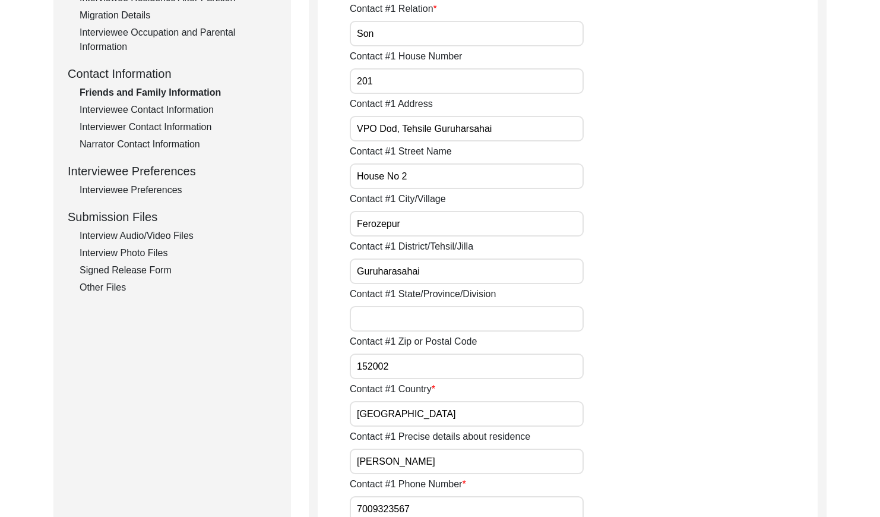
scroll to position [380, 0]
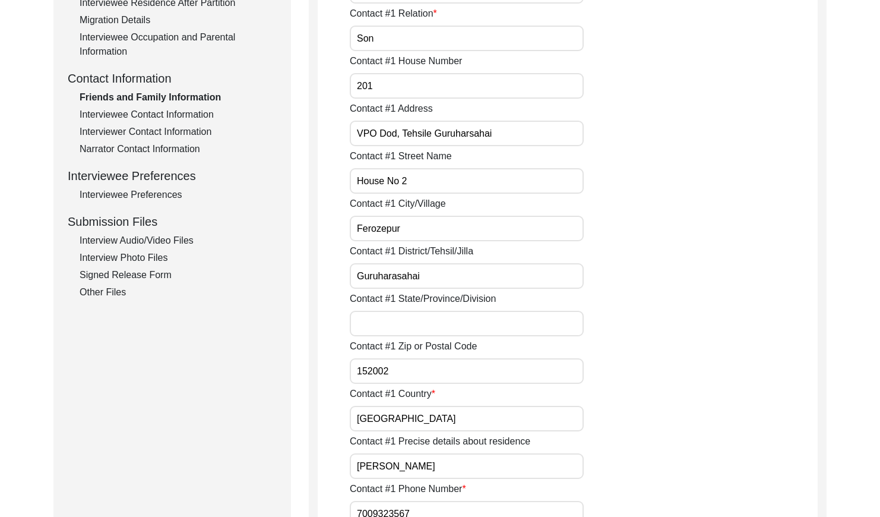
click at [168, 128] on div "Interviewer Contact Information" at bounding box center [178, 132] width 197 height 14
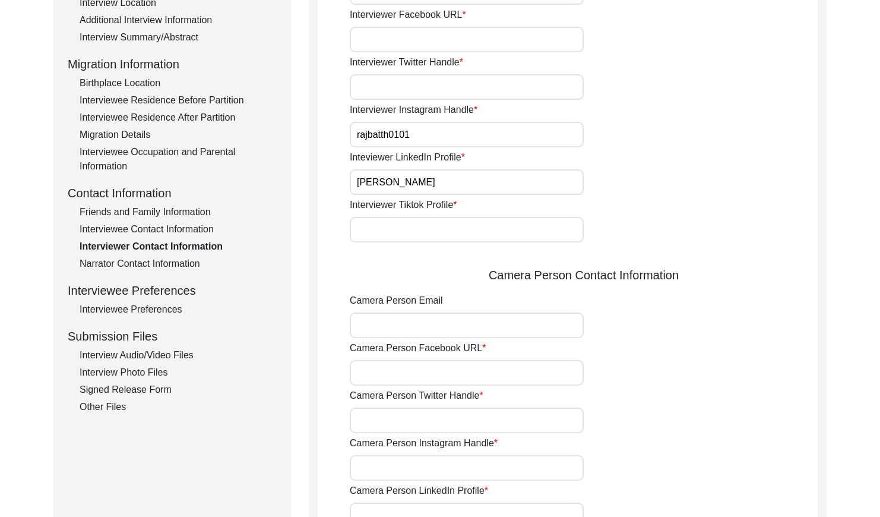
scroll to position [271, 0]
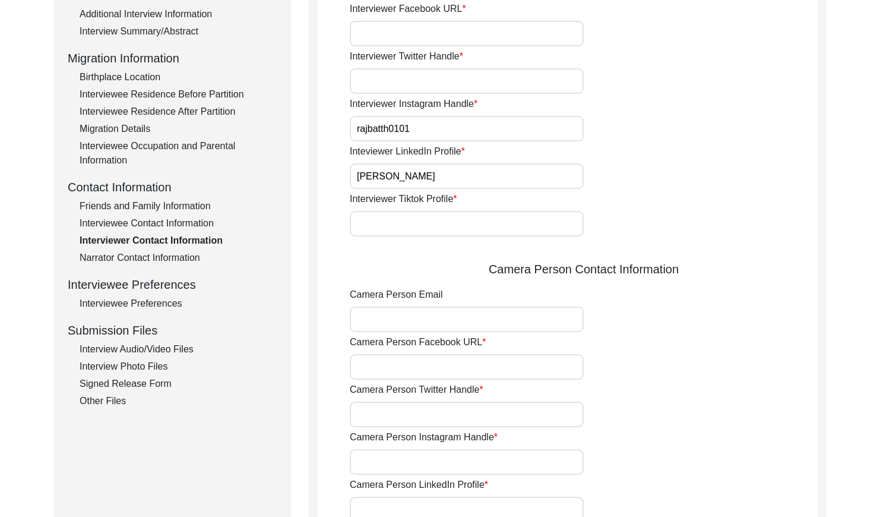
drag, startPoint x: 137, startPoint y: 219, endPoint x: 147, endPoint y: 214, distance: 12.0
click at [137, 219] on div "Interviewee Contact Information" at bounding box center [178, 223] width 197 height 14
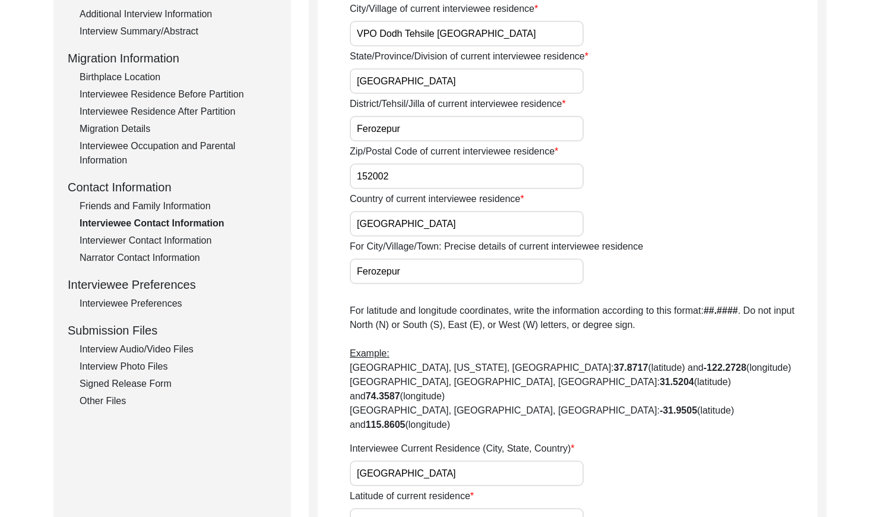
click at [159, 207] on div "Friends and Family Information" at bounding box center [178, 206] width 197 height 14
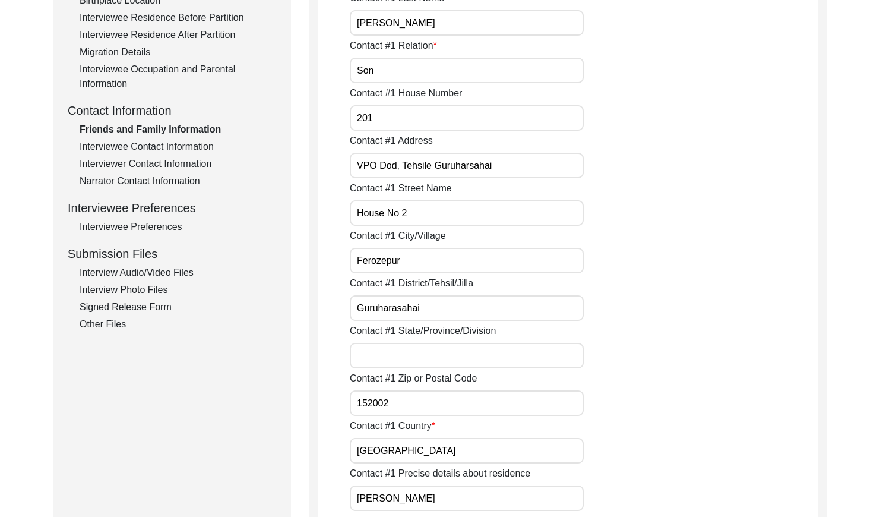
click at [178, 140] on div "Interviewee Contact Information" at bounding box center [178, 147] width 197 height 14
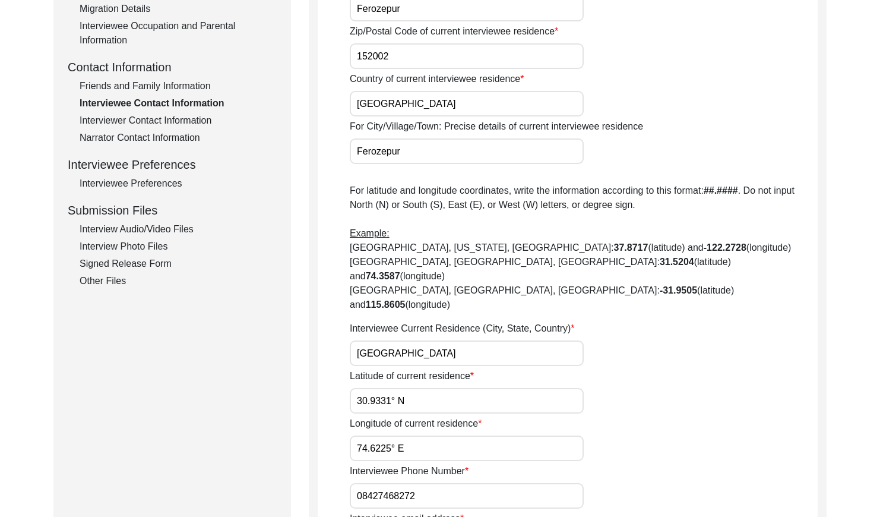
scroll to position [375, 0]
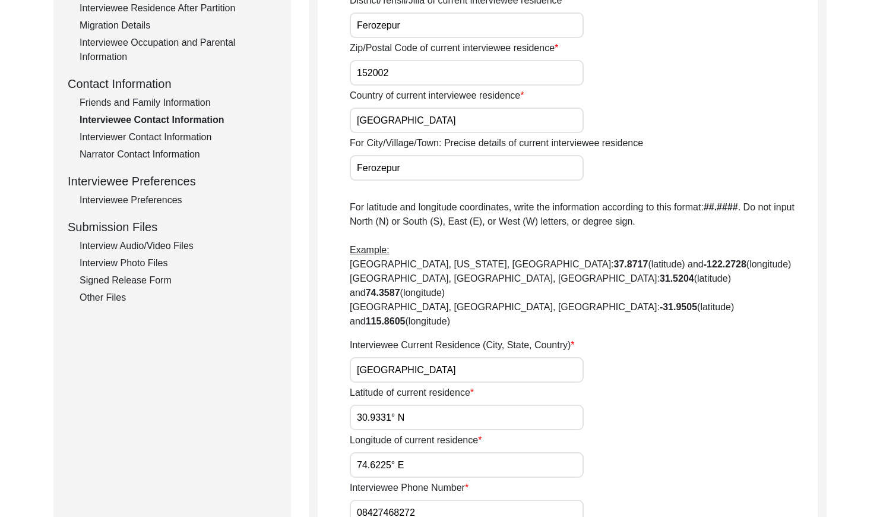
click at [158, 135] on div "Interviewer Contact Information" at bounding box center [178, 137] width 197 height 14
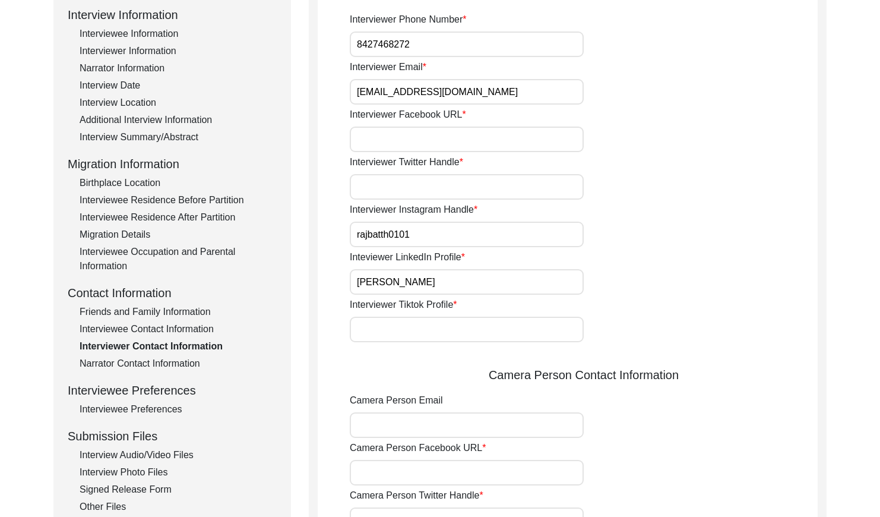
scroll to position [167, 0]
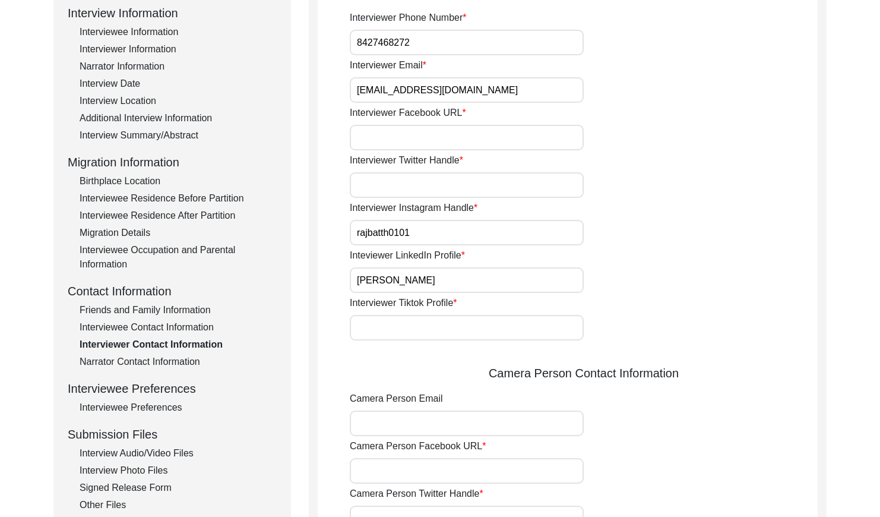
click at [180, 324] on div "Interviewee Contact Information" at bounding box center [178, 327] width 197 height 14
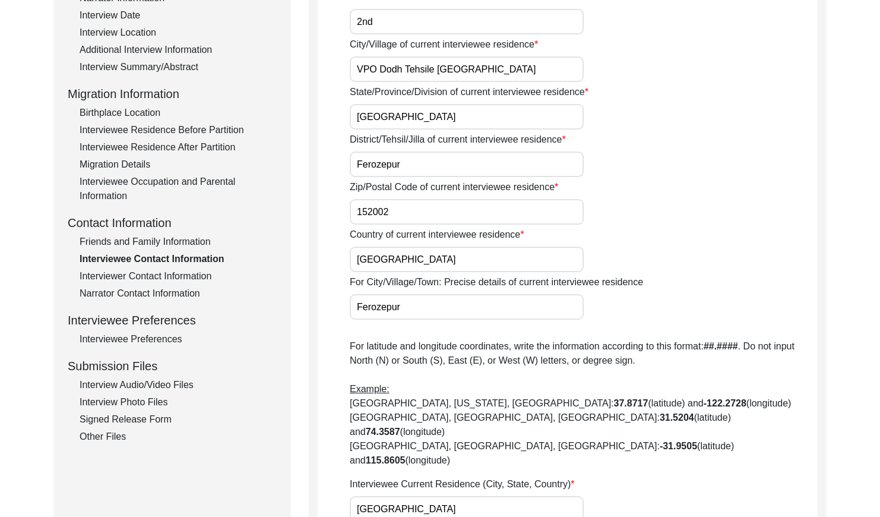
scroll to position [240, 0]
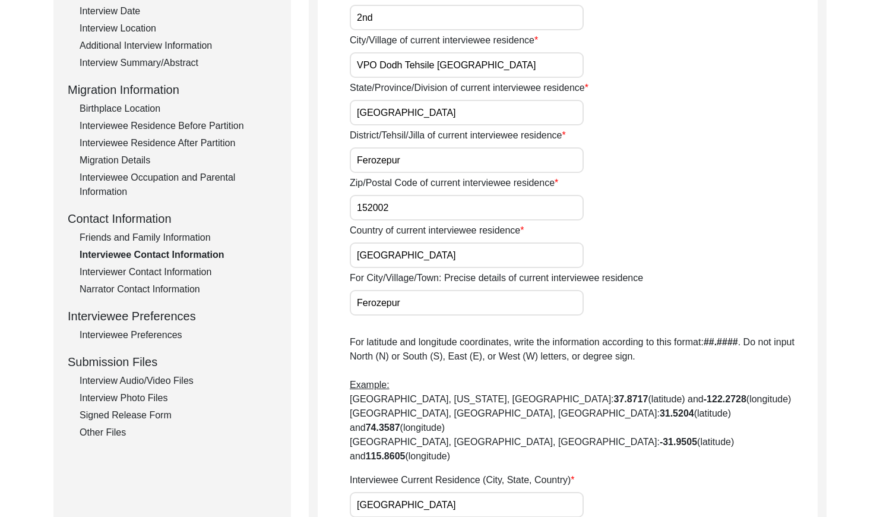
click at [179, 286] on div "Narrator Contact Information" at bounding box center [178, 289] width 197 height 14
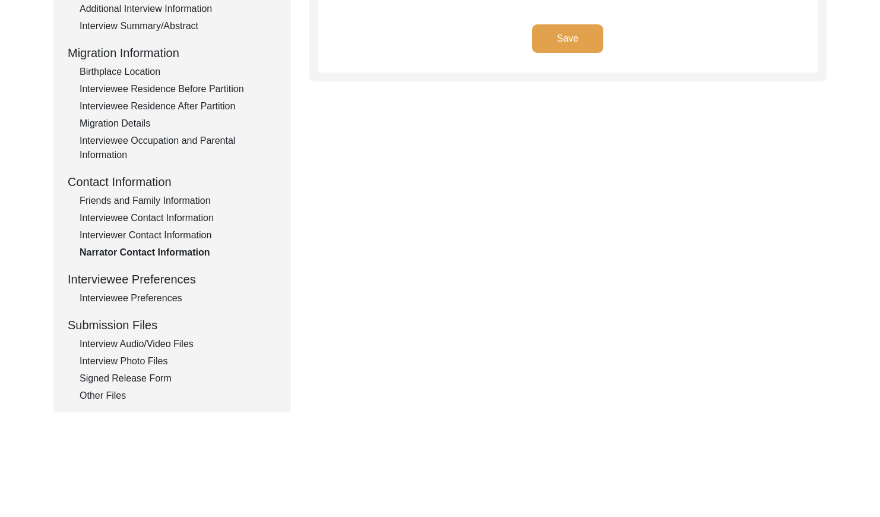
scroll to position [318, 0]
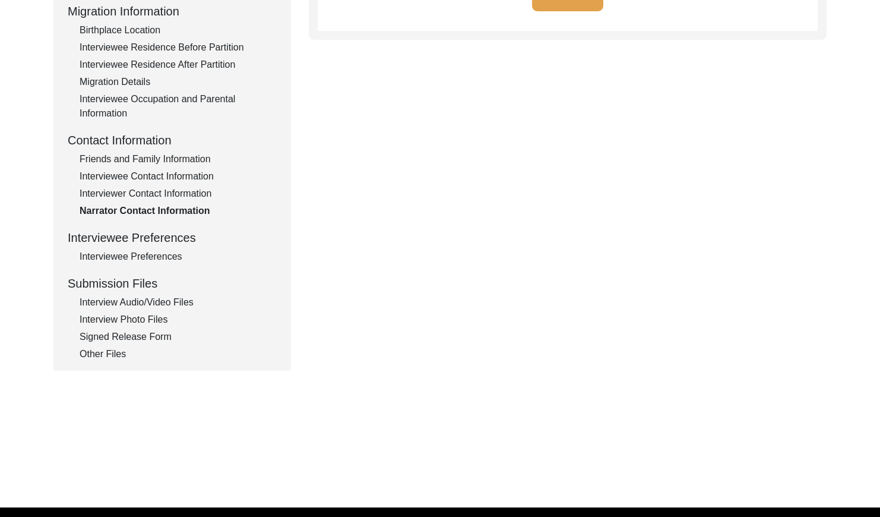
click at [145, 260] on div "Interviewee Preferences" at bounding box center [178, 256] width 197 height 14
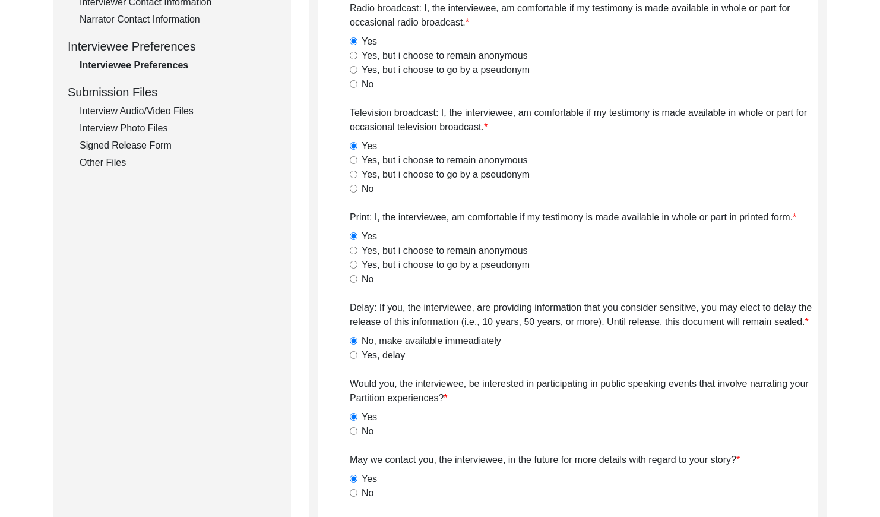
scroll to position [418, 0]
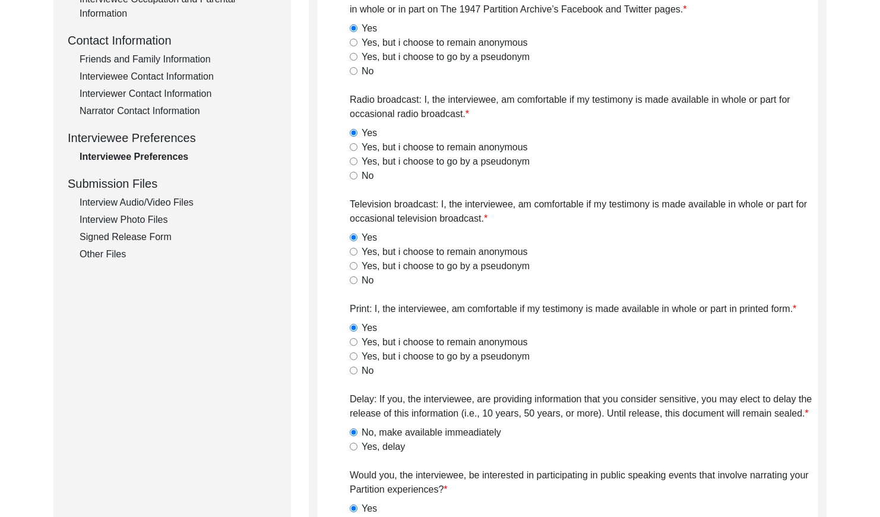
click at [179, 202] on div "Interview Audio/Video Files" at bounding box center [178, 202] width 197 height 14
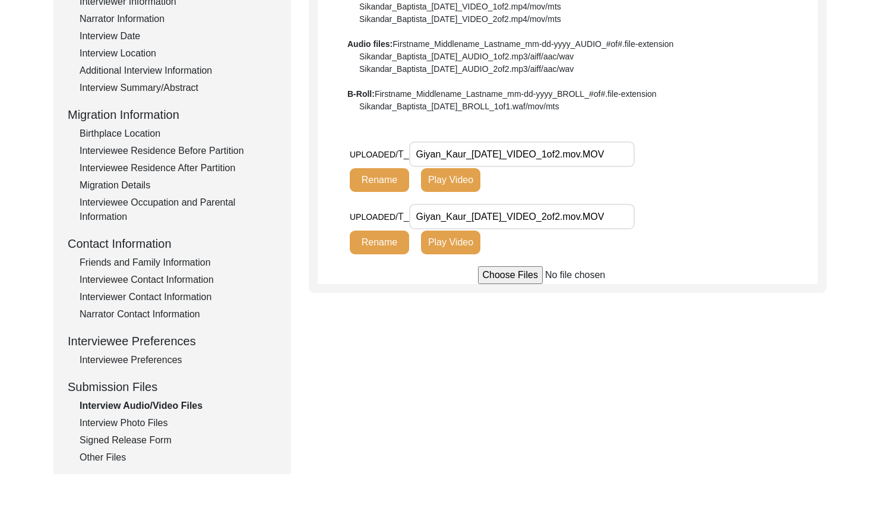
scroll to position [204, 0]
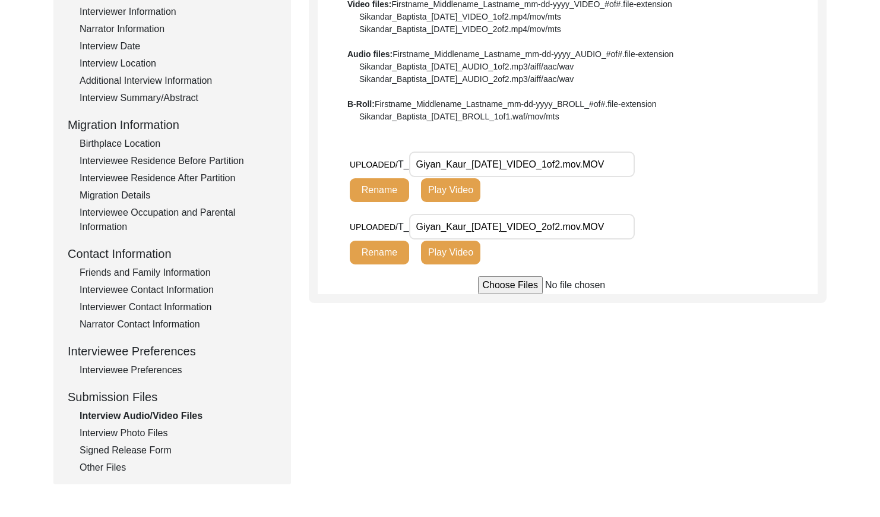
click at [431, 196] on button "Play Video" at bounding box center [450, 190] width 59 height 24
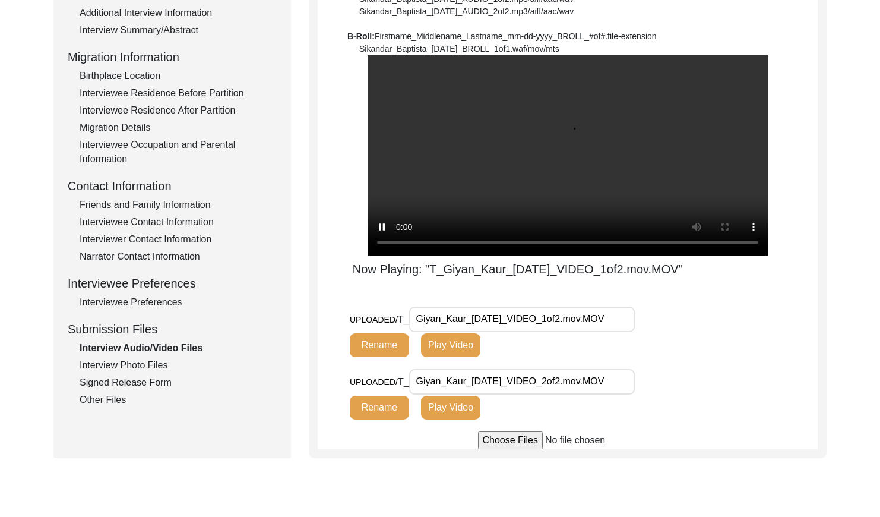
scroll to position [273, 0]
click at [439, 401] on button "Play Video" at bounding box center [450, 407] width 59 height 24
click at [157, 368] on div "Interview Photo Files" at bounding box center [178, 364] width 197 height 14
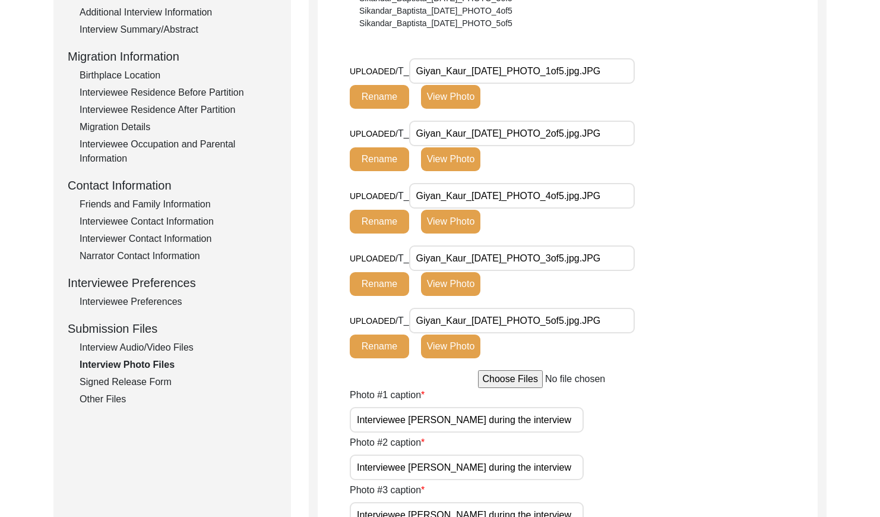
click at [144, 347] on div "Interview Audio/Video Files" at bounding box center [178, 347] width 197 height 14
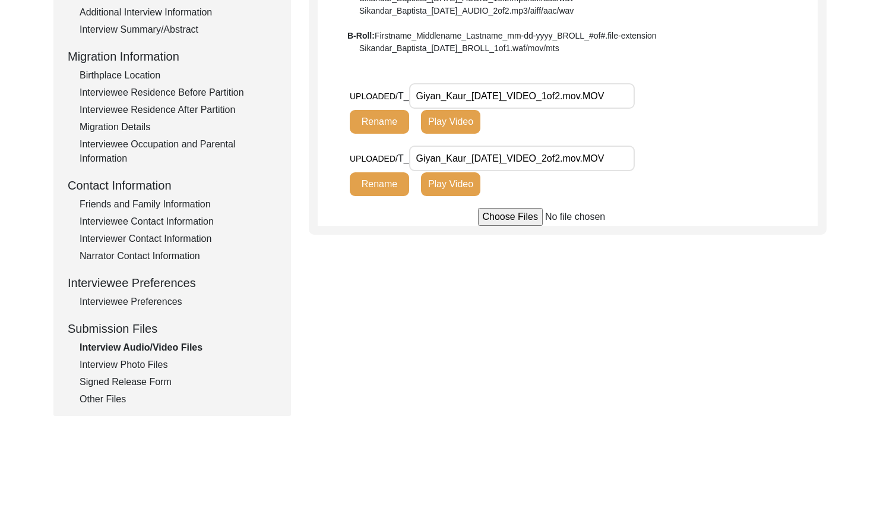
click at [145, 363] on div "Interview Photo Files" at bounding box center [178, 364] width 197 height 14
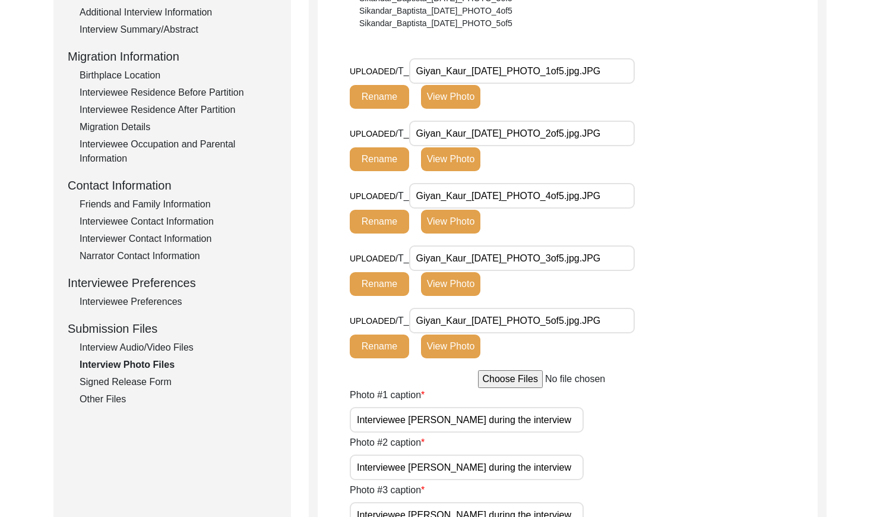
click at [451, 93] on button "View Photo" at bounding box center [450, 97] width 59 height 24
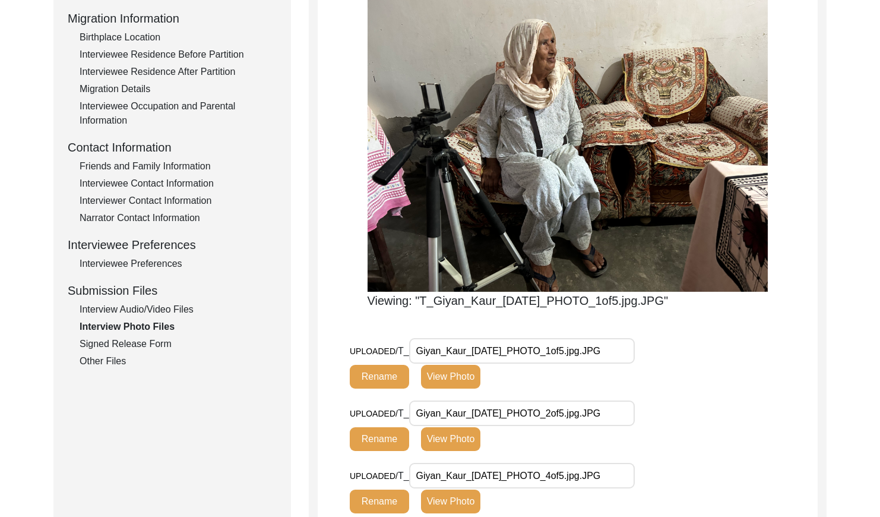
scroll to position [316, 0]
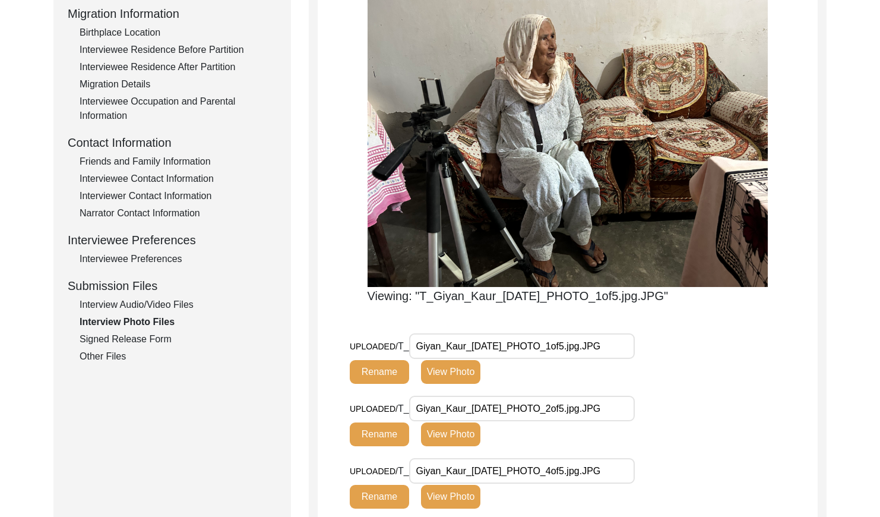
click at [455, 433] on button "View Photo" at bounding box center [450, 434] width 59 height 24
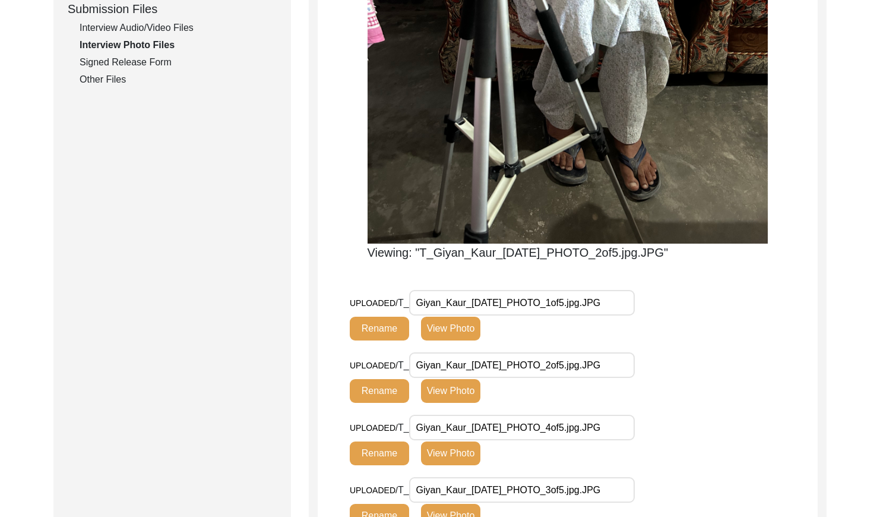
scroll to position [611, 0]
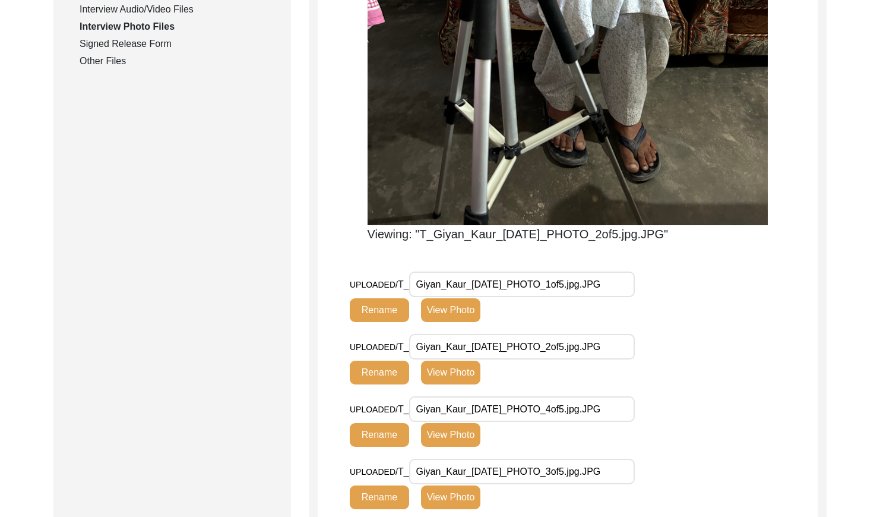
click at [455, 438] on button "View Photo" at bounding box center [450, 435] width 59 height 24
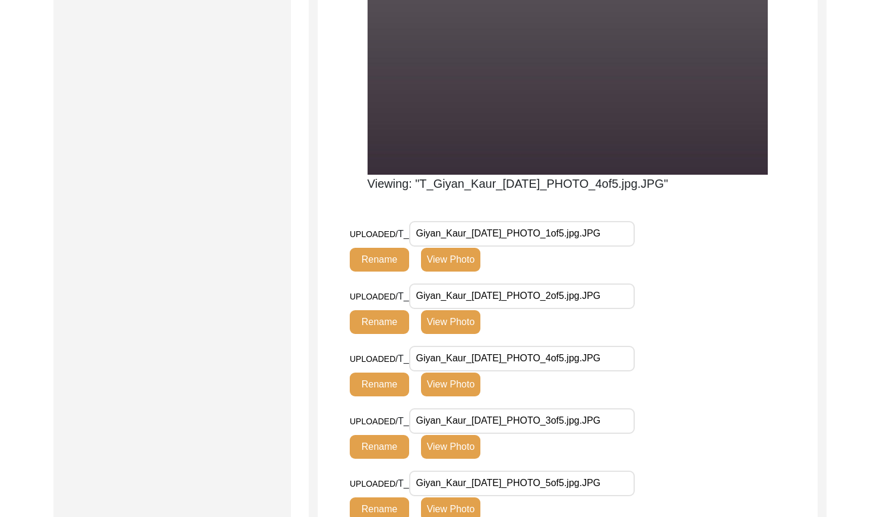
scroll to position [847, 0]
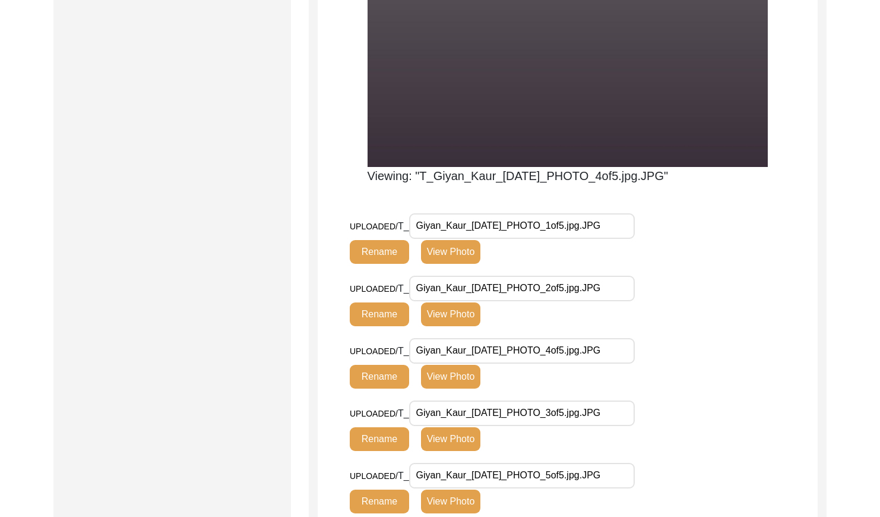
click at [457, 436] on button "View Photo" at bounding box center [450, 439] width 59 height 24
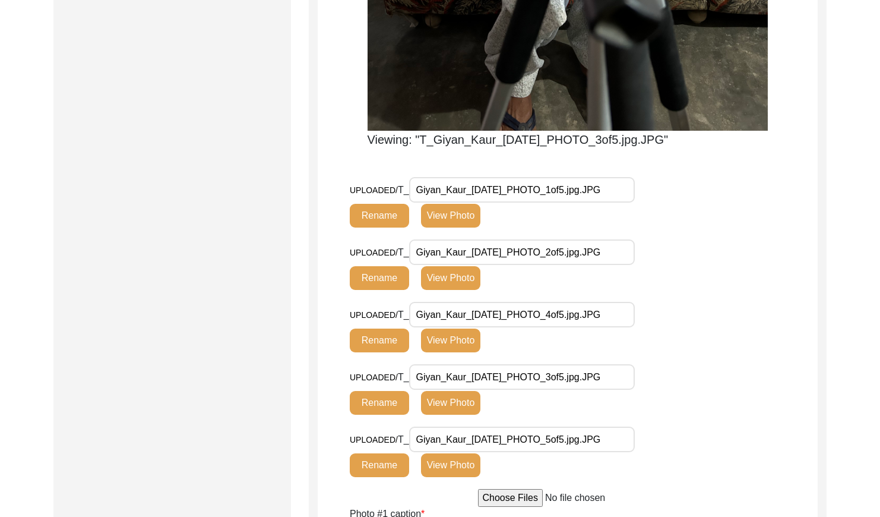
scroll to position [713, 0]
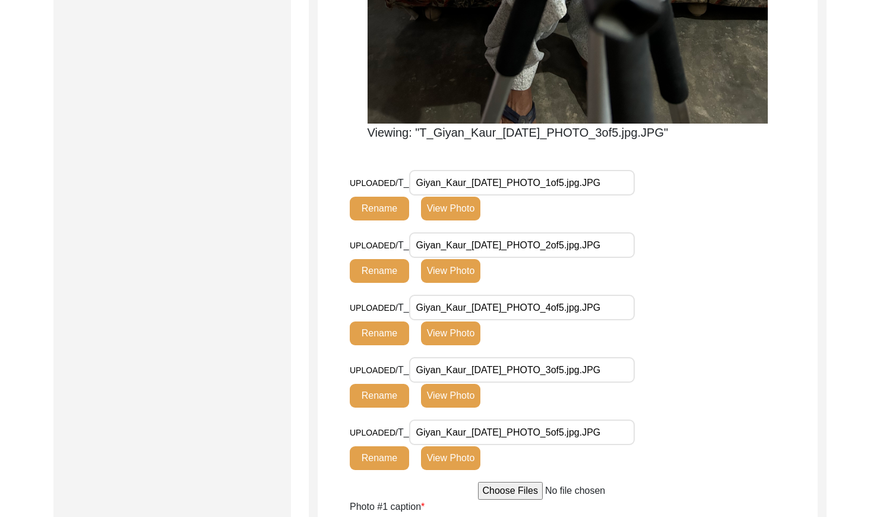
click at [450, 458] on button "View Photo" at bounding box center [450, 458] width 59 height 24
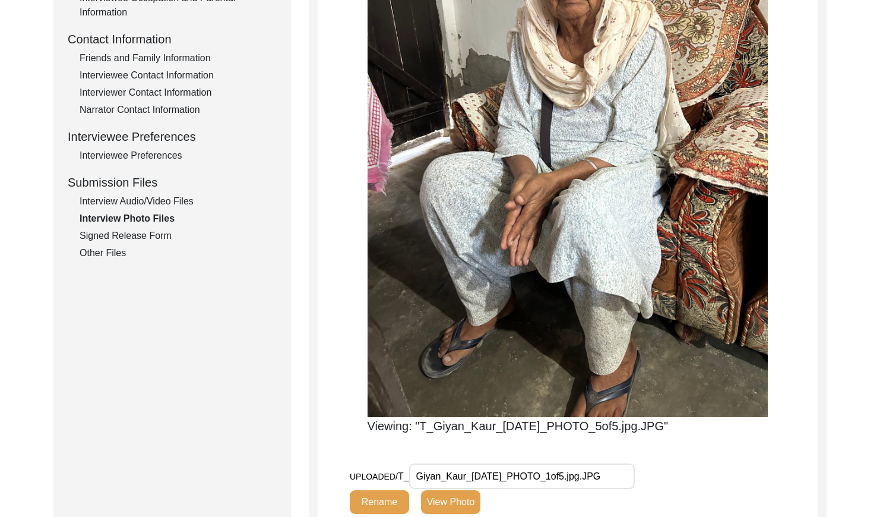
scroll to position [406, 0]
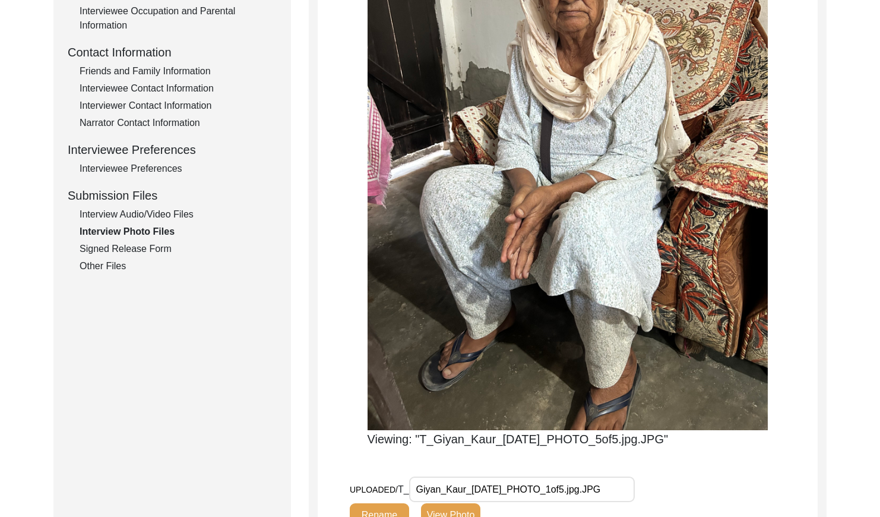
click at [154, 249] on div "Signed Release Form" at bounding box center [178, 249] width 197 height 14
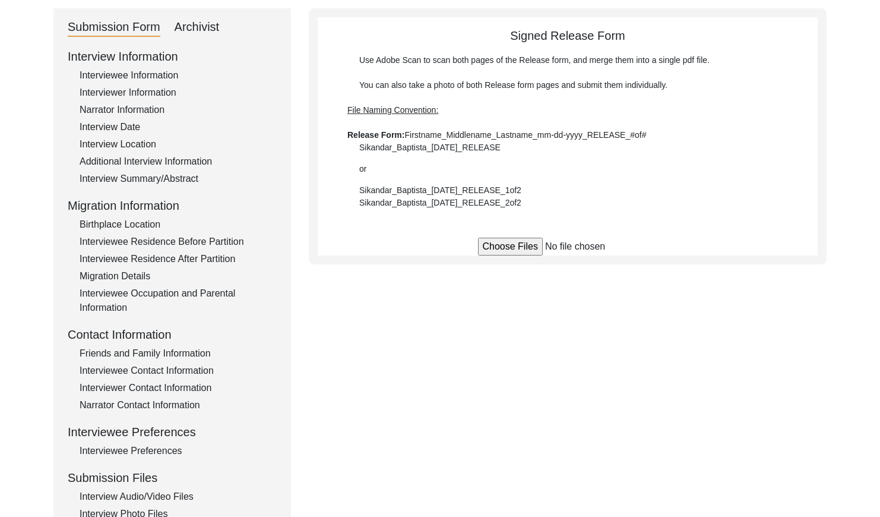
scroll to position [0, 0]
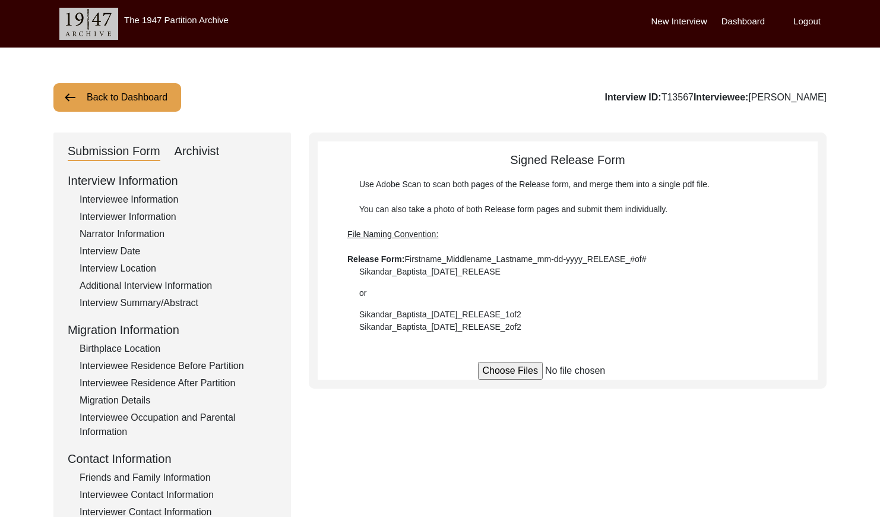
click at [88, 103] on button "Back to Dashboard" at bounding box center [117, 97] width 128 height 29
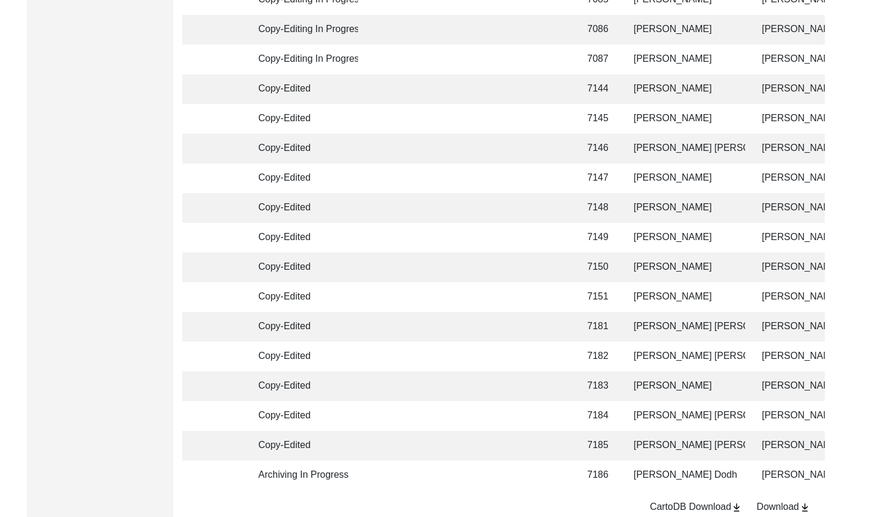
scroll to position [2807, 0]
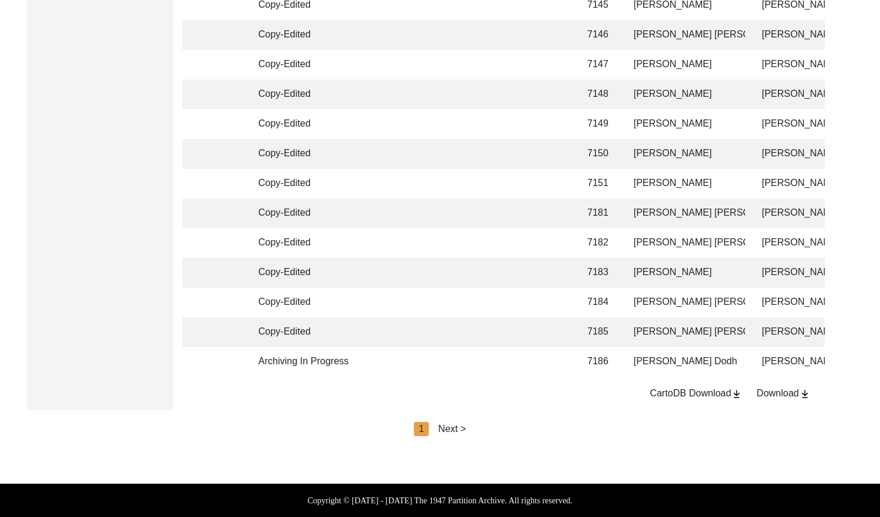
click at [462, 428] on div "Next >" at bounding box center [452, 429] width 28 height 14
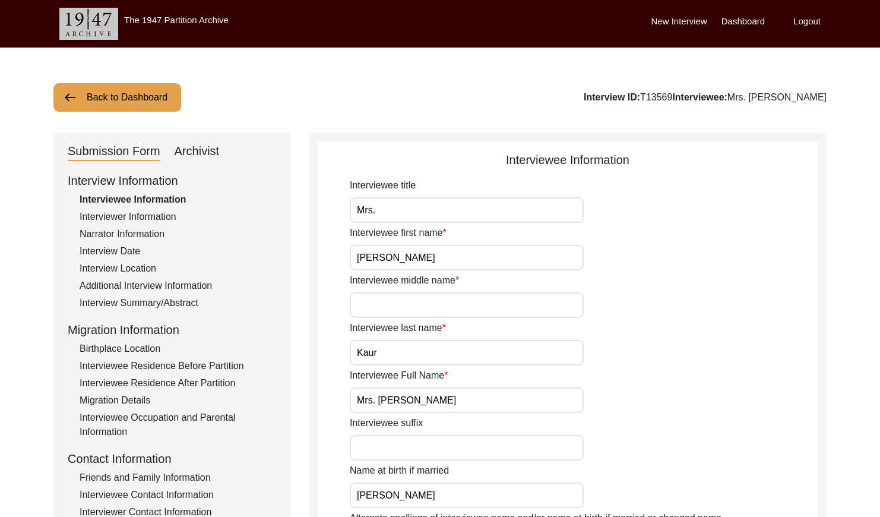
drag, startPoint x: 698, startPoint y: 96, endPoint x: 669, endPoint y: 96, distance: 29.1
click at [669, 96] on div "Interview ID: T13569 Interviewee: Mrs. [PERSON_NAME]" at bounding box center [705, 97] width 243 height 14
copy div "T13569"
drag, startPoint x: 131, startPoint y: 216, endPoint x: 157, endPoint y: 217, distance: 26.2
click at [132, 217] on div "Interviewer Information" at bounding box center [178, 217] width 197 height 14
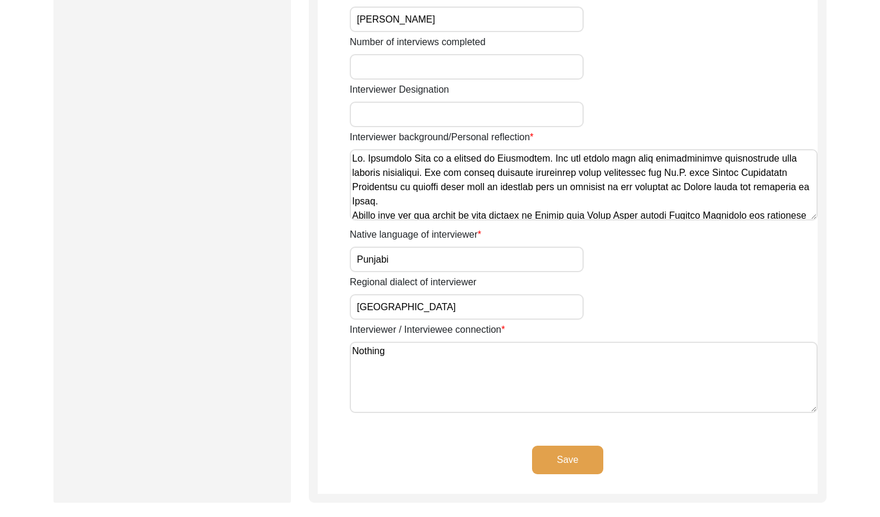
scroll to position [904, 0]
